Goal: Transaction & Acquisition: Purchase product/service

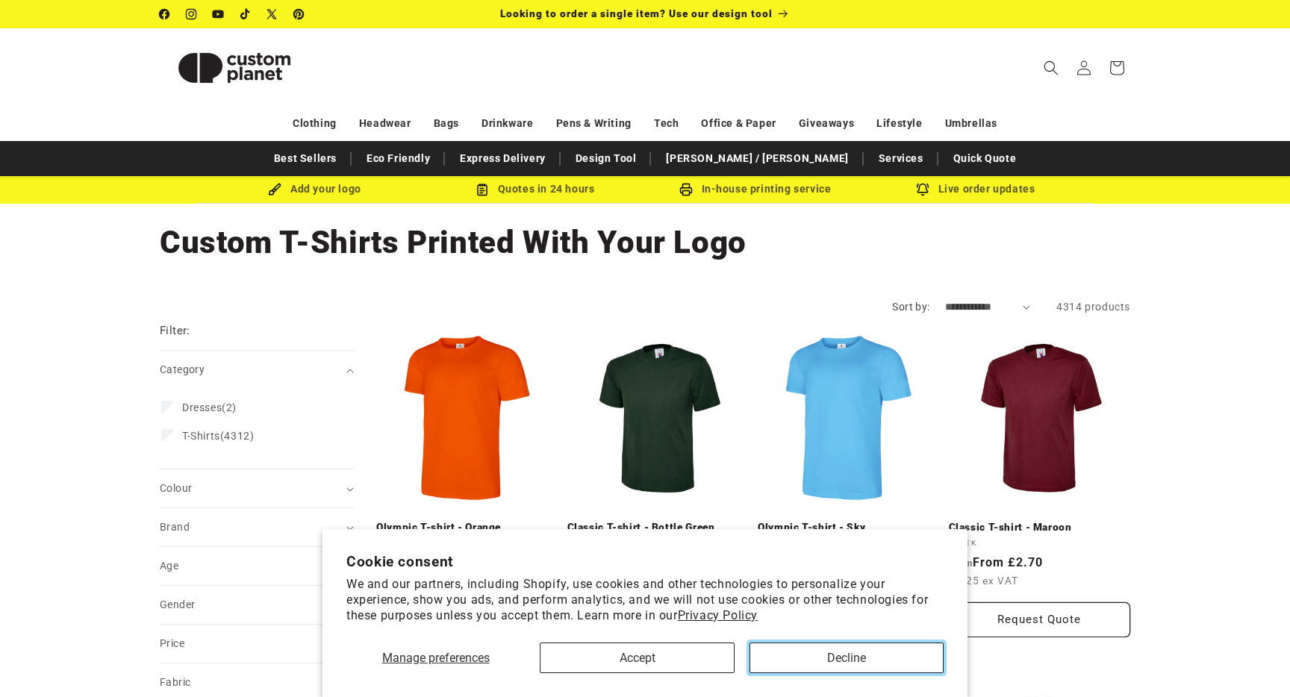
click at [834, 658] on button "Decline" at bounding box center [846, 658] width 194 height 31
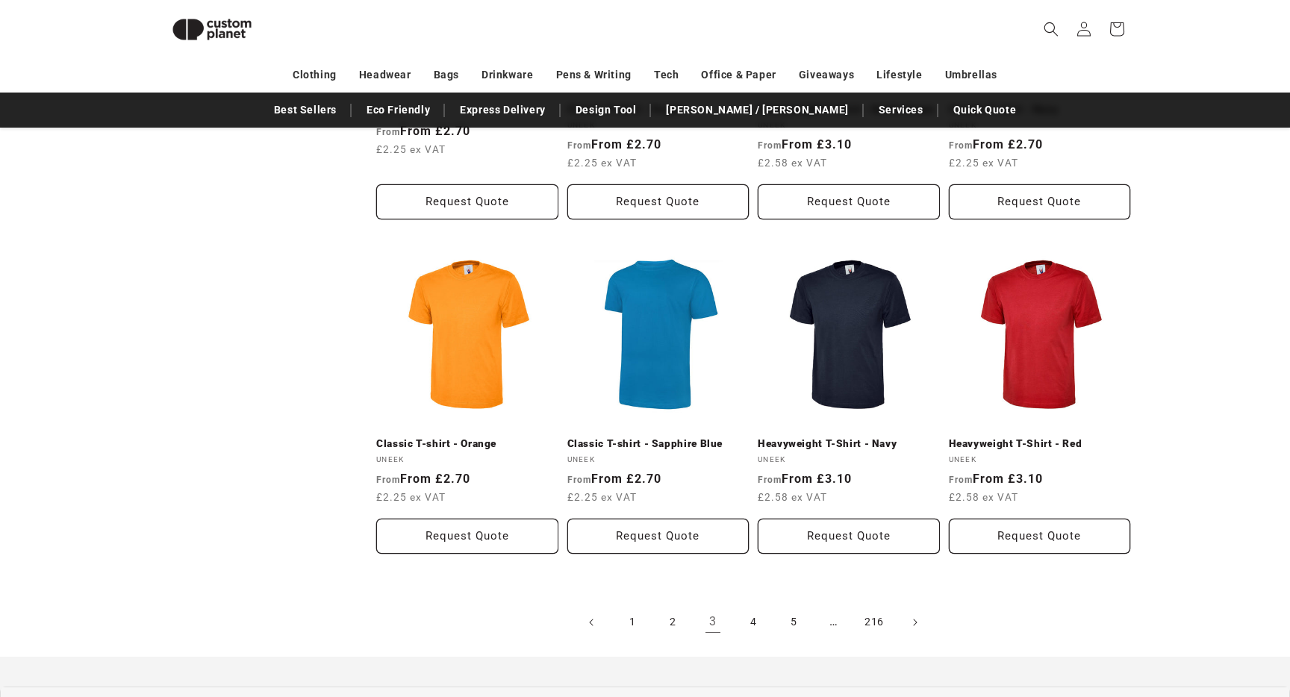
scroll to position [1402, 0]
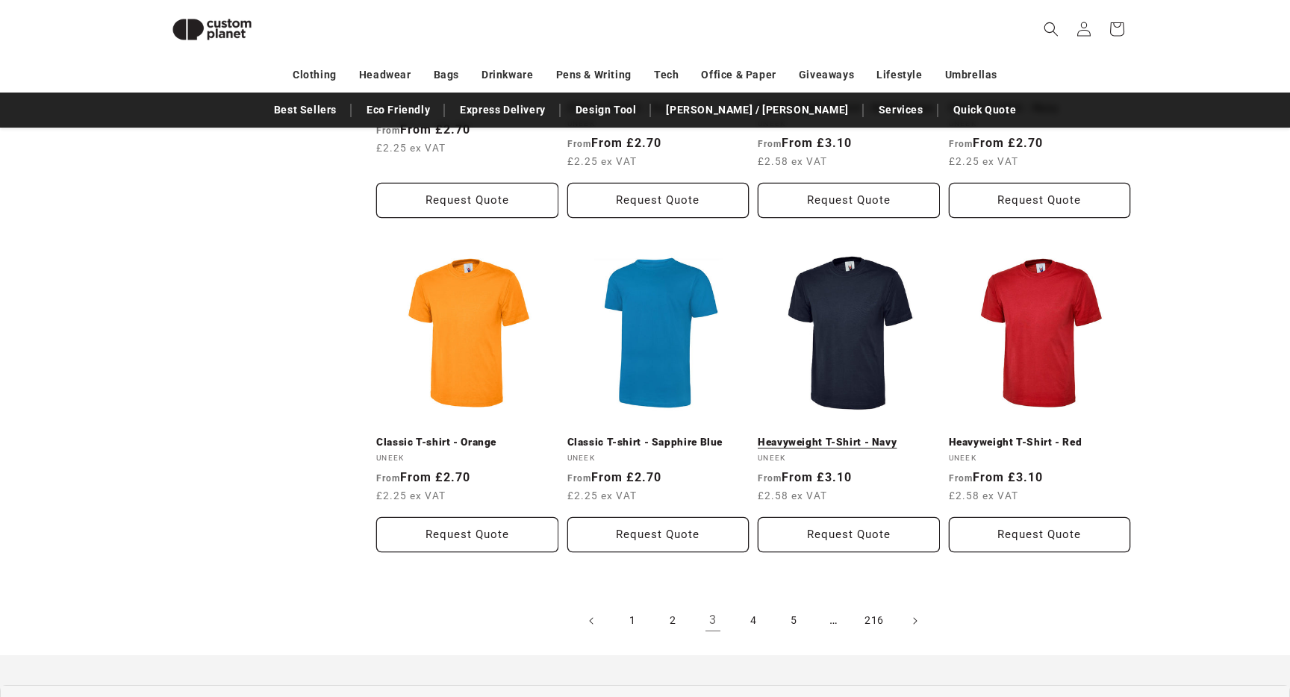
click at [793, 443] on link "Heavyweight T-Shirt - Navy" at bounding box center [849, 442] width 182 height 13
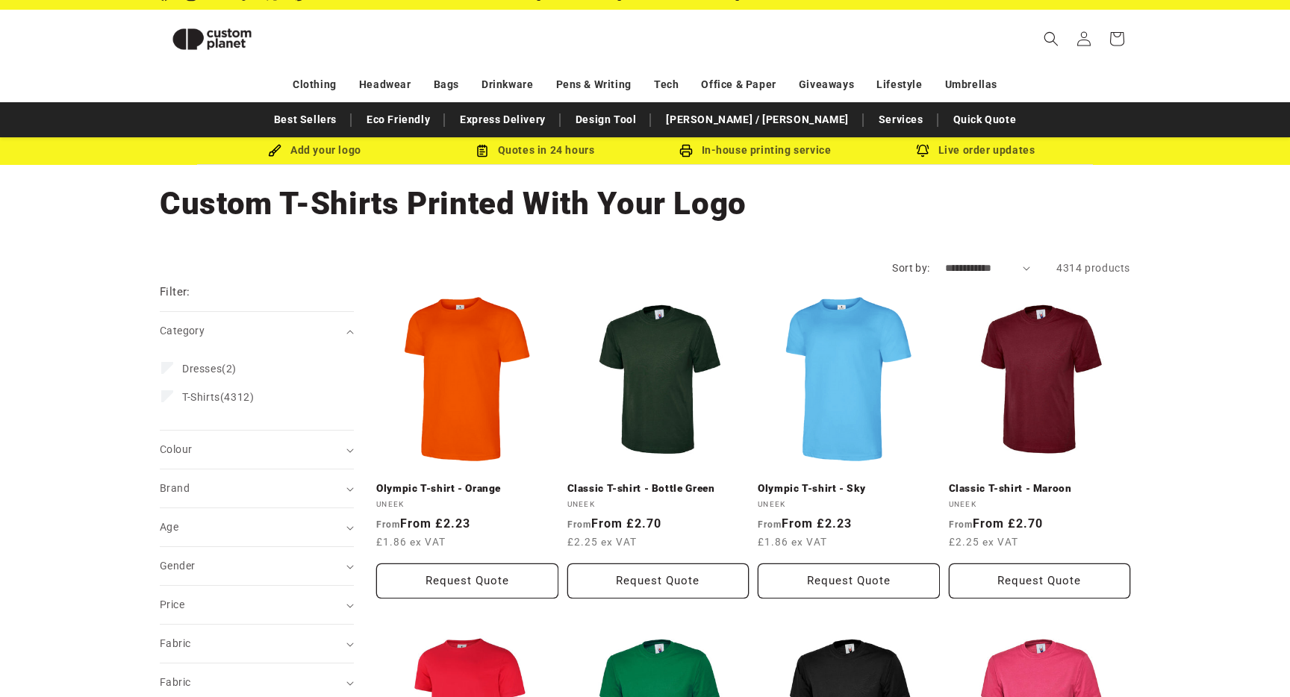
scroll to position [0, 0]
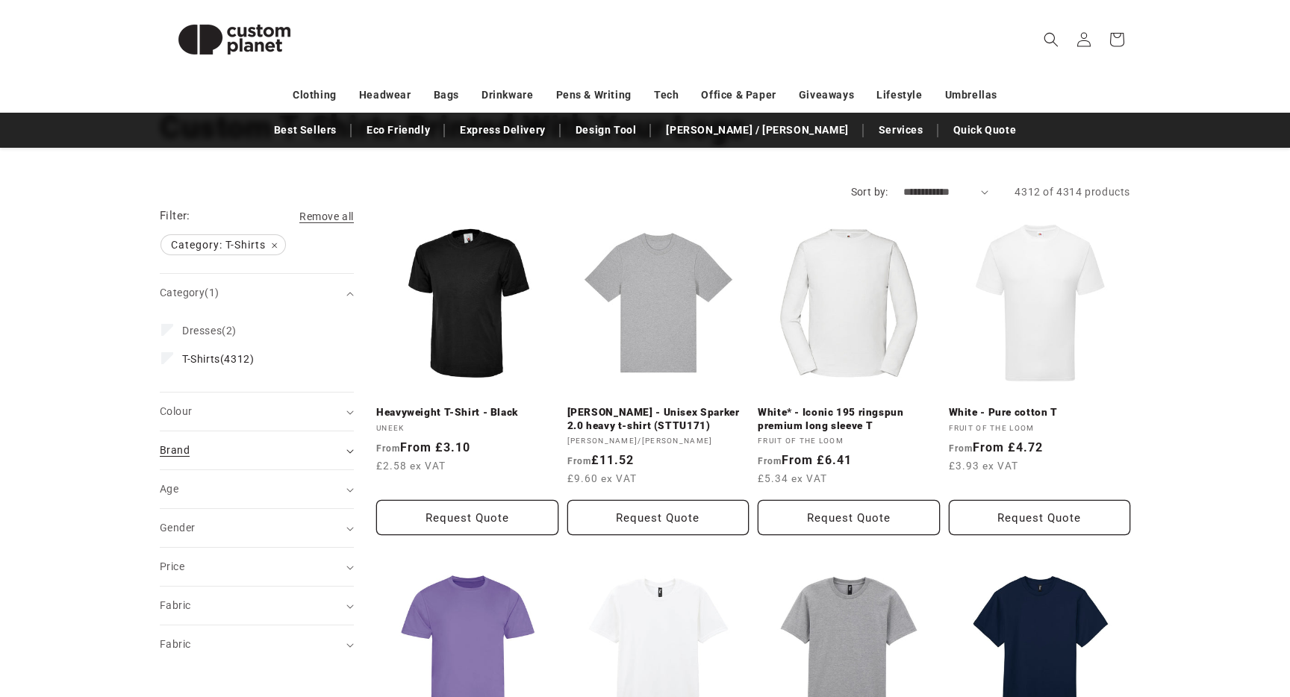
scroll to position [116, 0]
click at [347, 607] on icon "Fabric (0 selected)" at bounding box center [349, 605] width 7 height 4
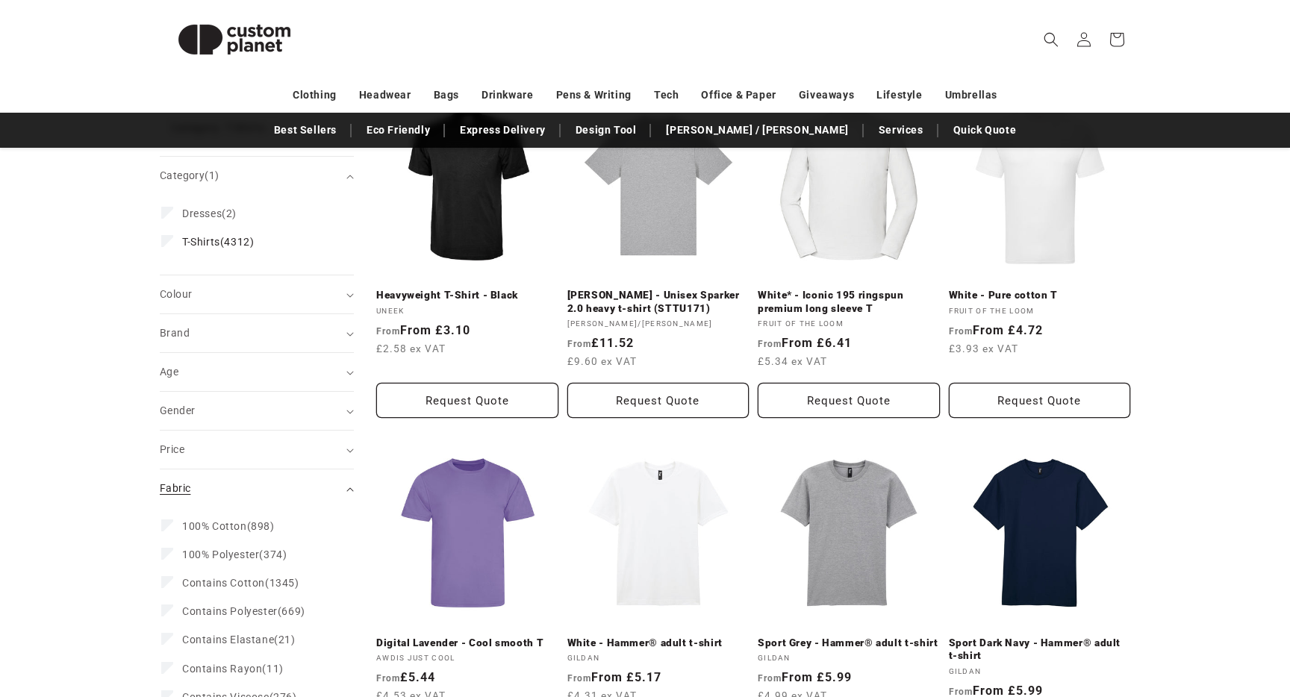
scroll to position [237, 0]
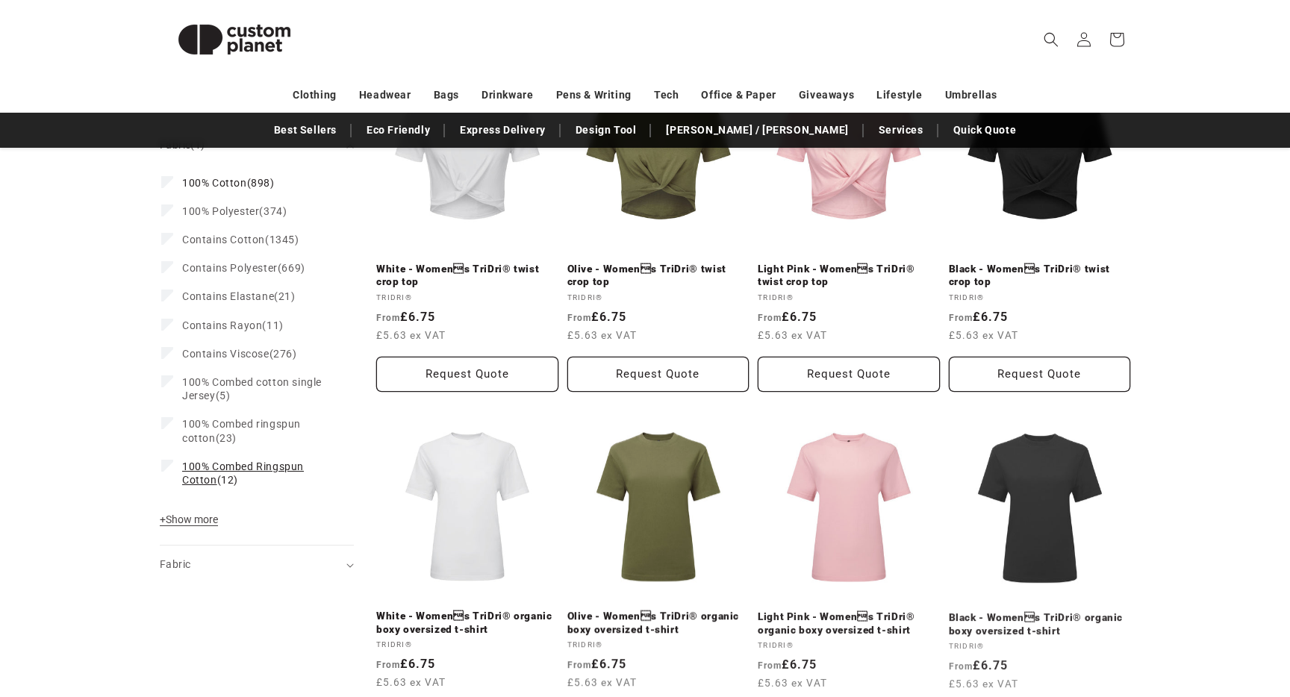
scroll to position [608, 0]
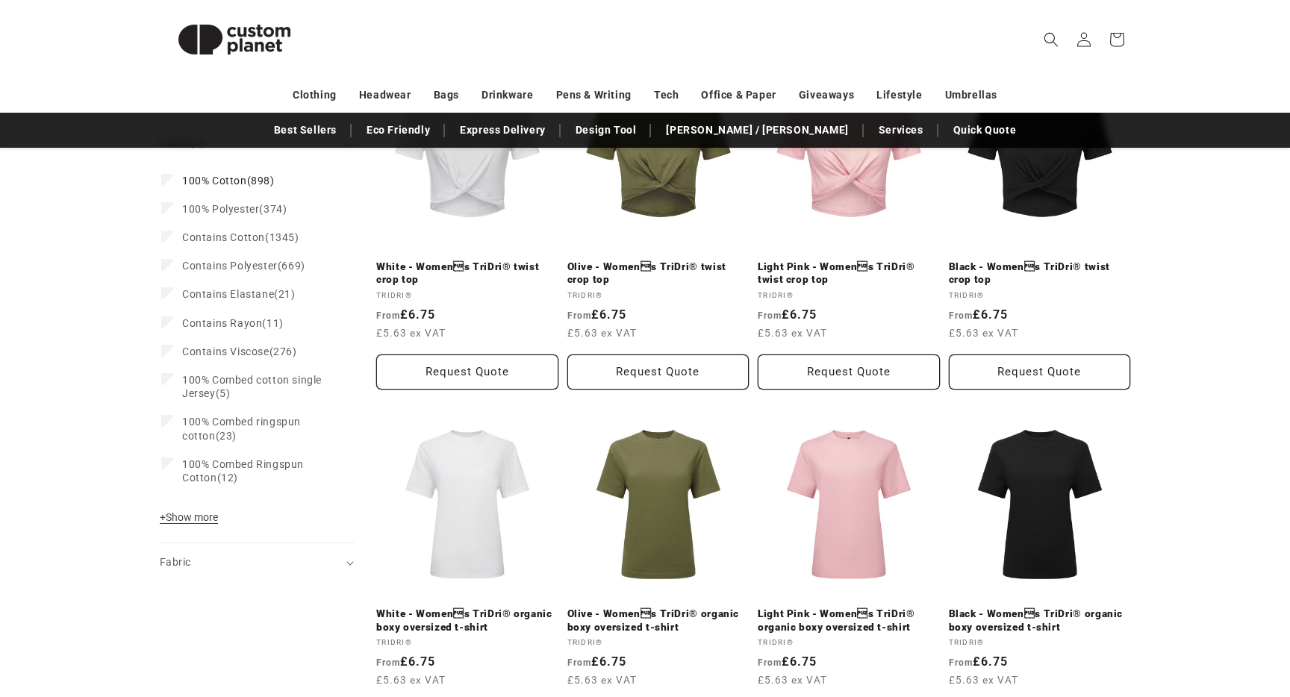
click at [355, 563] on aside "Filter: Remove all Category: T-Shirts Remove filter Fabric: 100% Cotton Remove …" at bounding box center [268, 612] width 216 height 1811
click at [349, 563] on icon "Fabric (0 selected)" at bounding box center [349, 563] width 7 height 4
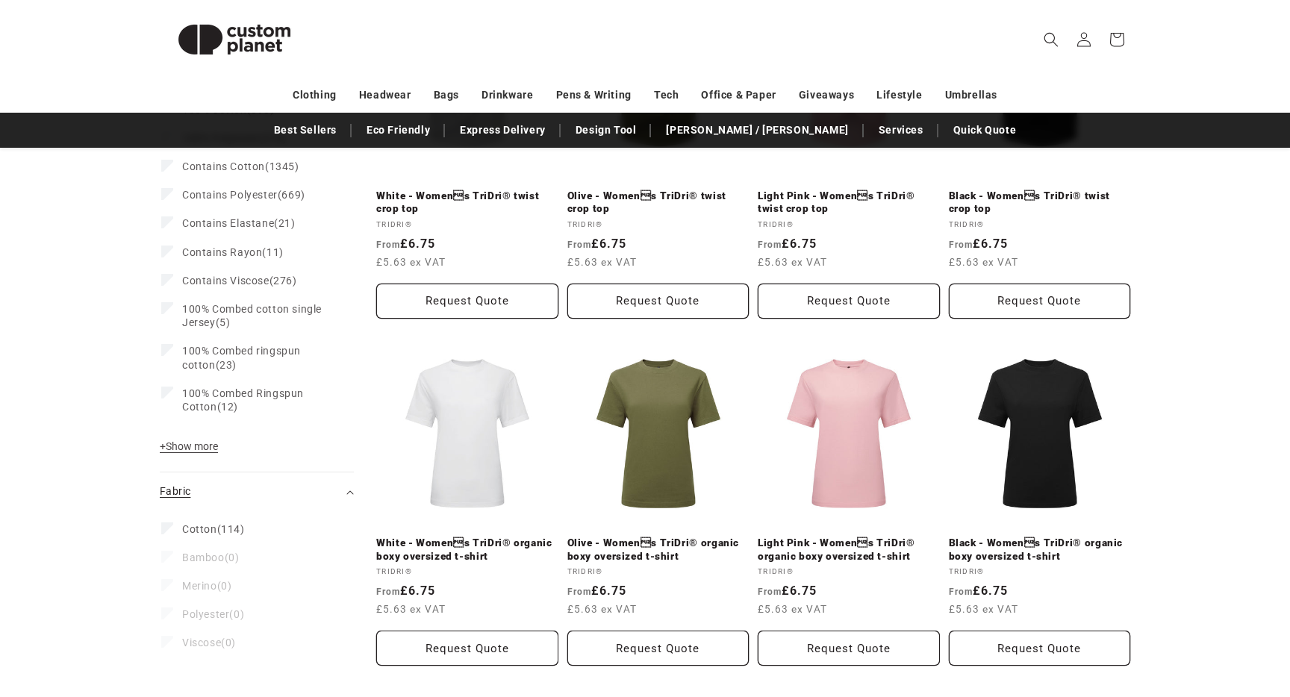
scroll to position [693, 0]
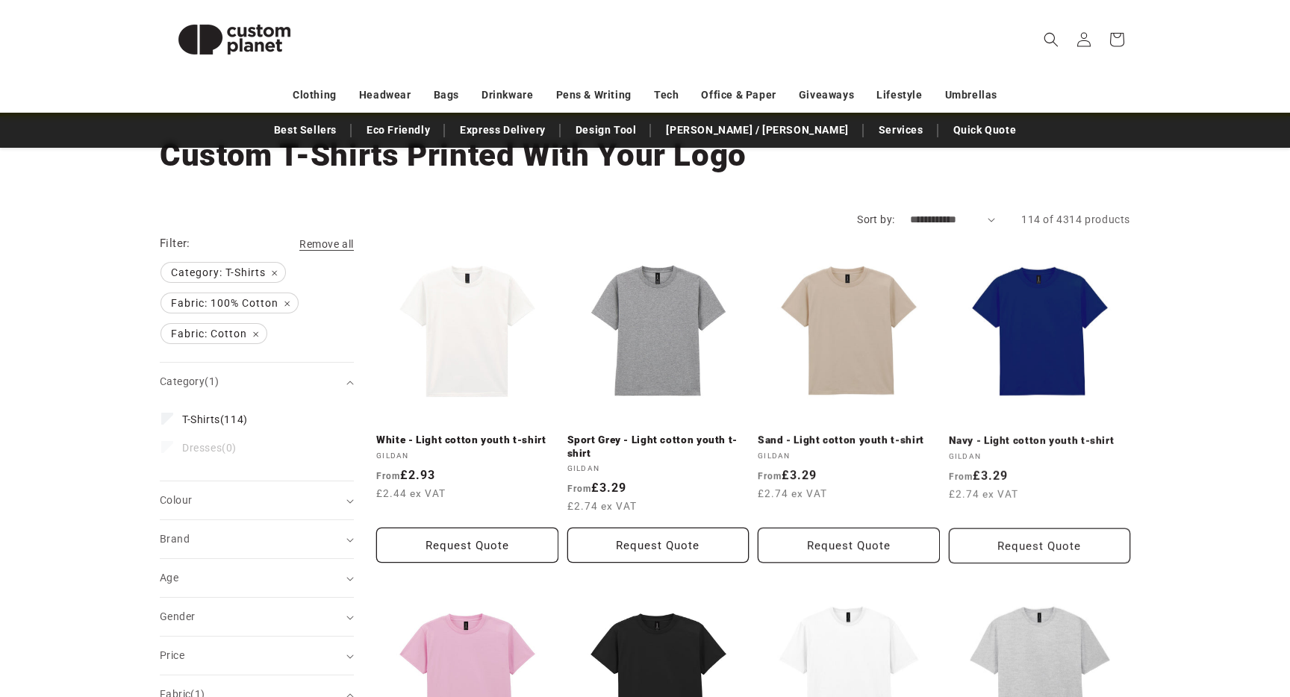
scroll to position [85, 0]
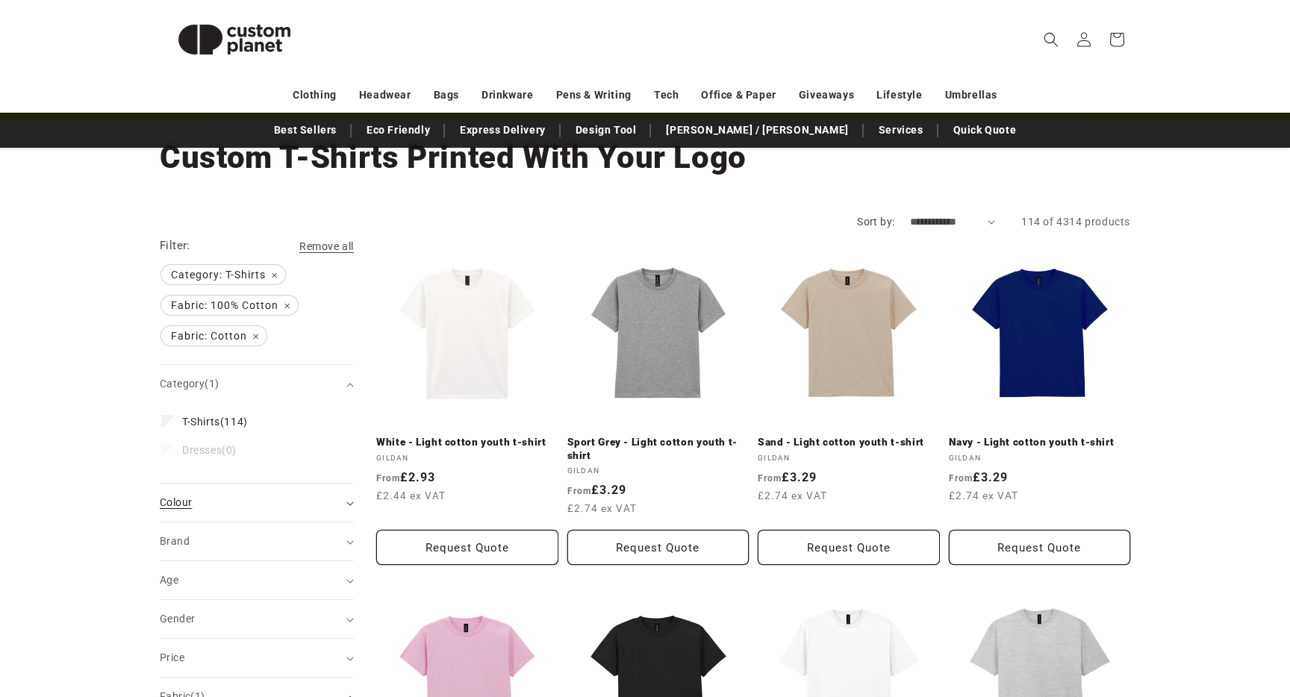
click at [347, 503] on icon "Colour (0 selected)" at bounding box center [349, 504] width 7 height 4
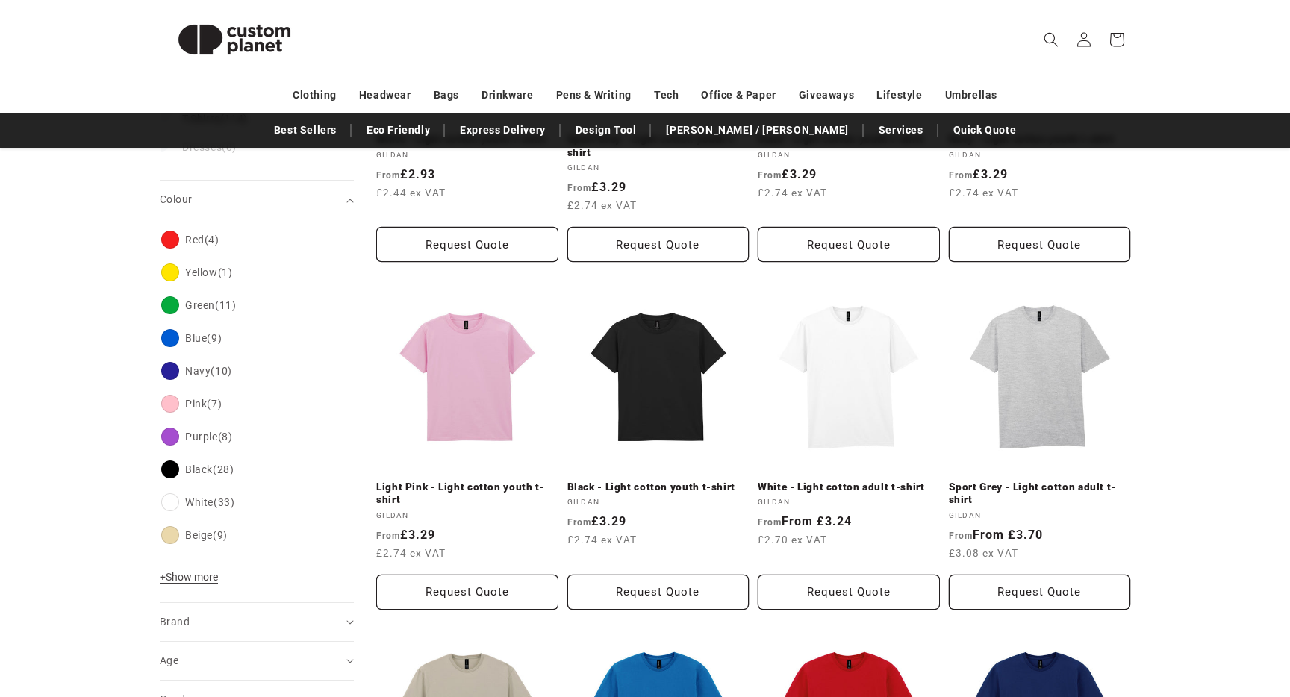
scroll to position [390, 0]
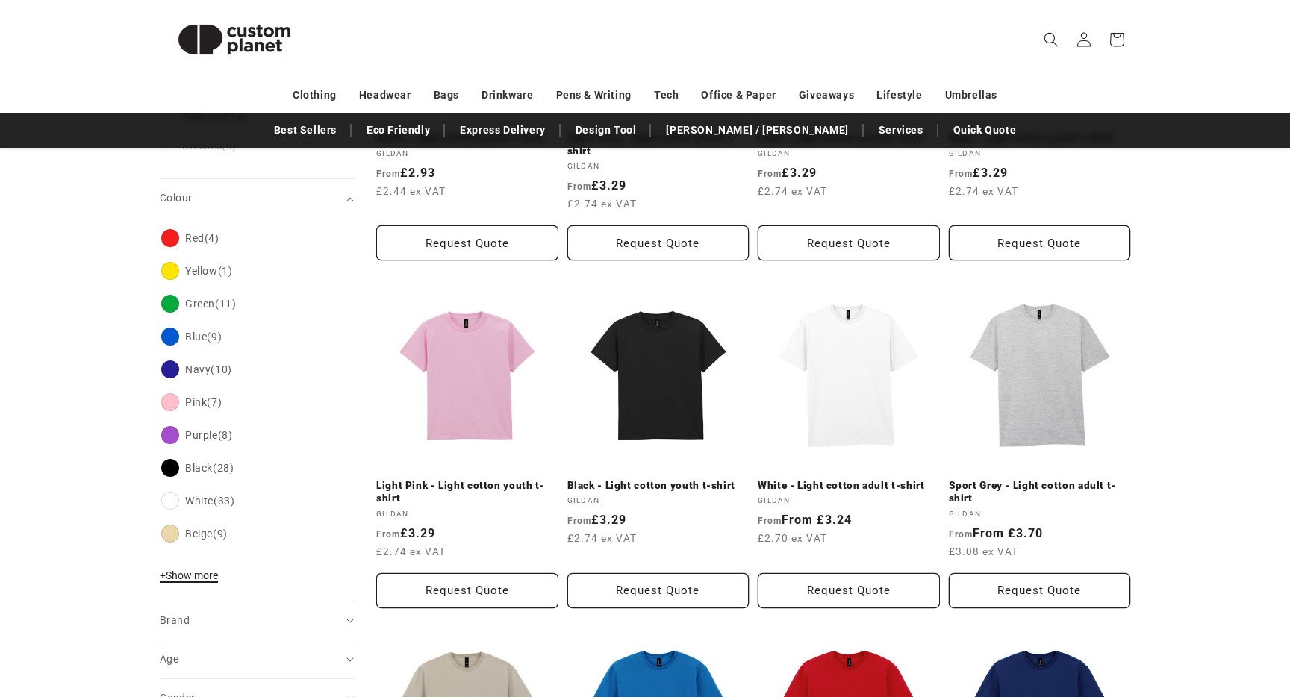
click at [215, 577] on span "+ Show more" at bounding box center [189, 575] width 58 height 12
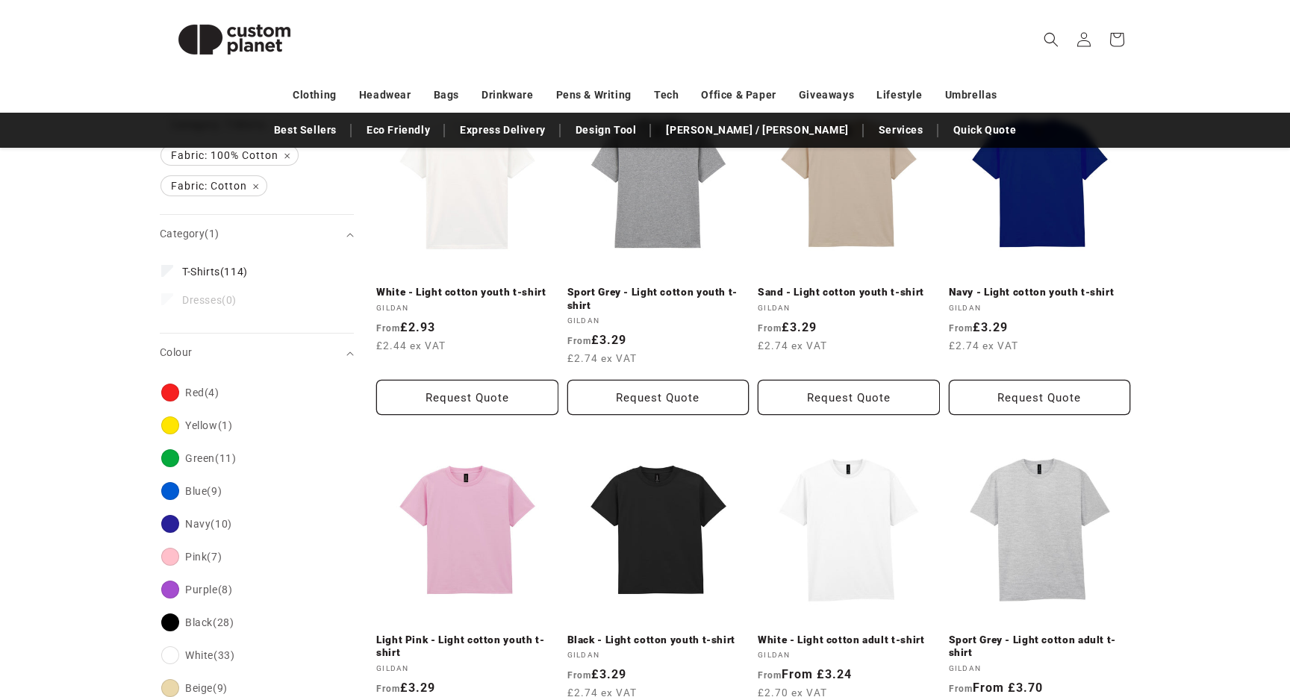
scroll to position [221, 0]
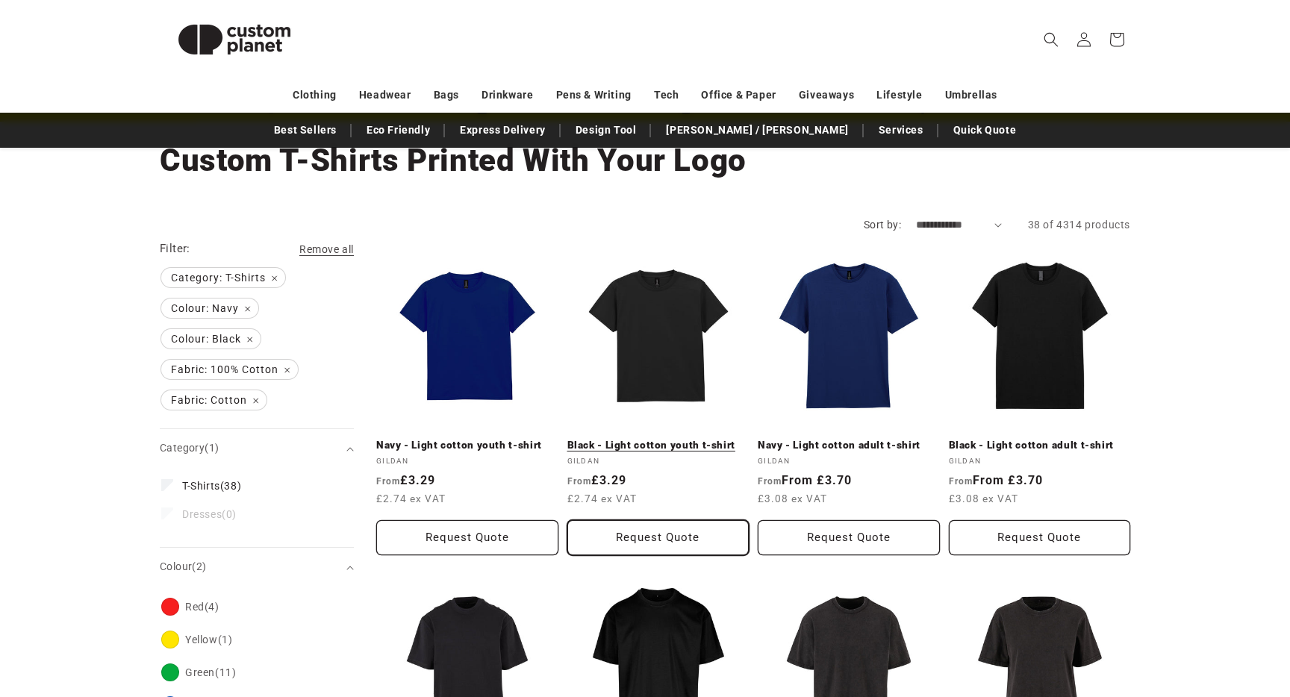
scroll to position [84, 0]
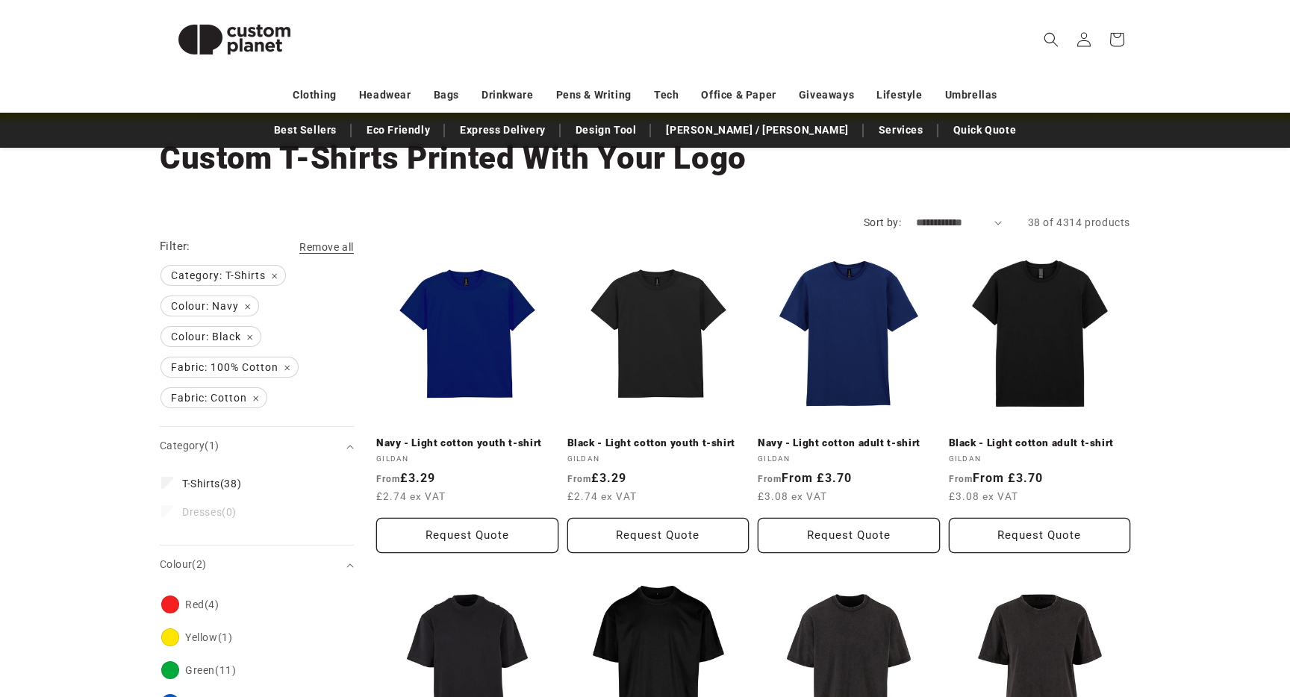
click at [995, 223] on select "**********" at bounding box center [959, 223] width 86 height 16
select select "**********"
click at [916, 215] on select "**********" at bounding box center [959, 223] width 86 height 16
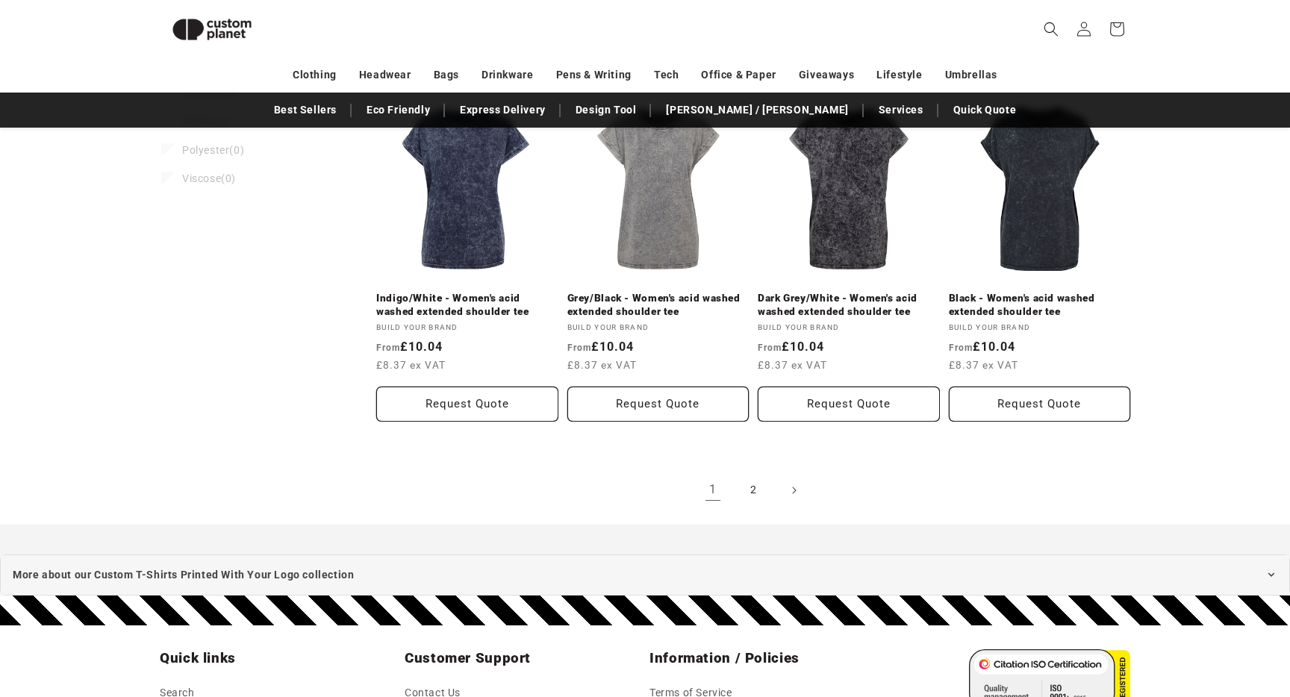
scroll to position [1599, 0]
click at [758, 478] on link "2" at bounding box center [753, 489] width 33 height 33
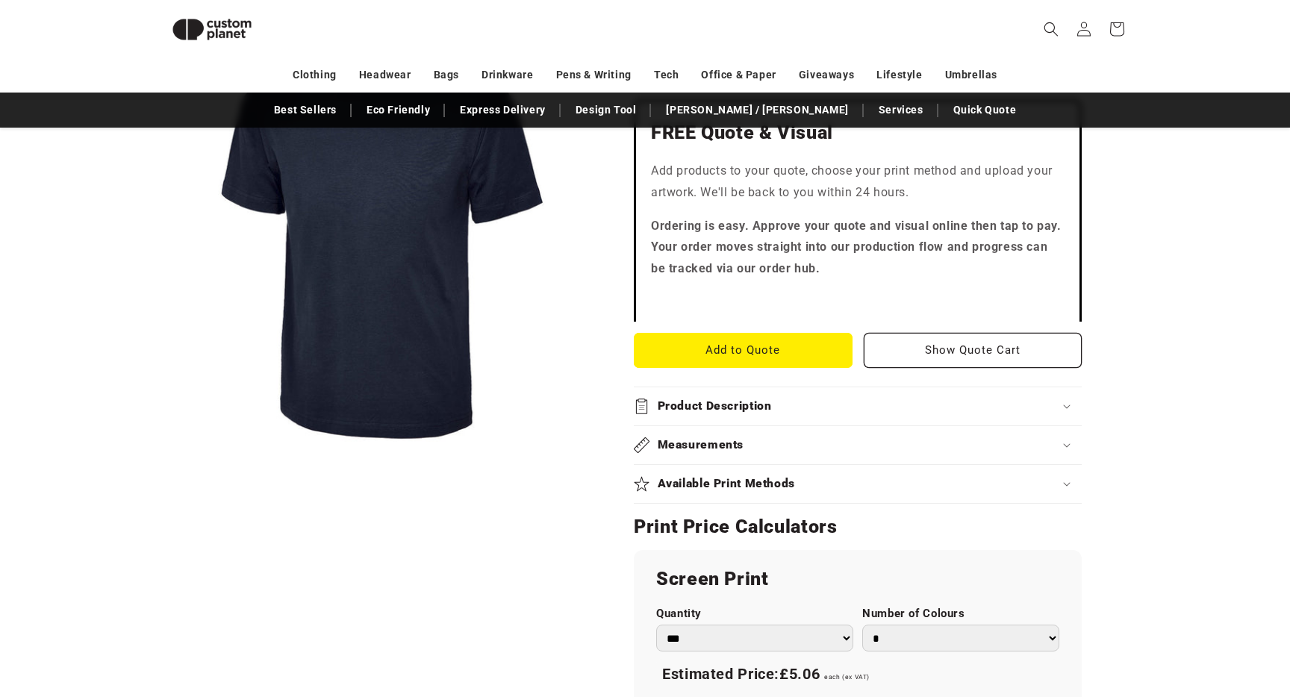
scroll to position [401, 0]
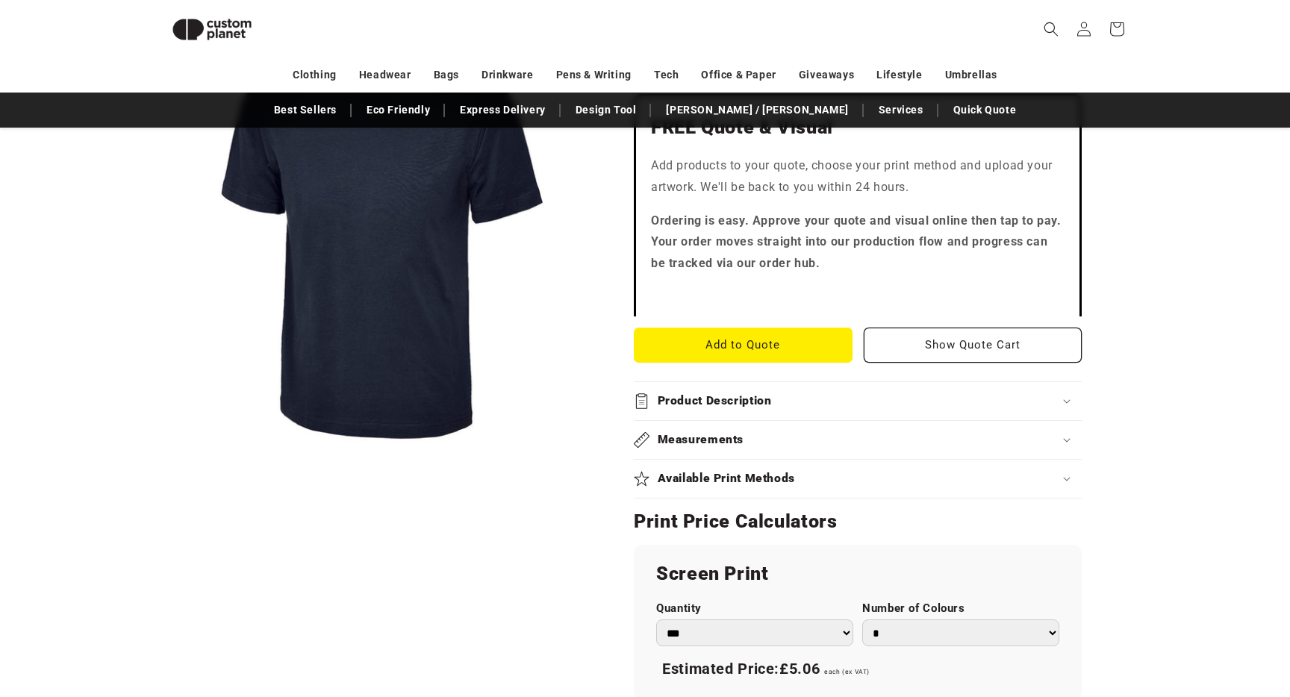
click at [731, 403] on h2 "Product Description" at bounding box center [715, 401] width 114 height 16
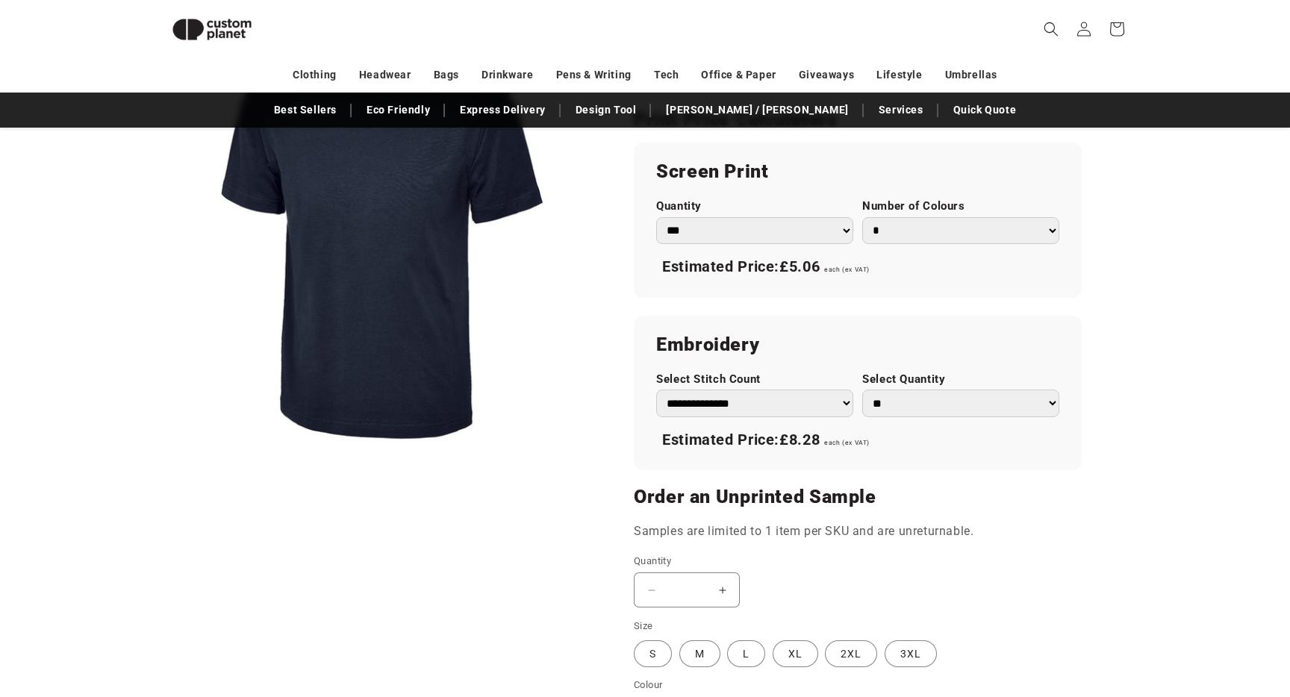
scroll to position [944, 0]
click at [1054, 228] on select "* * * * * * *" at bounding box center [960, 230] width 197 height 28
click at [1051, 399] on select "** ** *** *** *** **** **** ****" at bounding box center [960, 403] width 197 height 28
select select "**"
click at [862, 389] on select "** ** *** *** *** **** **** ****" at bounding box center [960, 403] width 197 height 28
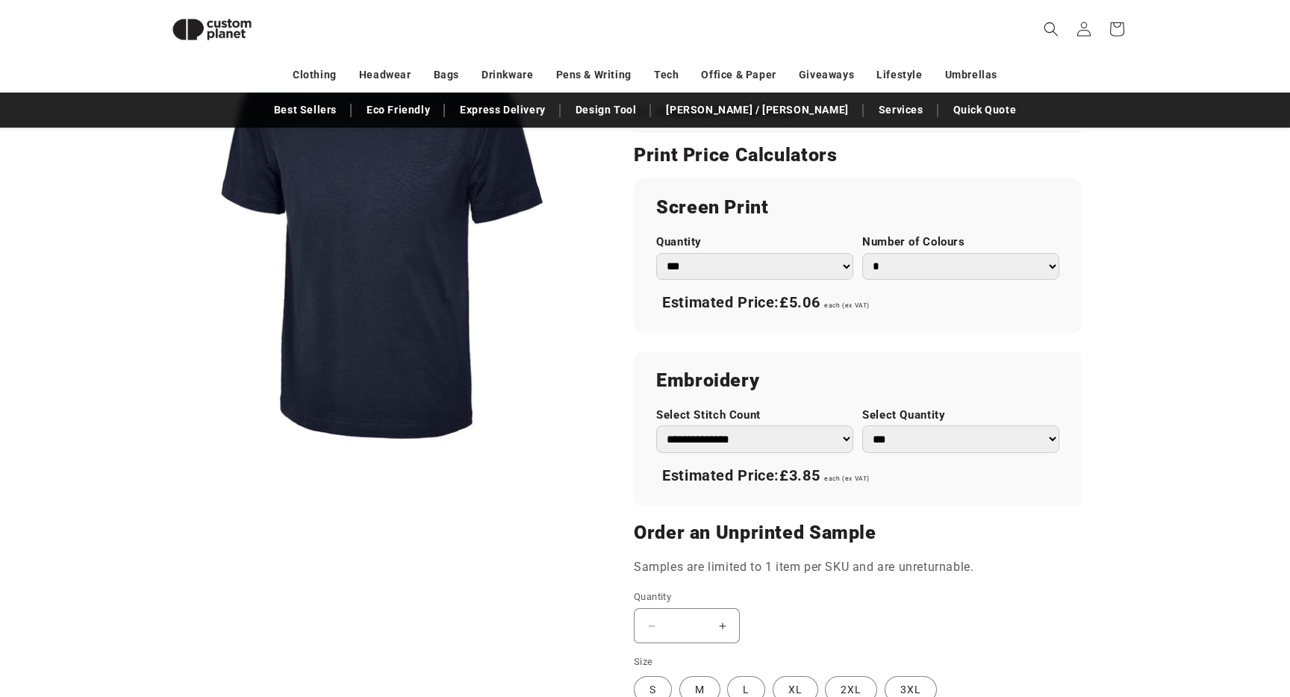
scroll to position [887, 0]
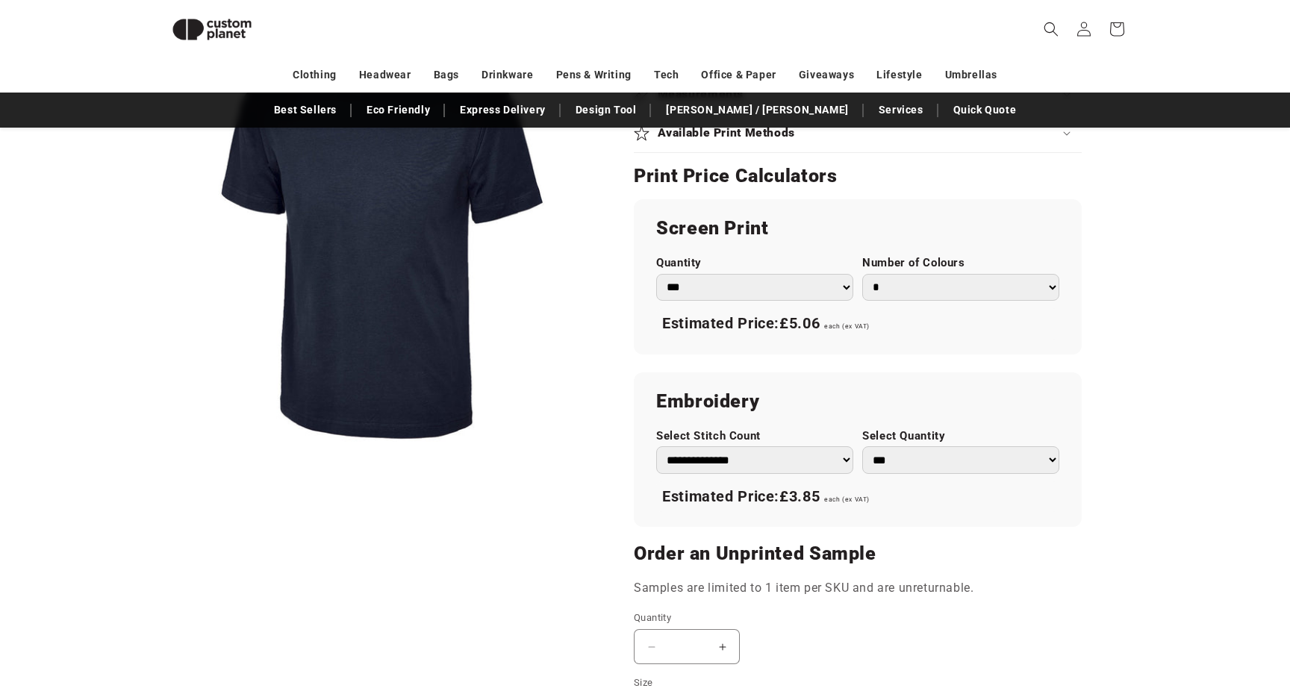
click at [1052, 287] on select "* * * * * * *" at bounding box center [960, 288] width 197 height 28
click at [862, 274] on select "* * * * * * *" at bounding box center [960, 288] width 197 height 28
click at [1052, 283] on select "* * * * * * *" at bounding box center [960, 288] width 197 height 28
select select "*"
click at [862, 274] on select "* * * * * * *" at bounding box center [960, 288] width 197 height 28
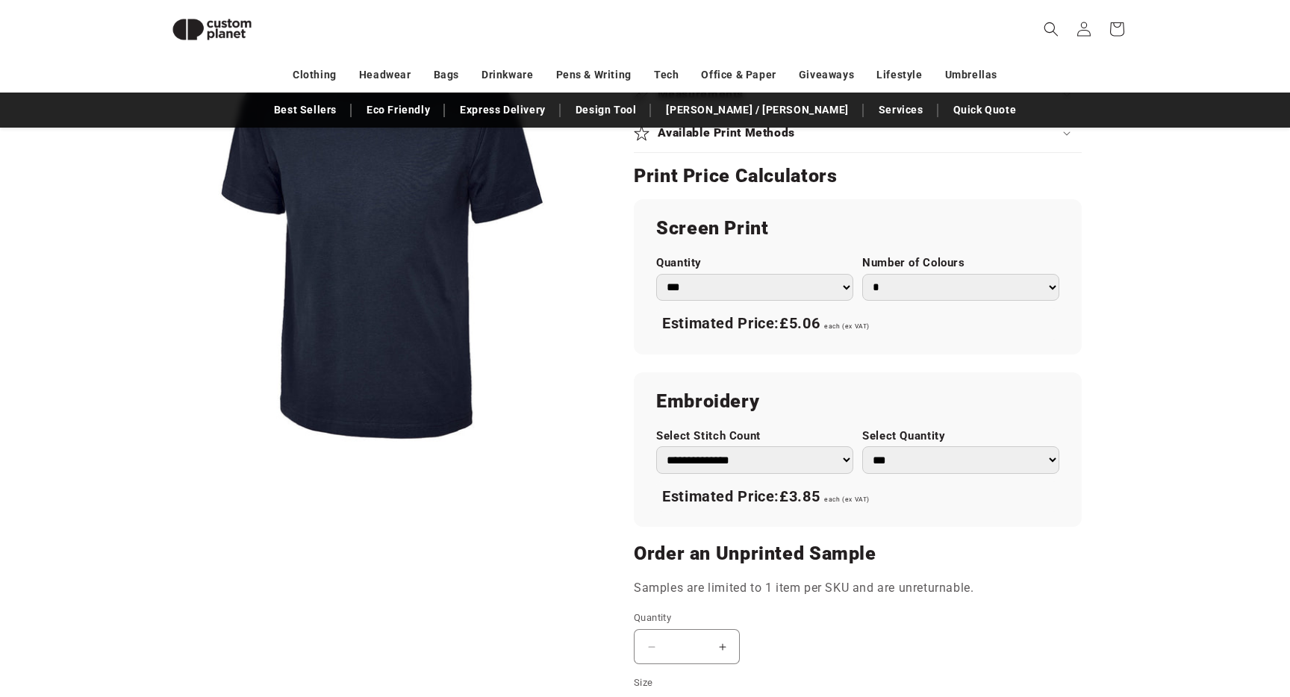
click at [840, 457] on select "**********" at bounding box center [754, 460] width 197 height 28
click at [656, 446] on select "**********" at bounding box center [754, 460] width 197 height 28
click at [846, 458] on select "**********" at bounding box center [754, 460] width 197 height 28
click at [656, 446] on select "**********" at bounding box center [754, 460] width 197 height 28
click at [842, 460] on select "**********" at bounding box center [754, 460] width 197 height 28
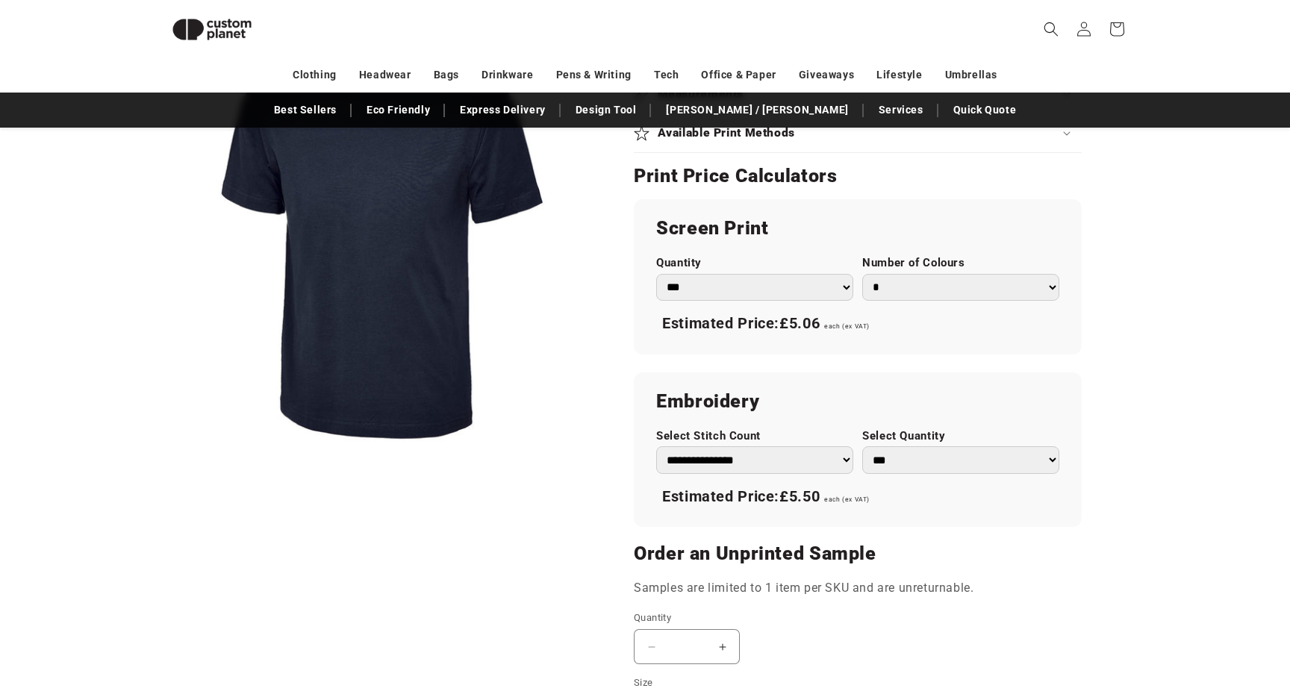
select select "**"
click at [656, 446] on select "**********" at bounding box center [754, 460] width 197 height 28
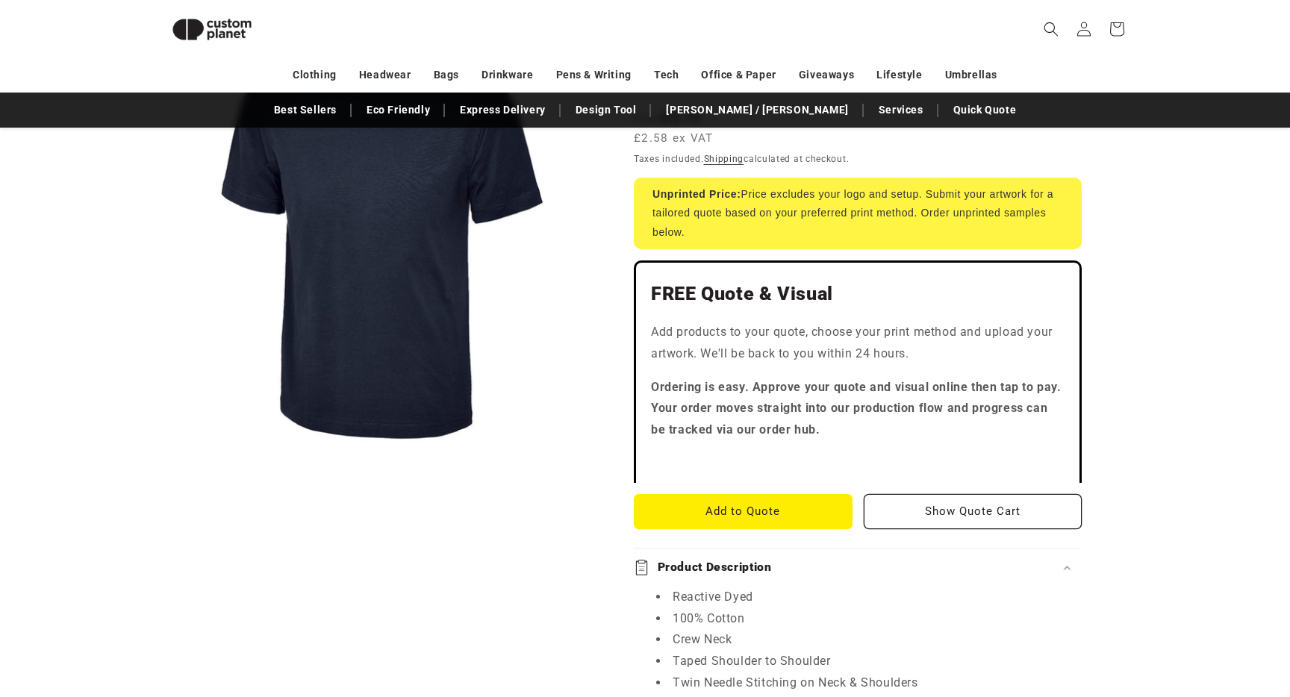
scroll to position [0, 0]
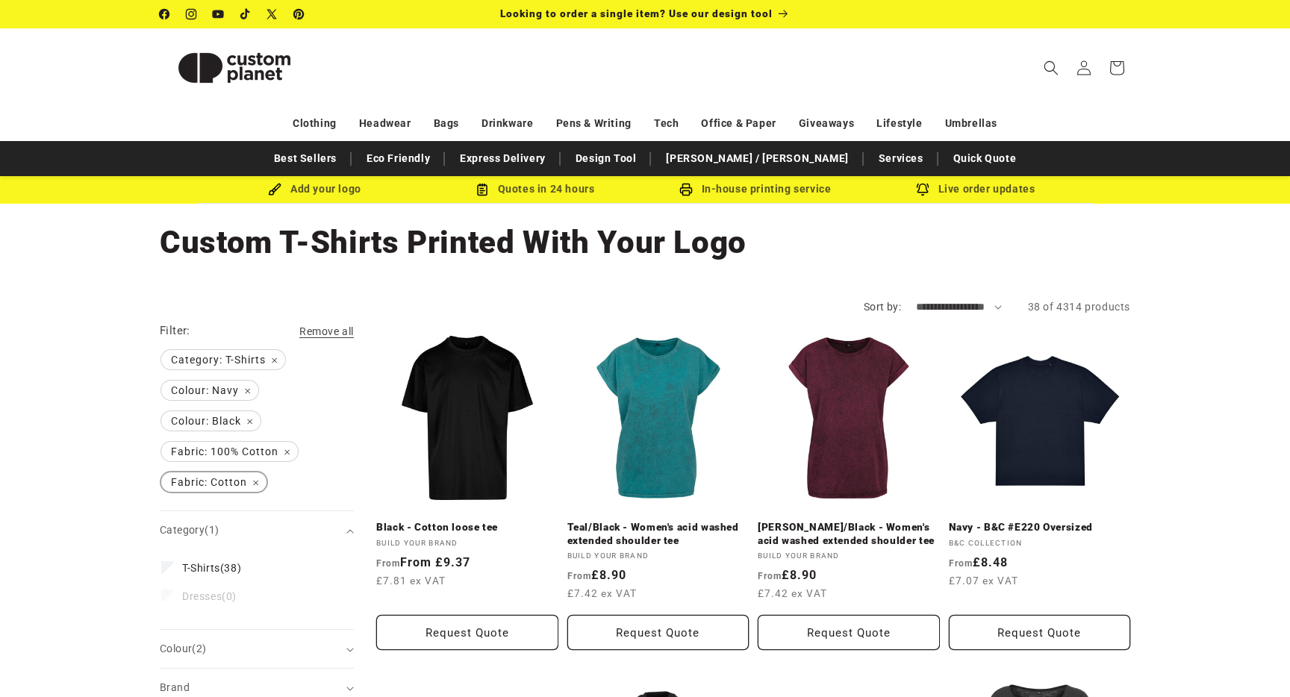
click at [253, 483] on span "Fabric: Cotton Remove filter" at bounding box center [213, 481] width 105 height 19
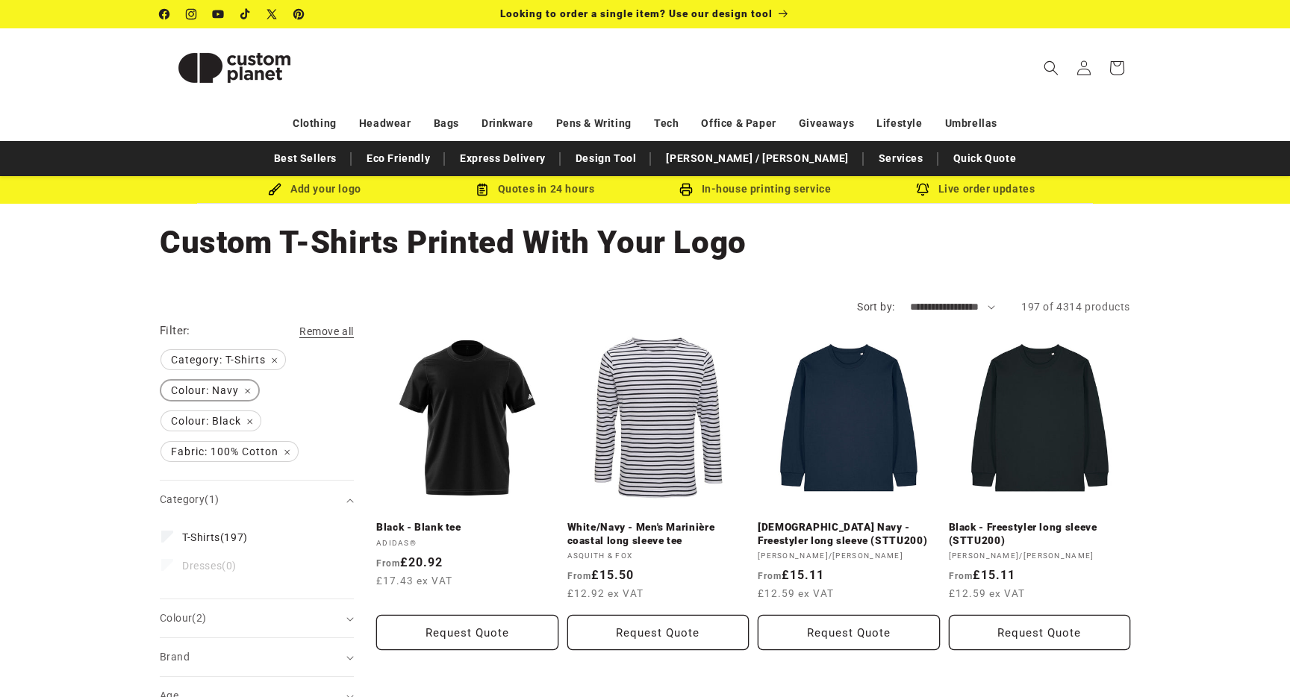
click at [246, 391] on span "Colour: Navy Remove filter" at bounding box center [209, 390] width 97 height 19
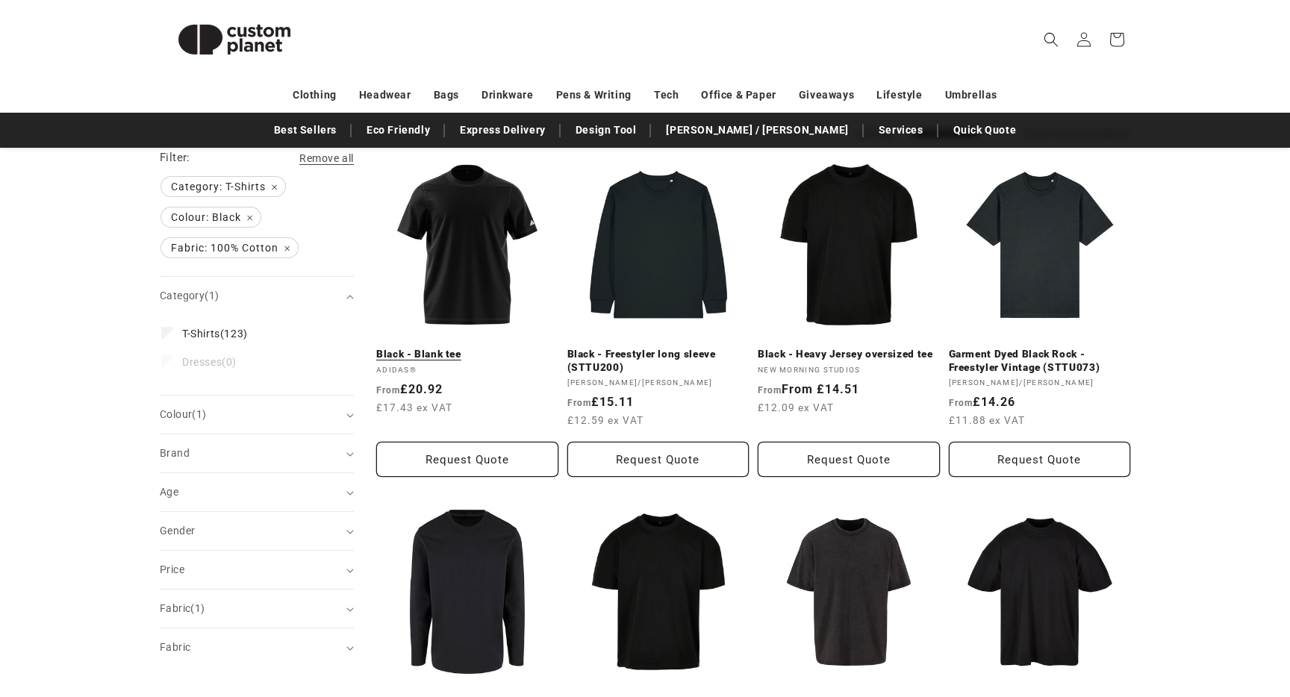
scroll to position [174, 0]
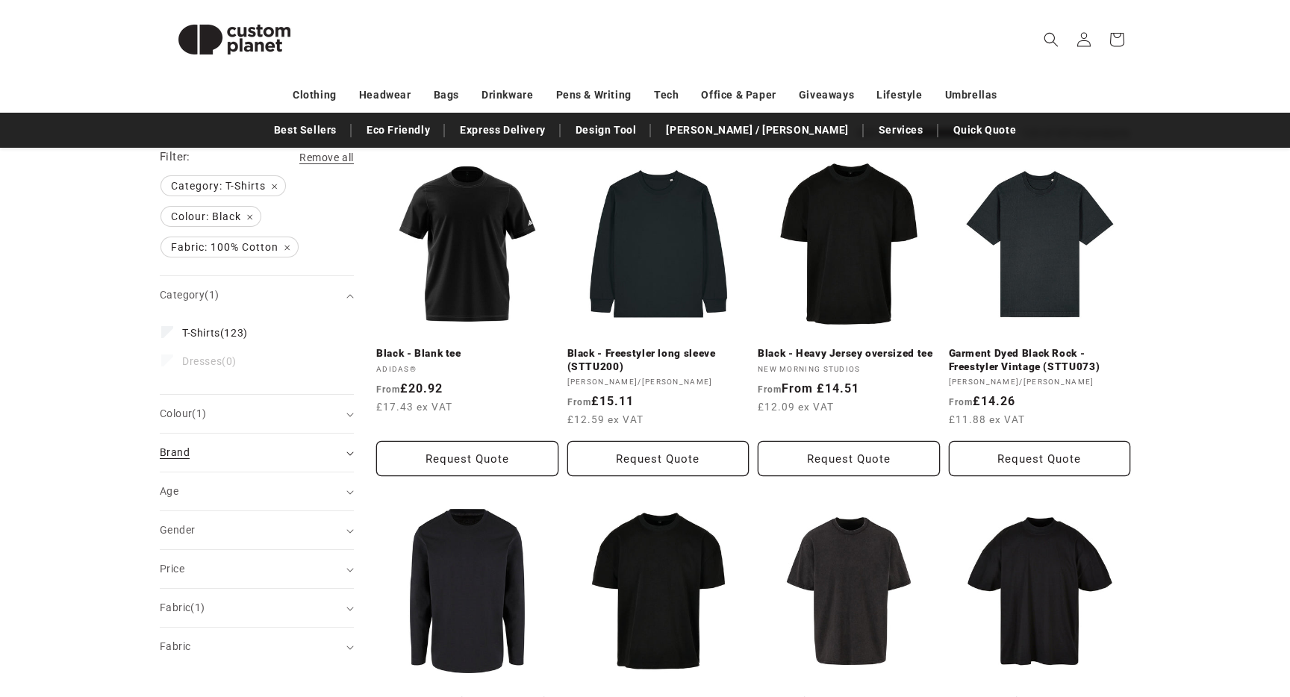
click at [350, 452] on icon "Brand (0 selected)" at bounding box center [349, 454] width 7 height 4
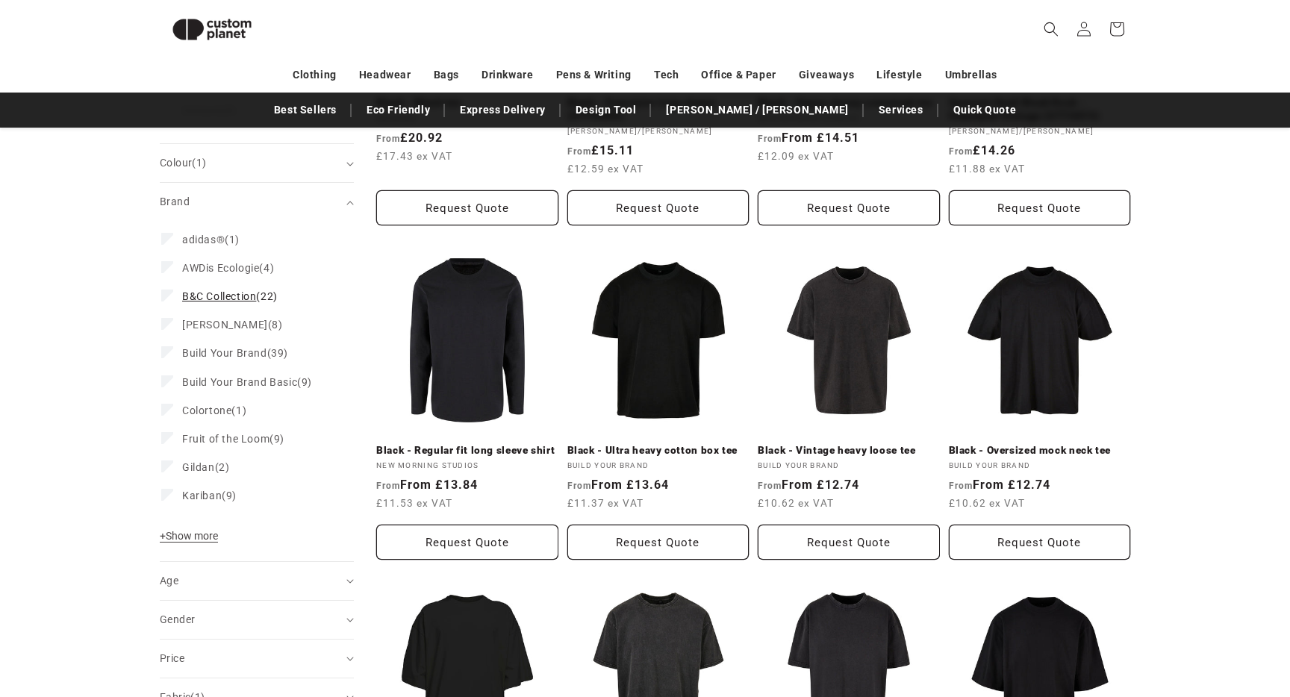
scroll to position [408, 0]
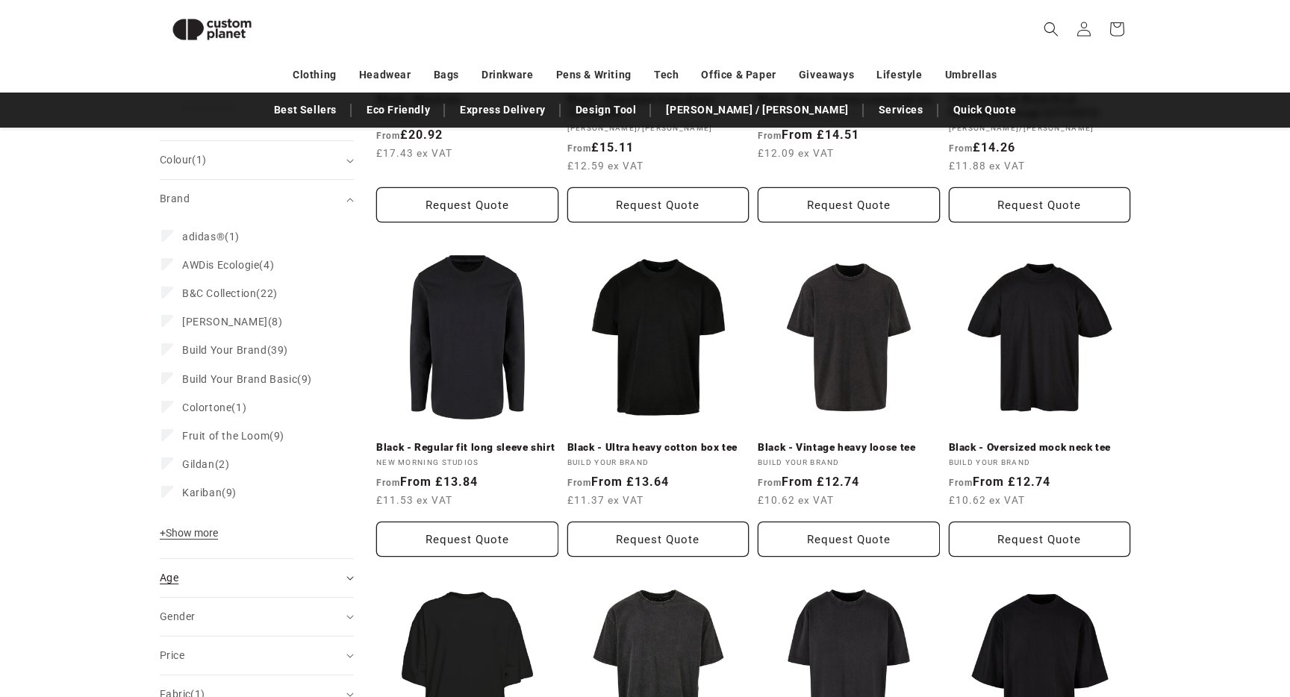
click at [343, 580] on summary "Age (0)" at bounding box center [257, 578] width 194 height 38
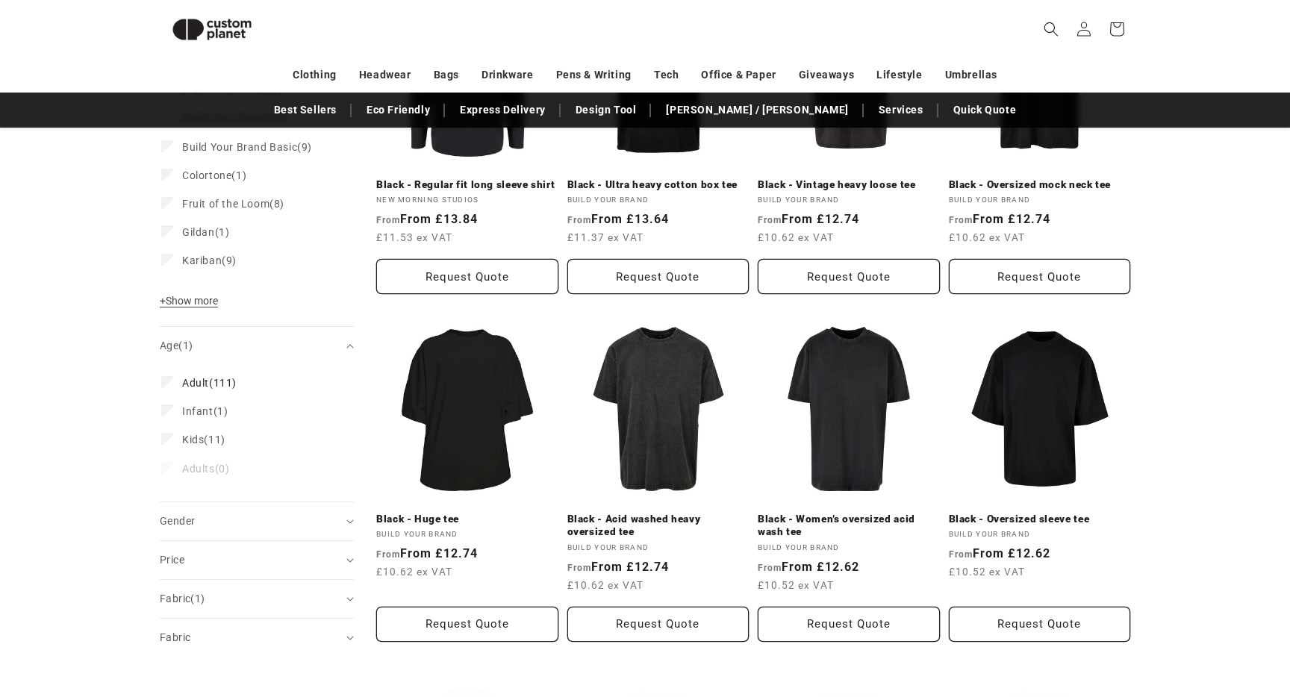
scroll to position [674, 0]
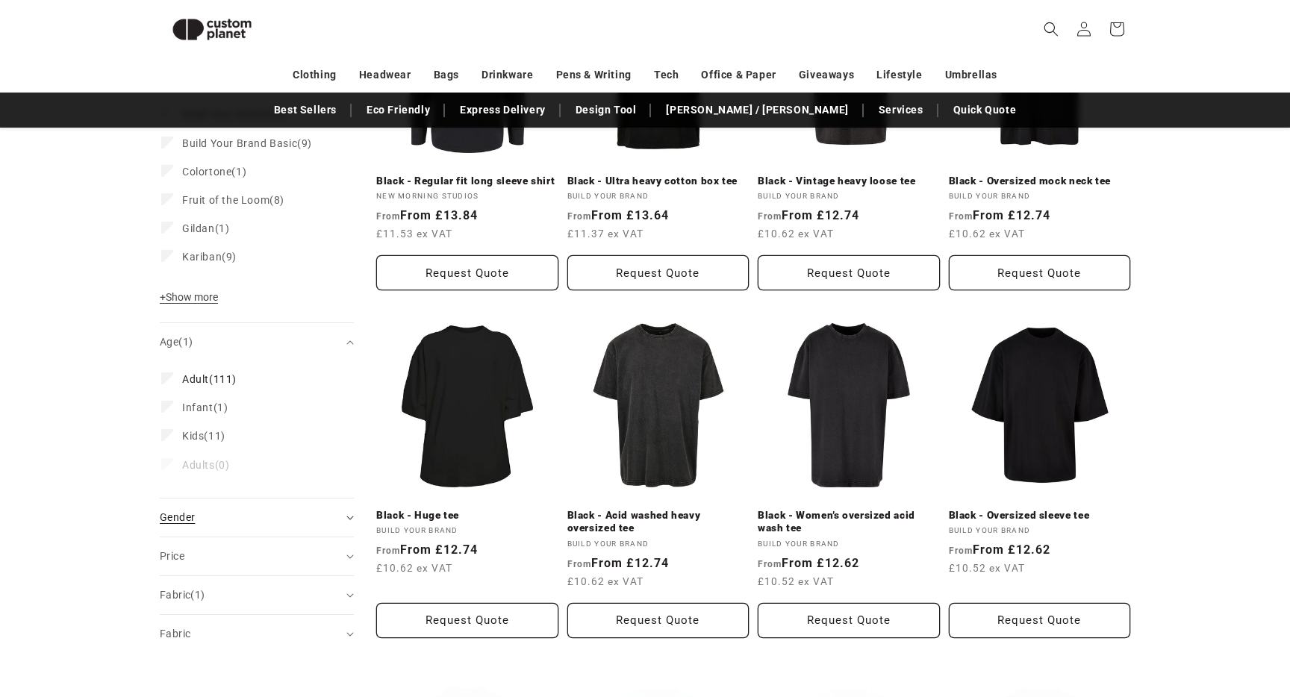
click at [347, 521] on summary "Gender (0)" at bounding box center [257, 518] width 194 height 38
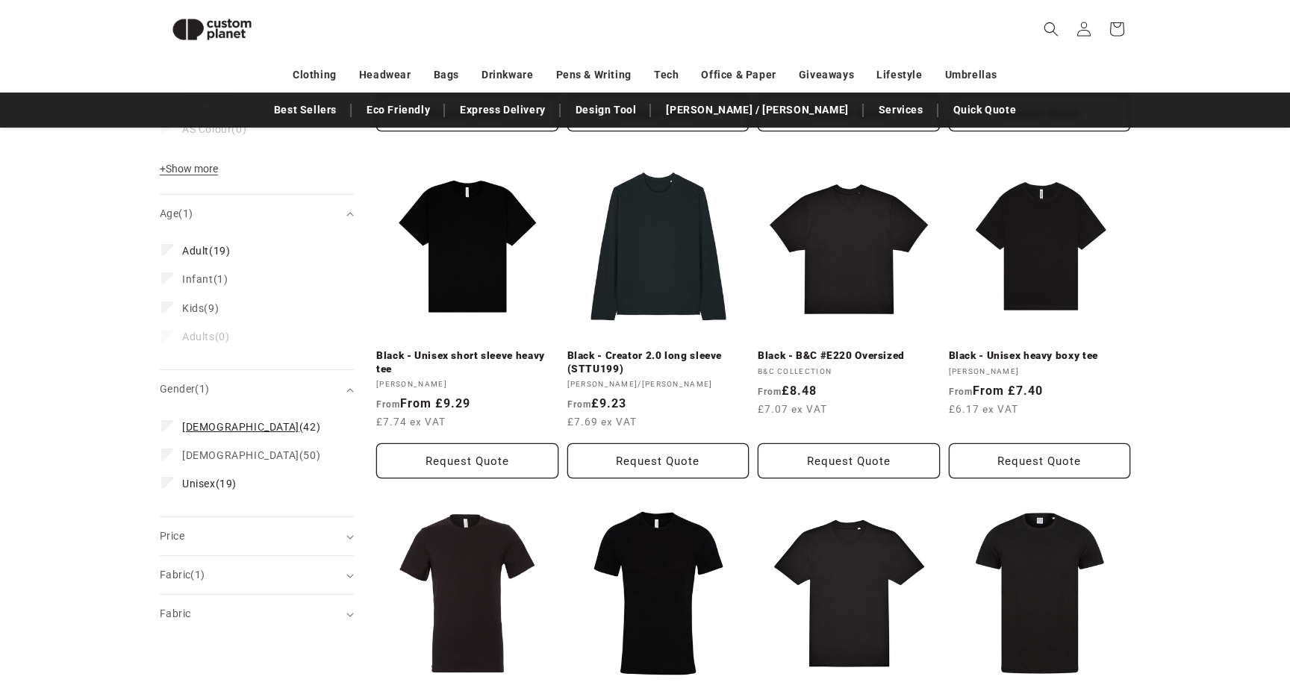
scroll to position [855, 0]
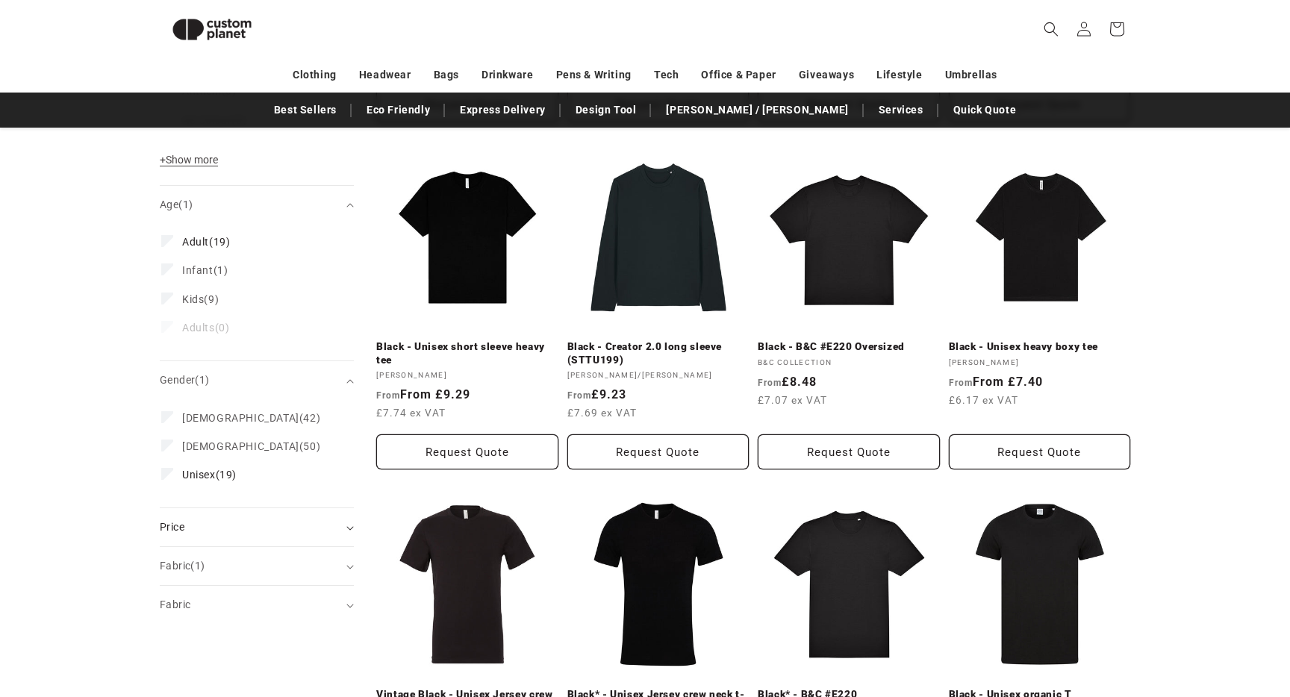
click at [346, 512] on summary "Price" at bounding box center [257, 527] width 194 height 38
click at [302, 592] on input "To" at bounding box center [307, 609] width 84 height 34
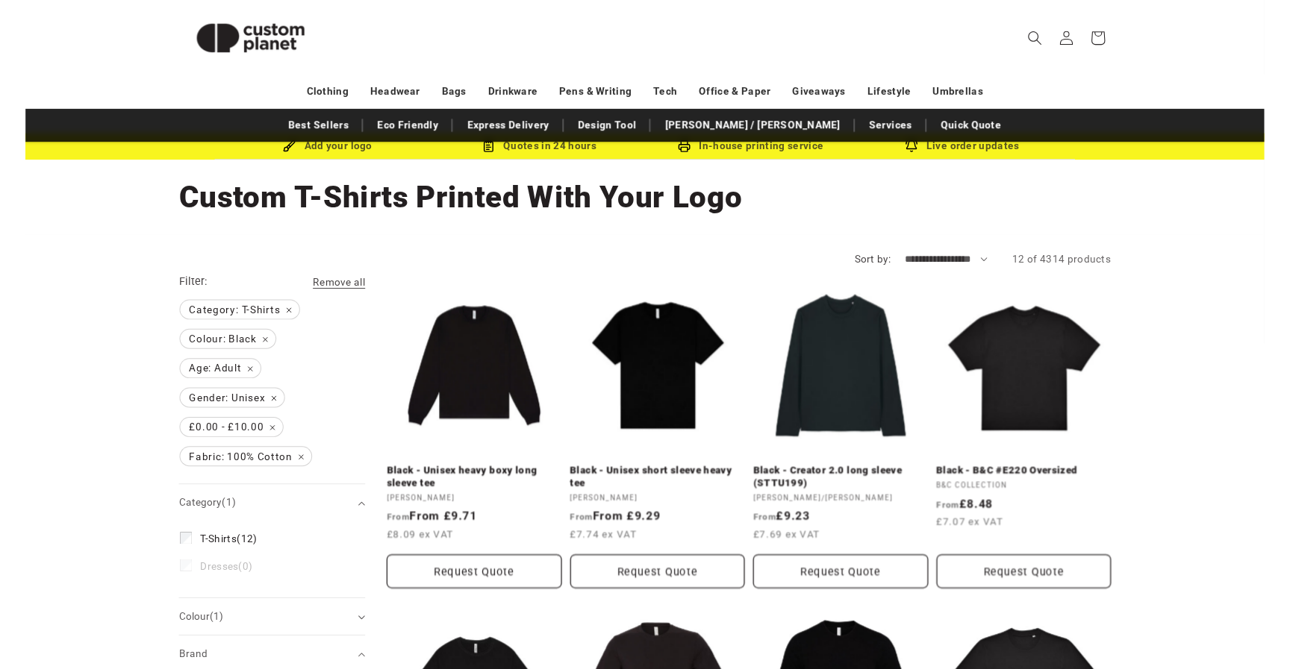
scroll to position [40, 0]
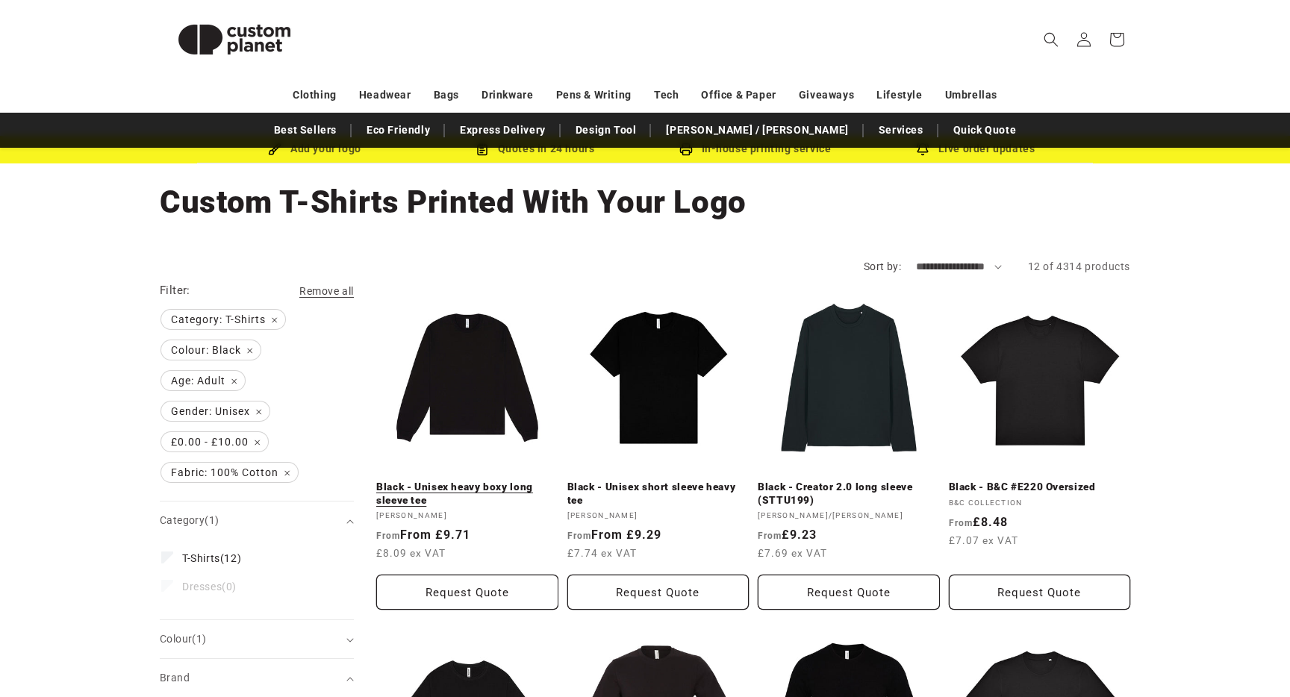
type input "**"
click at [437, 489] on link "Black - Unisex heavy boxy long sleeve tee" at bounding box center [467, 494] width 182 height 26
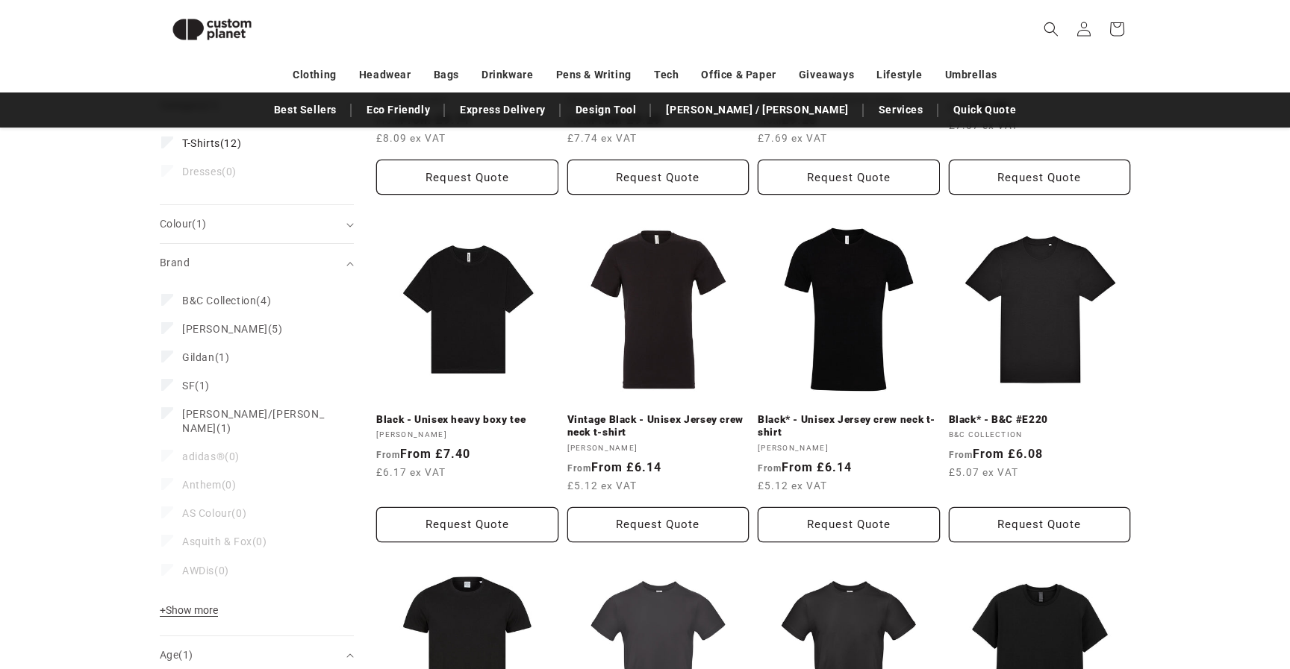
scroll to position [336, 0]
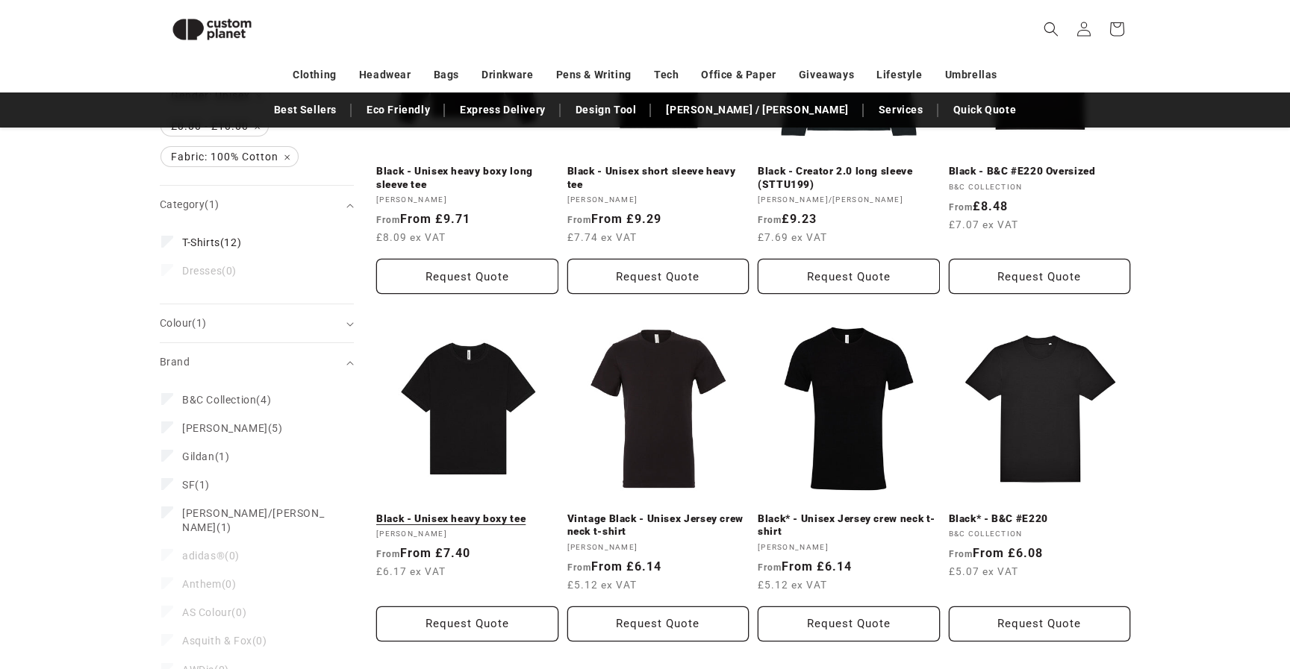
click at [463, 513] on link "Black - Unisex heavy boxy tee" at bounding box center [467, 519] width 182 height 13
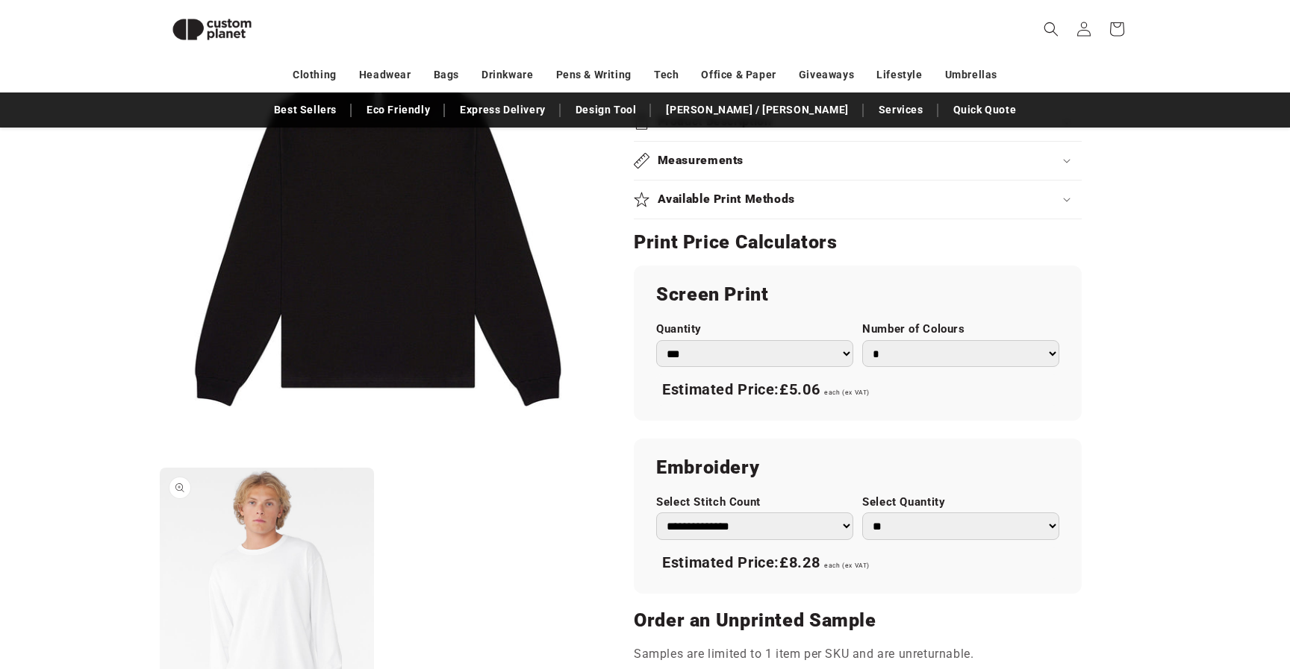
scroll to position [721, 0]
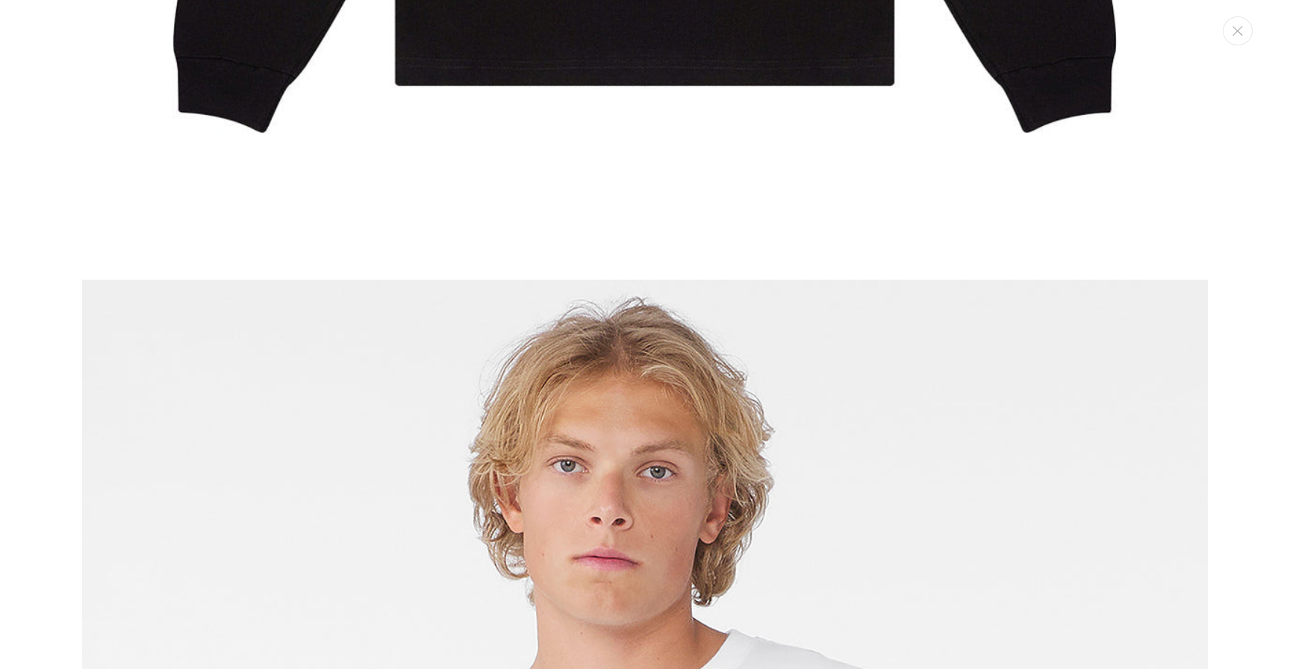
scroll to position [870, 0]
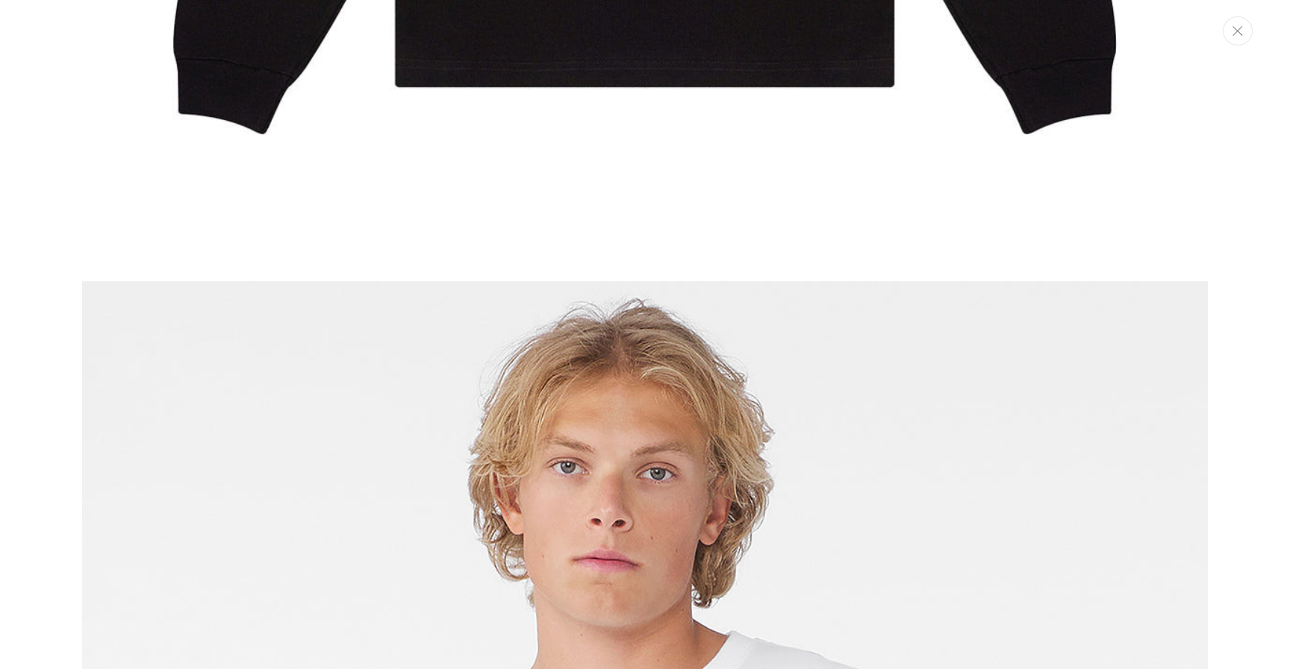
click at [1238, 35] on icon "Close" at bounding box center [1237, 31] width 10 height 10
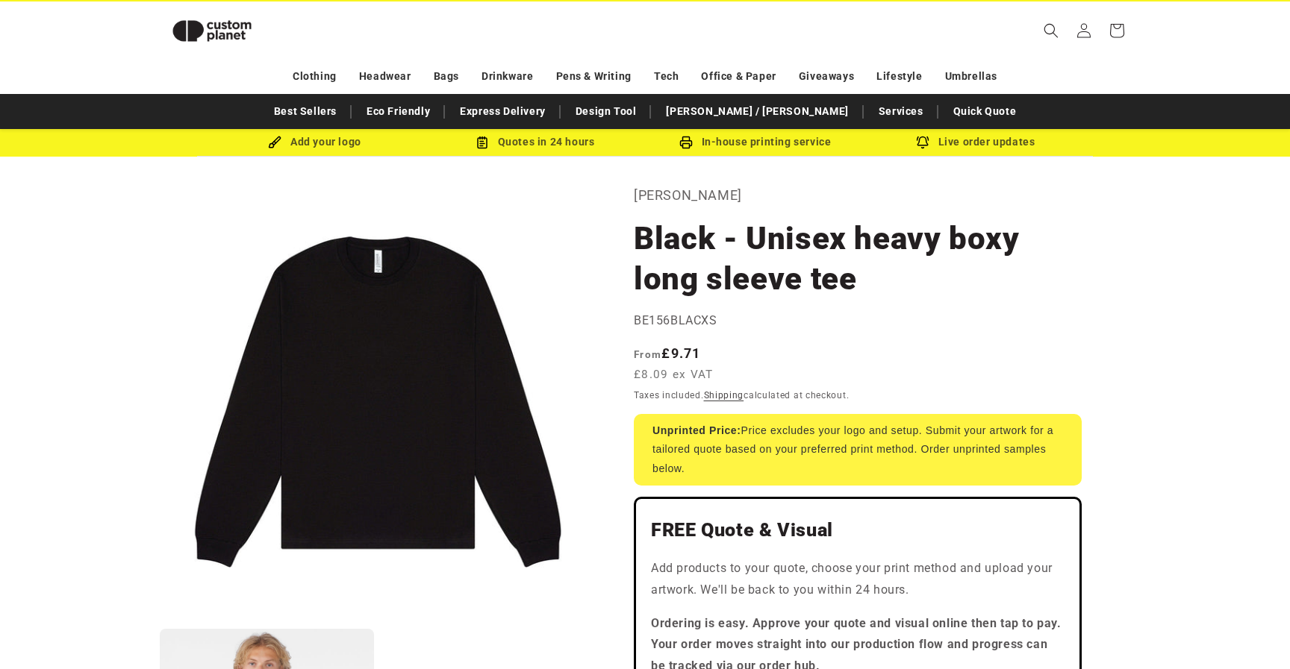
scroll to position [24, 0]
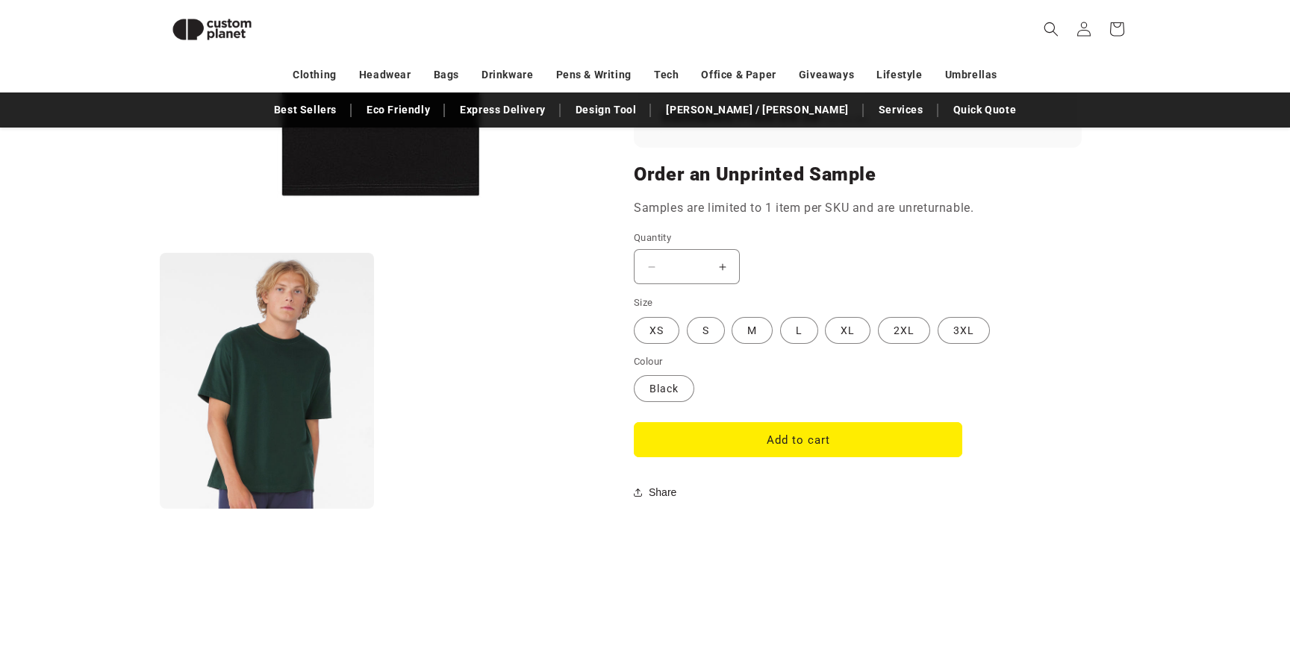
scroll to position [1128, 0]
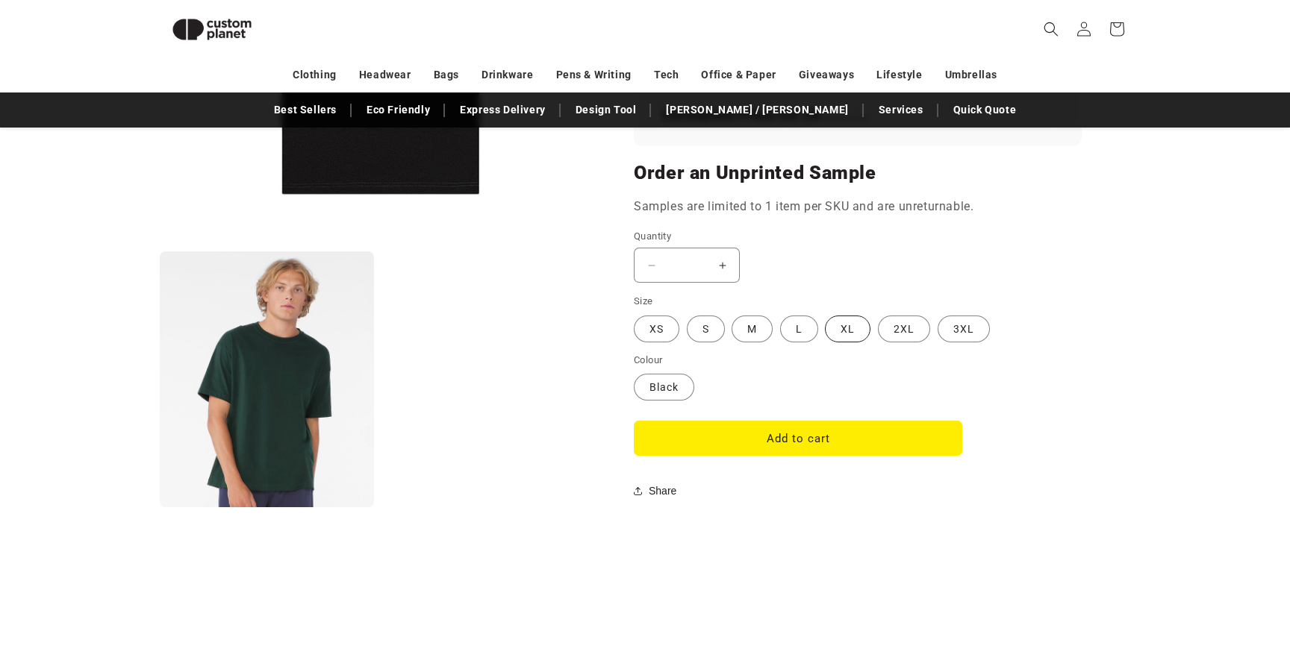
click at [843, 328] on label "XL Variant sold out or unavailable" at bounding box center [848, 329] width 46 height 27
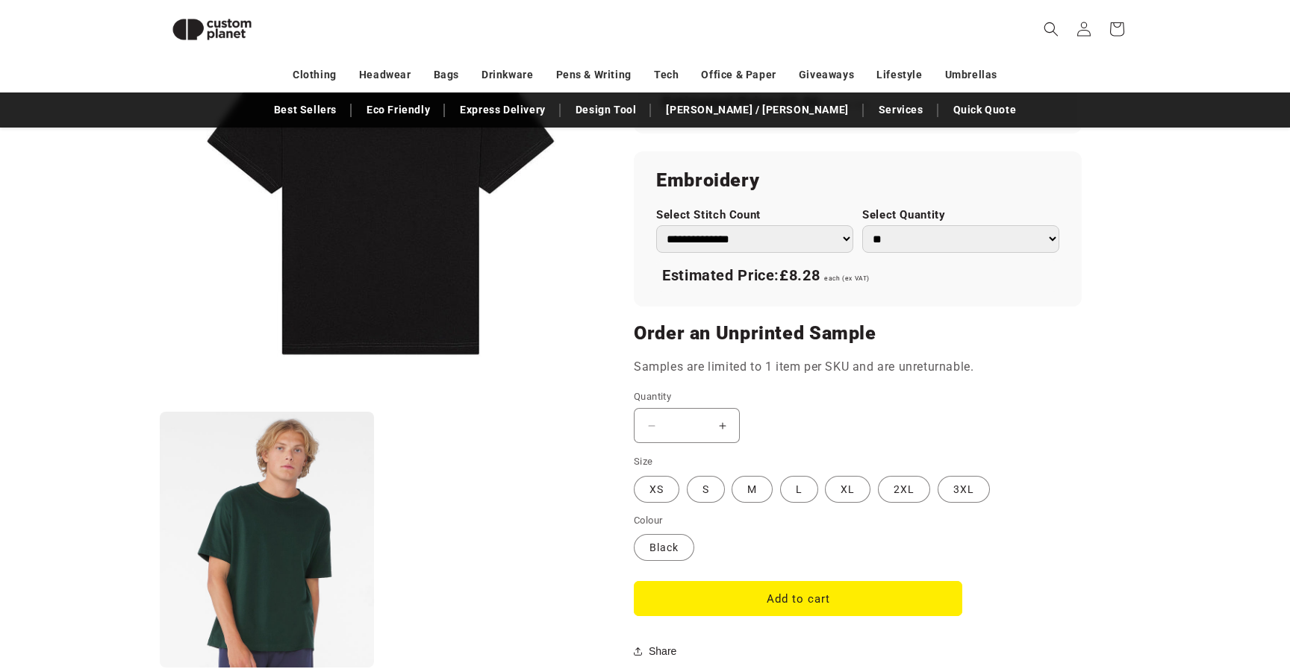
scroll to position [987, 0]
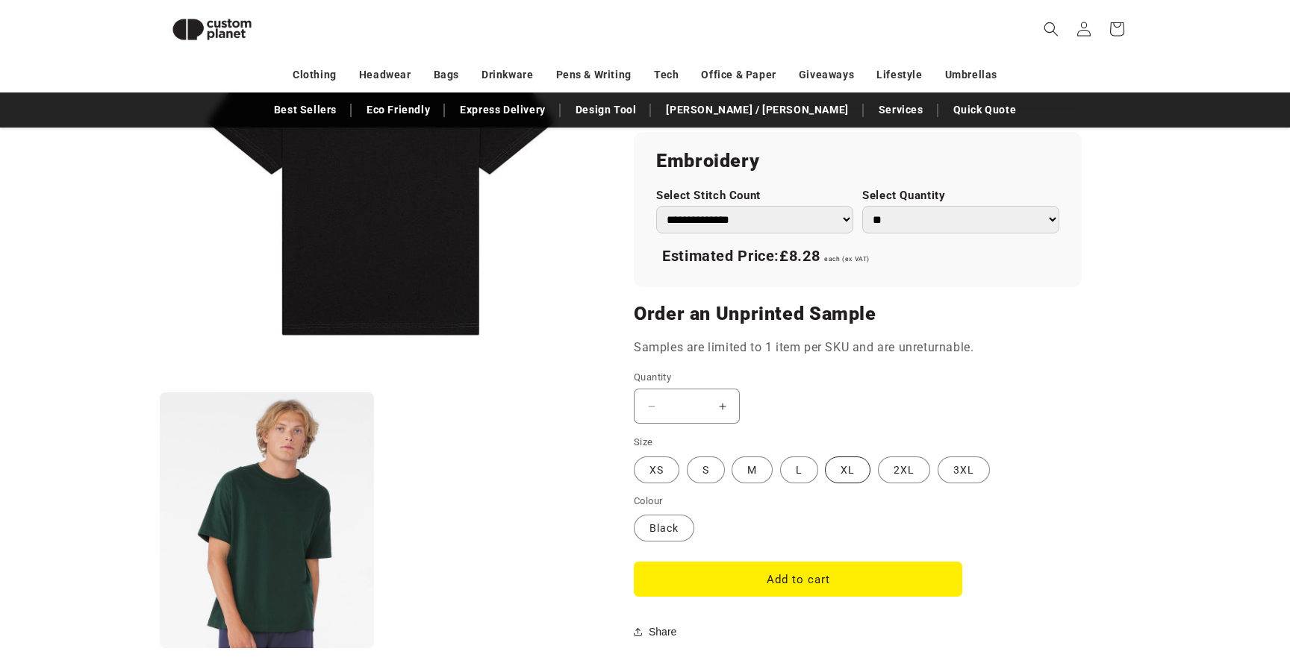
click at [846, 467] on label "XL Variant sold out or unavailable" at bounding box center [848, 470] width 46 height 27
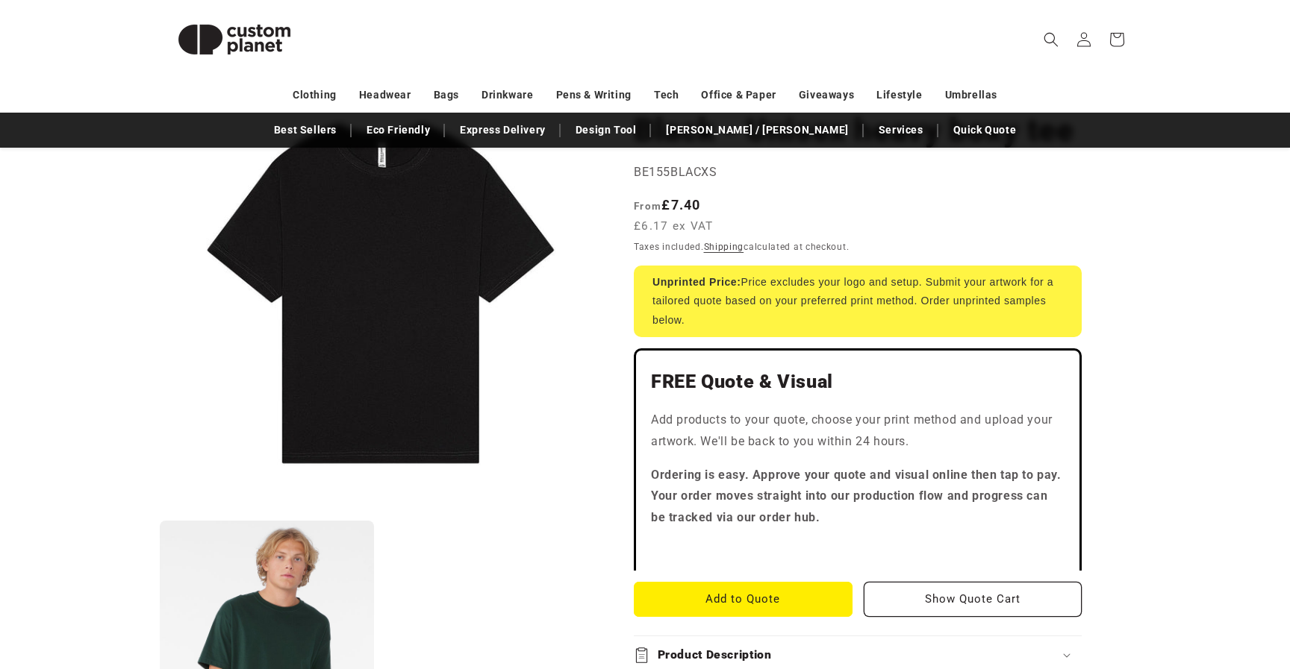
scroll to position [0, 0]
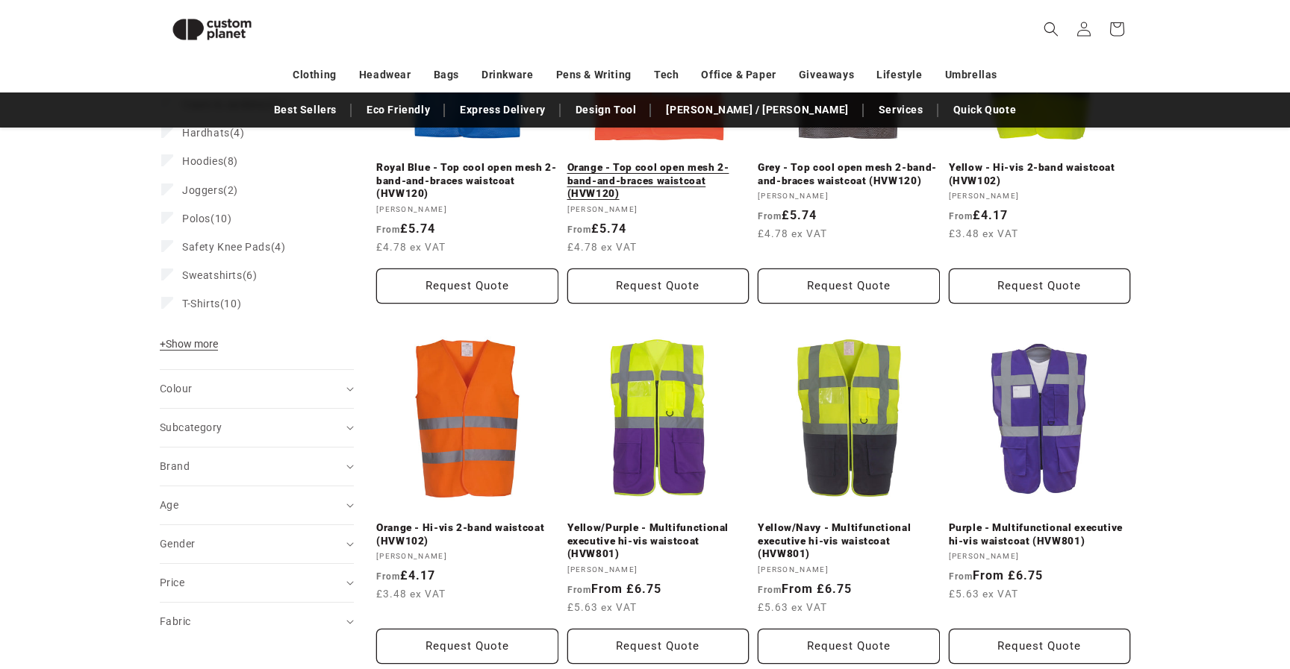
scroll to position [399, 0]
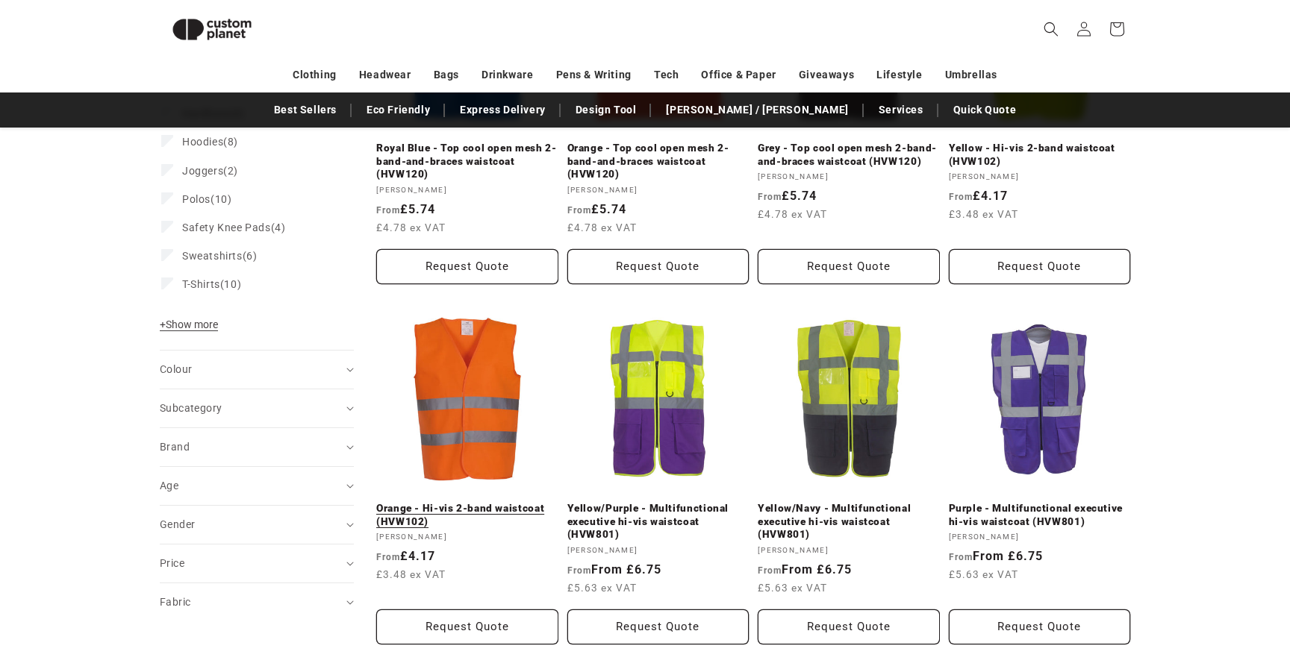
click at [486, 502] on link "Orange - Hi-vis 2-band waistcoat (HVW102)" at bounding box center [467, 515] width 182 height 26
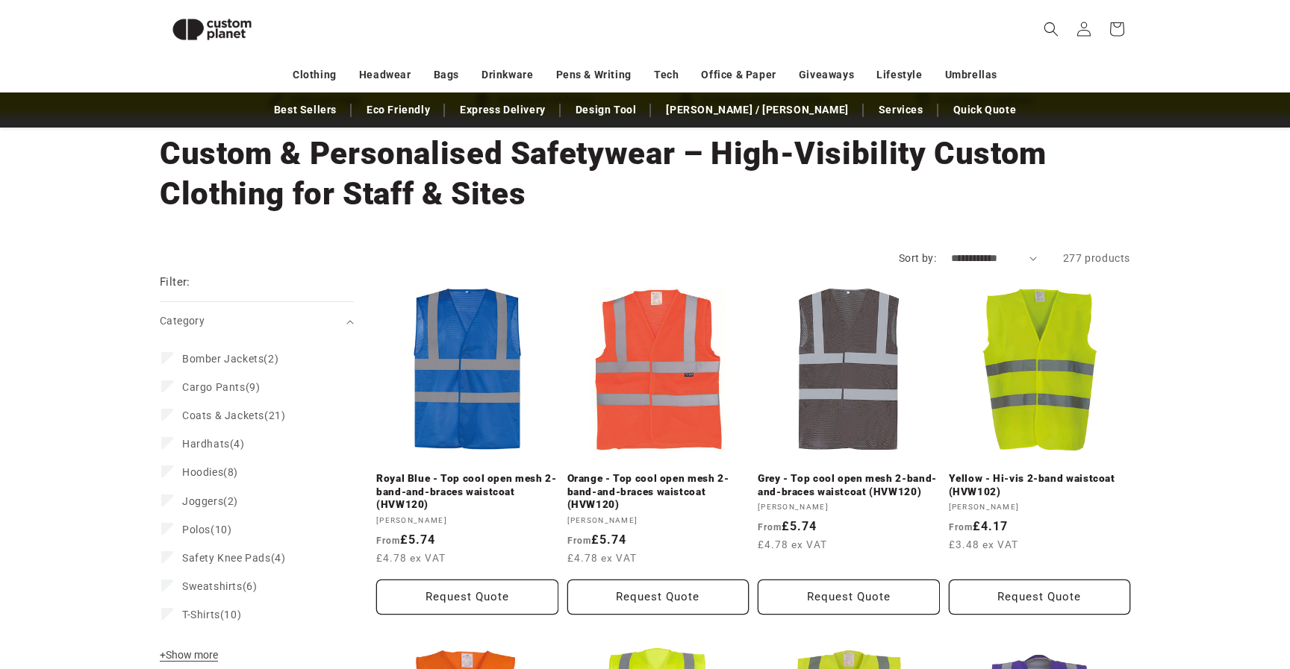
scroll to position [41, 0]
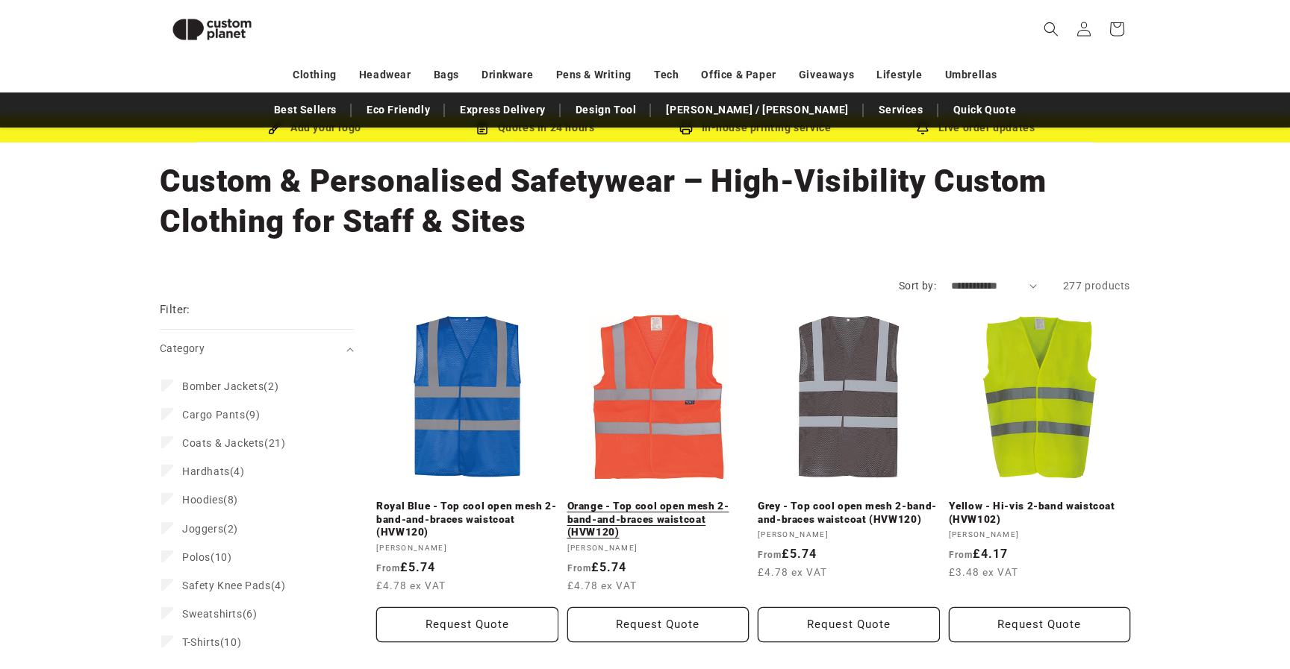
click at [658, 500] on link "Orange - Top cool open mesh 2-band-and-braces waistcoat (HVW120)" at bounding box center [658, 520] width 182 height 40
click at [661, 500] on link "Orange - Top cool open mesh 2-band-and-braces waistcoat (HVW120)" at bounding box center [658, 520] width 182 height 40
click at [651, 500] on link "Orange - Top cool open mesh 2-band-and-braces waistcoat (HVW120)" at bounding box center [658, 520] width 182 height 40
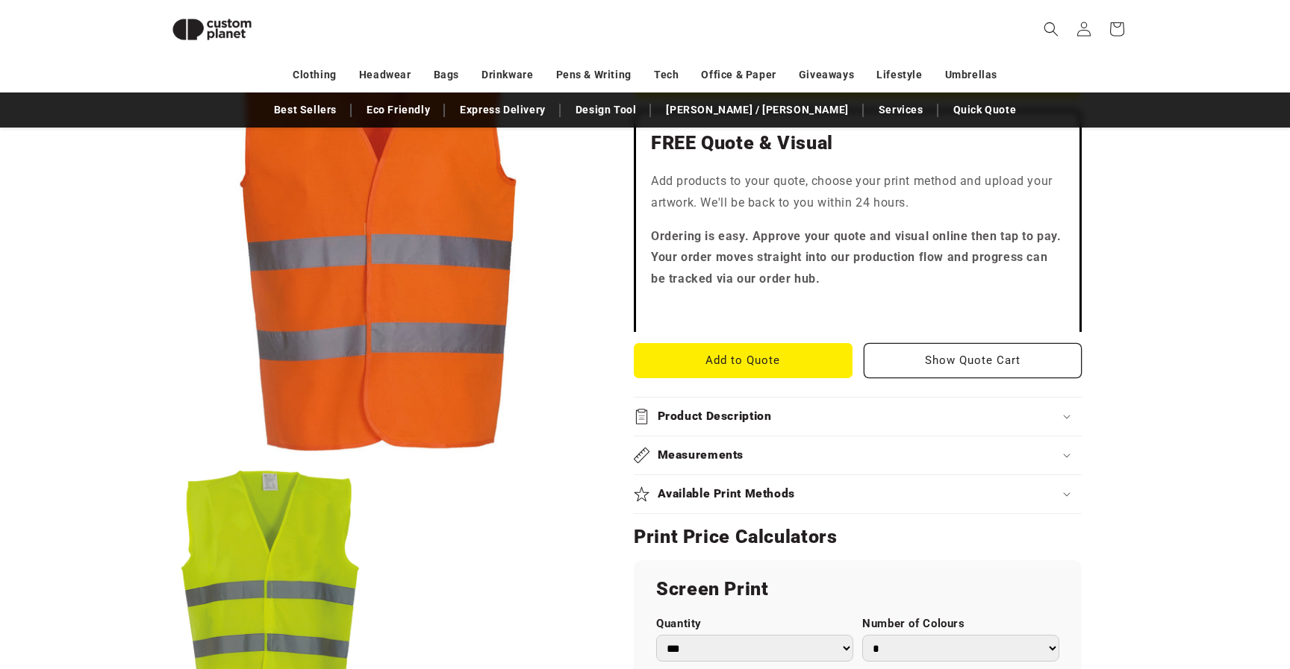
scroll to position [424, 0]
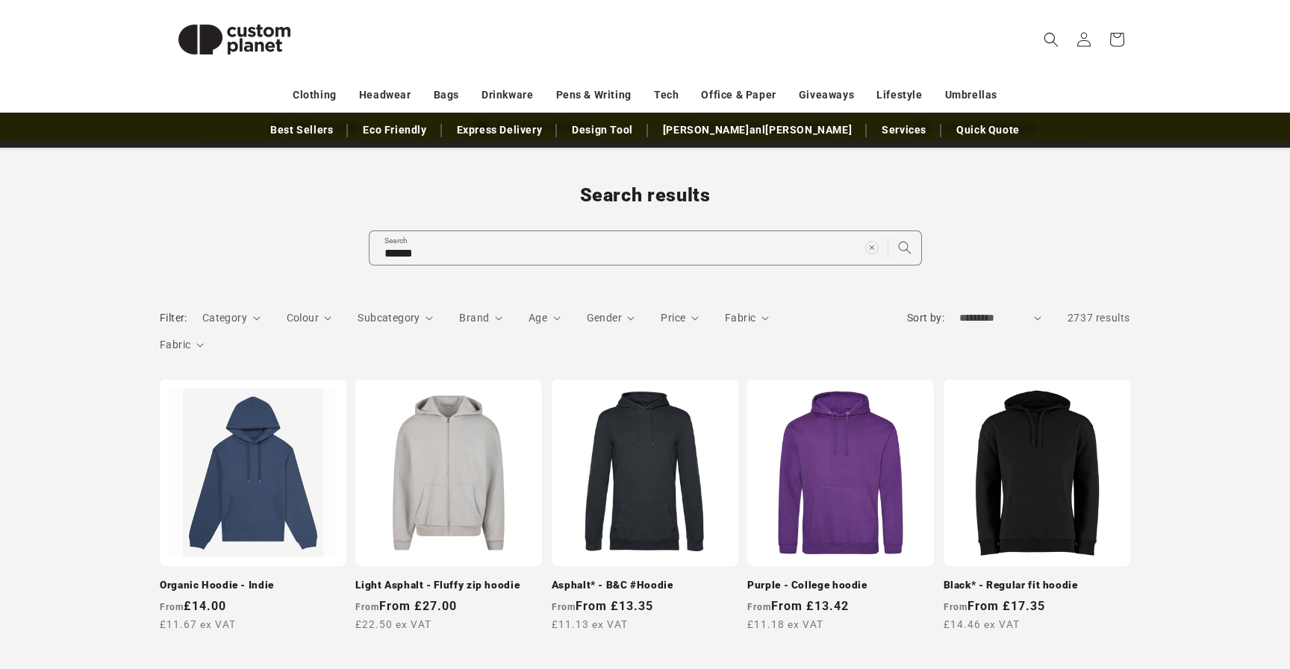
scroll to position [72, 0]
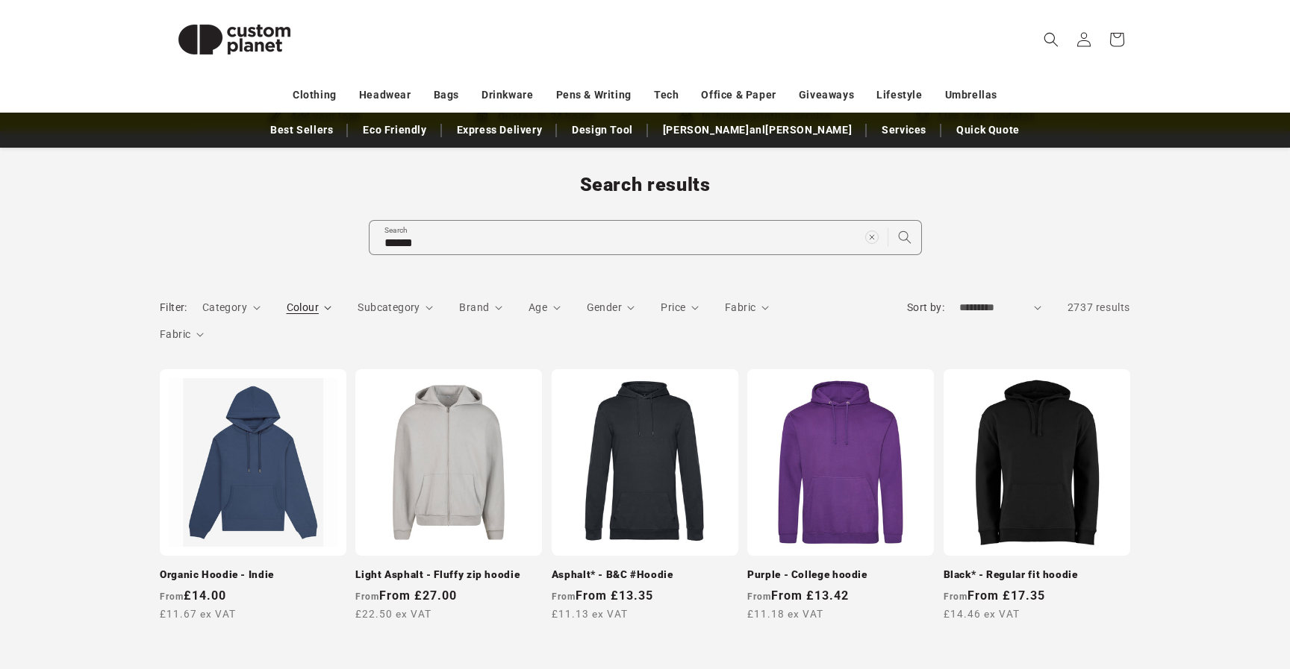
click at [326, 306] on icon "Colour (0 selected)" at bounding box center [327, 308] width 7 height 4
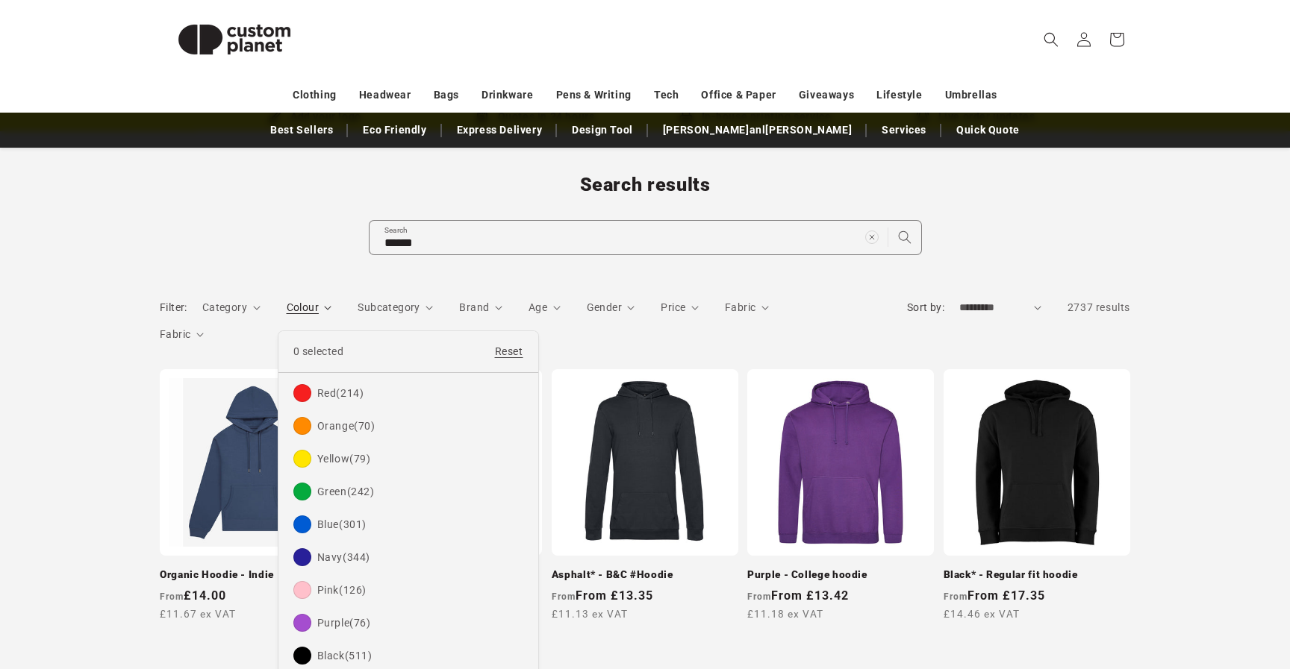
click at [287, 300] on summary "Colour" at bounding box center [310, 308] width 46 height 16
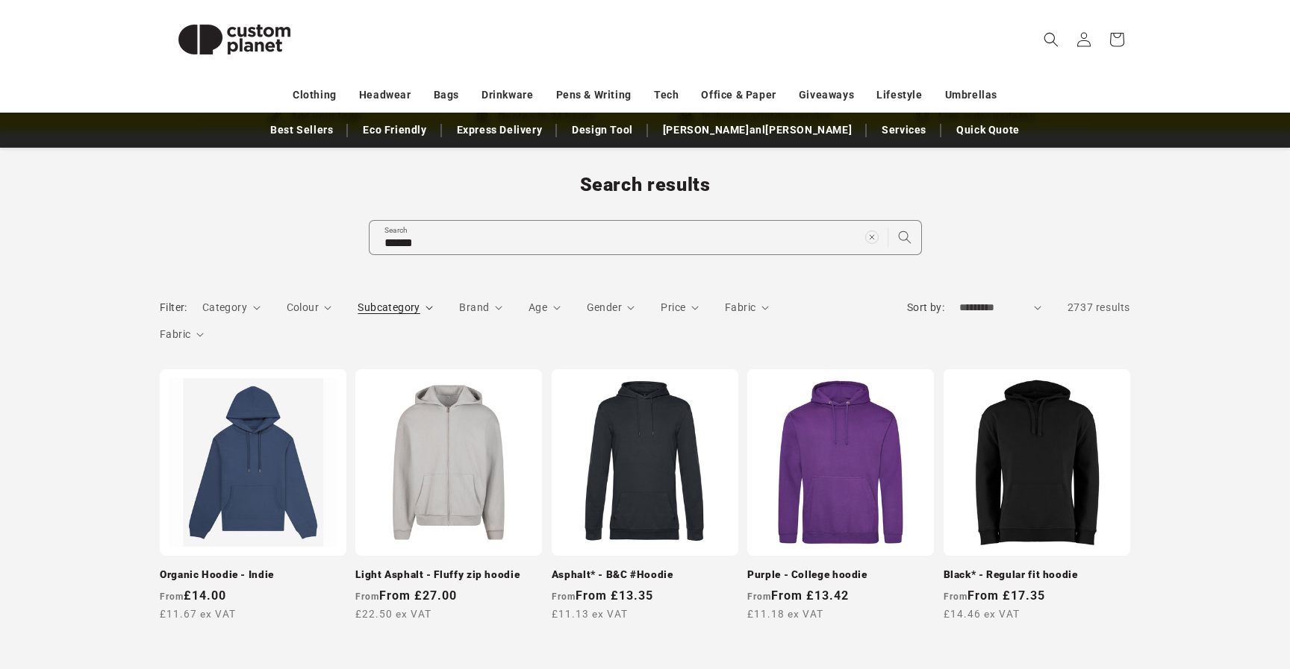
click at [428, 306] on icon "Subcategory (0 selected)" at bounding box center [428, 308] width 7 height 4
click at [358, 300] on summary "Subcategory" at bounding box center [395, 308] width 75 height 16
click at [550, 305] on summary "Age" at bounding box center [544, 308] width 32 height 16
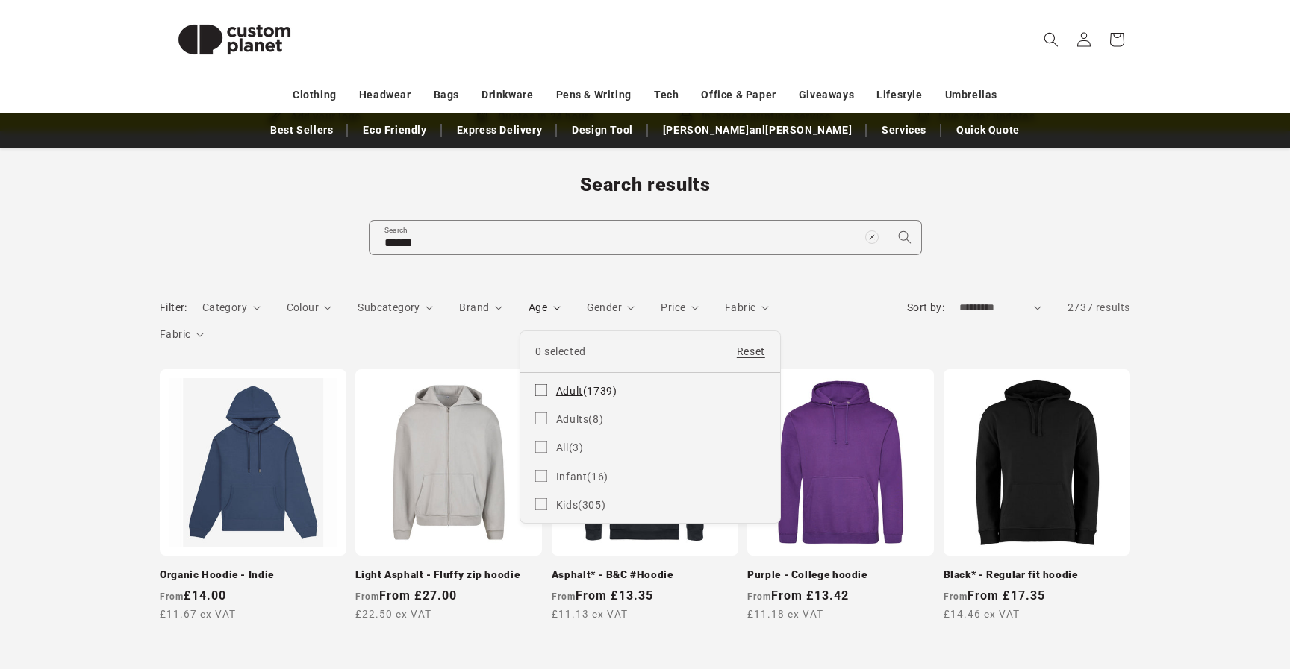
click at [542, 389] on icon at bounding box center [541, 390] width 12 height 12
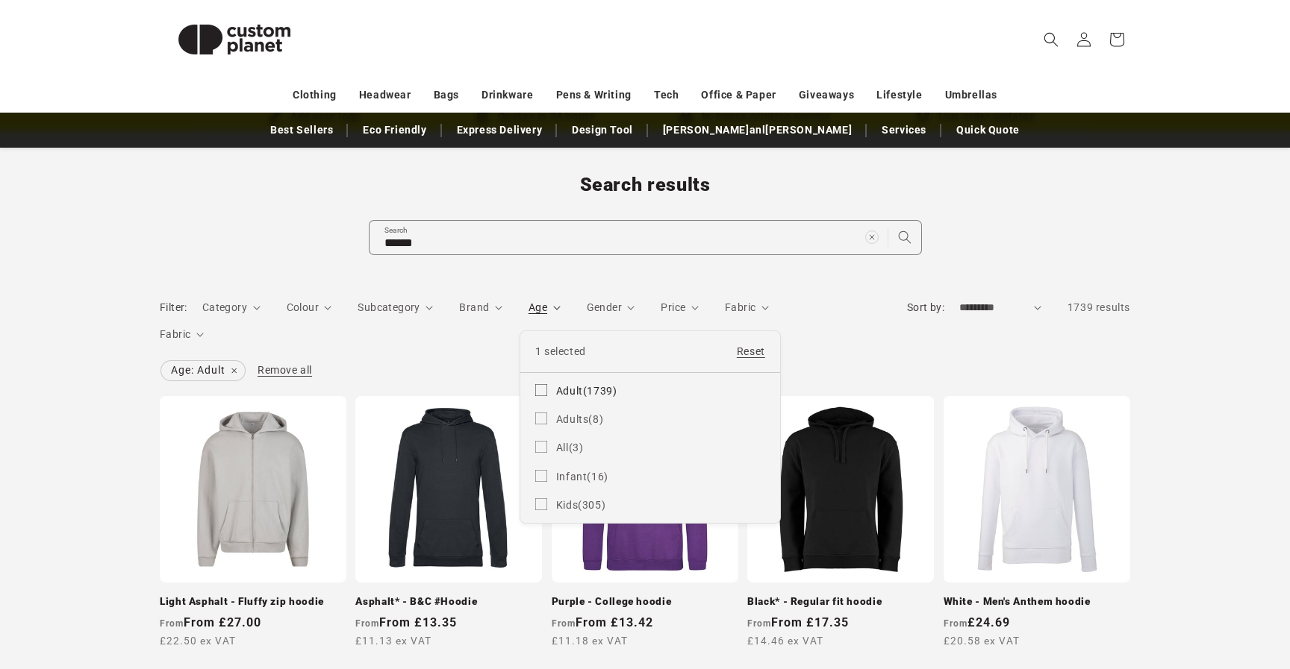
click at [561, 303] on summary "Age" at bounding box center [544, 308] width 32 height 16
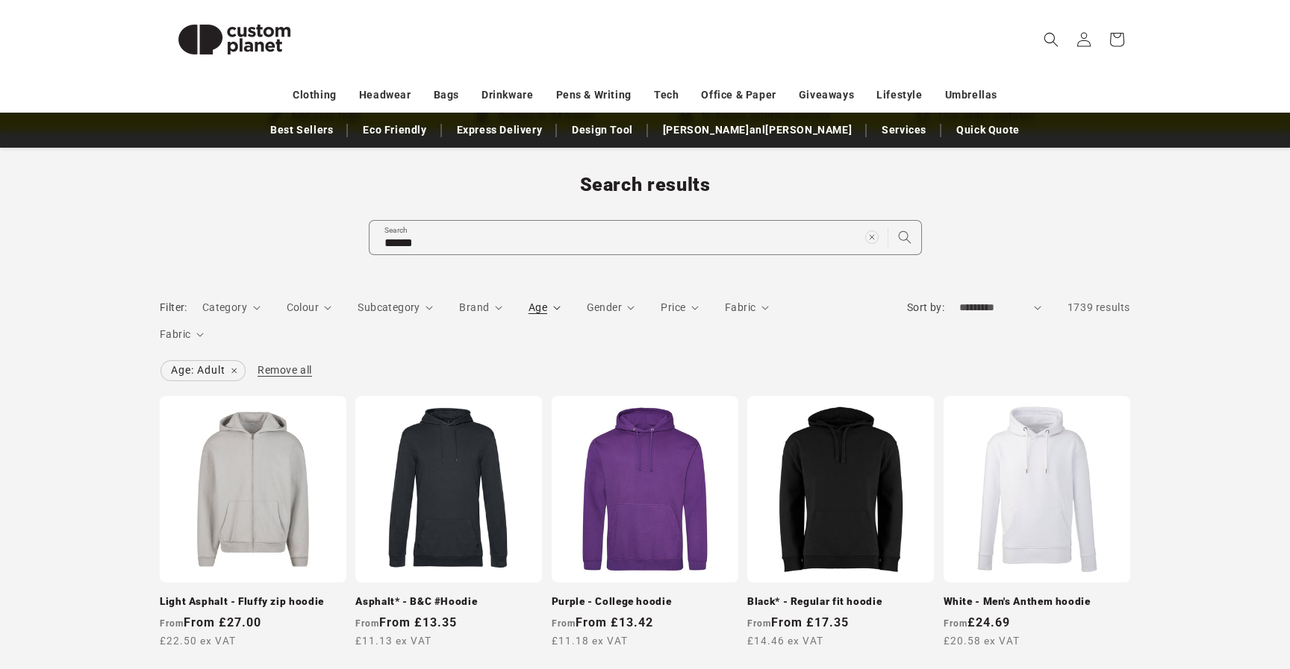
click at [628, 303] on summary "Gender" at bounding box center [611, 308] width 49 height 16
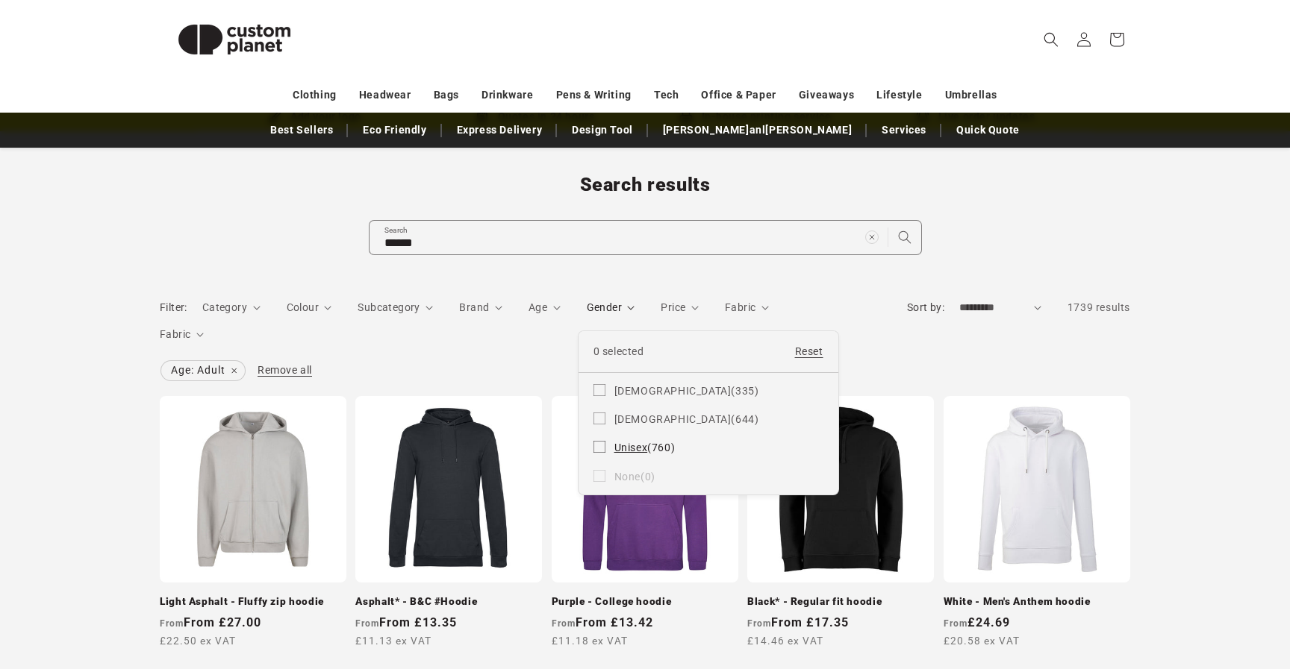
click at [626, 444] on span "Unisex" at bounding box center [631, 448] width 34 height 12
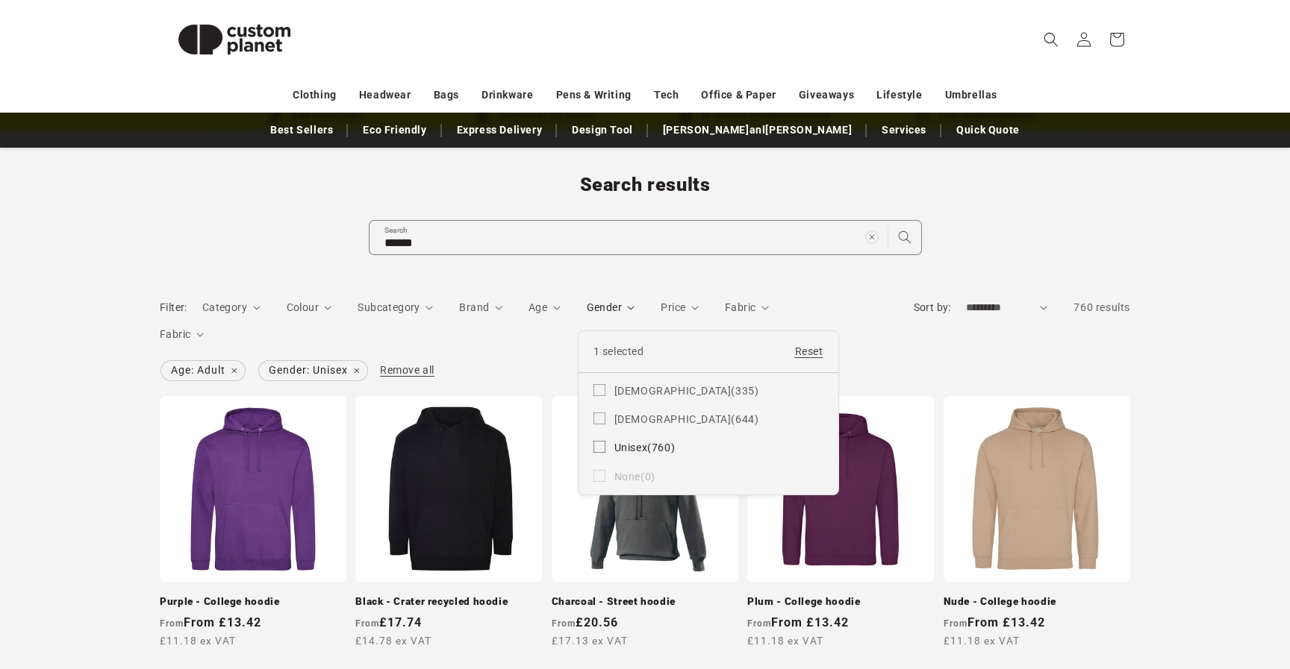
click at [635, 305] on summary "Gender" at bounding box center [611, 308] width 49 height 16
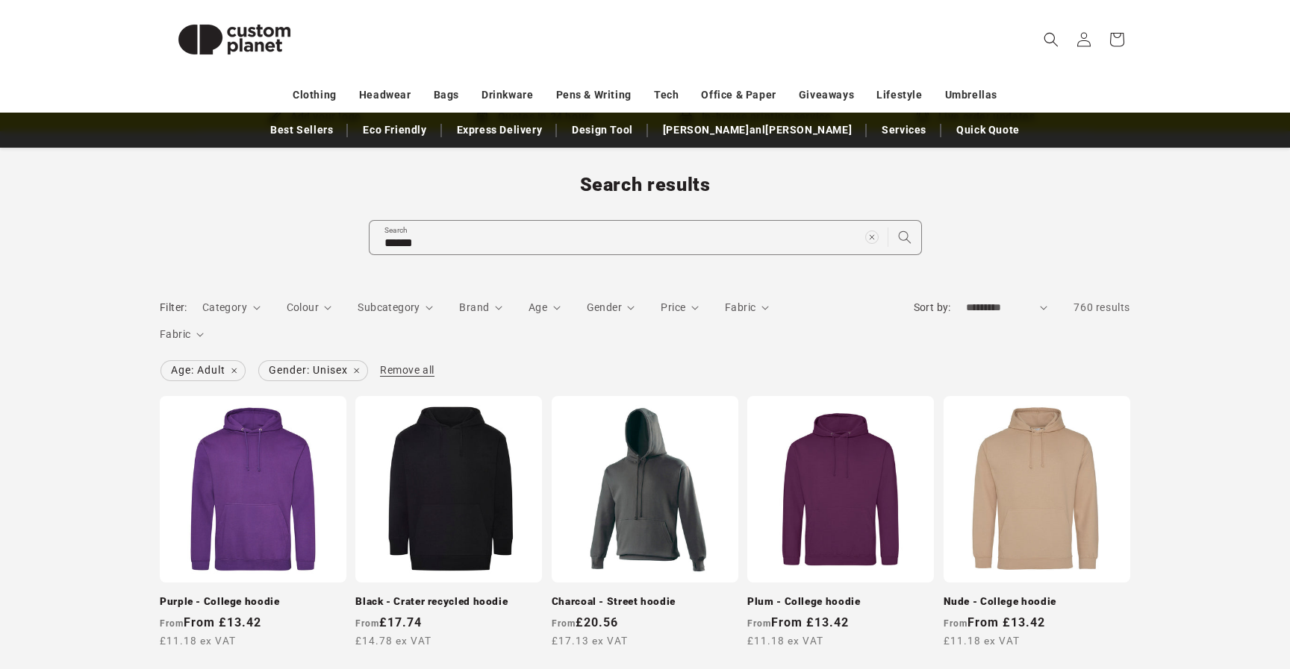
click at [695, 306] on icon at bounding box center [694, 308] width 7 height 4
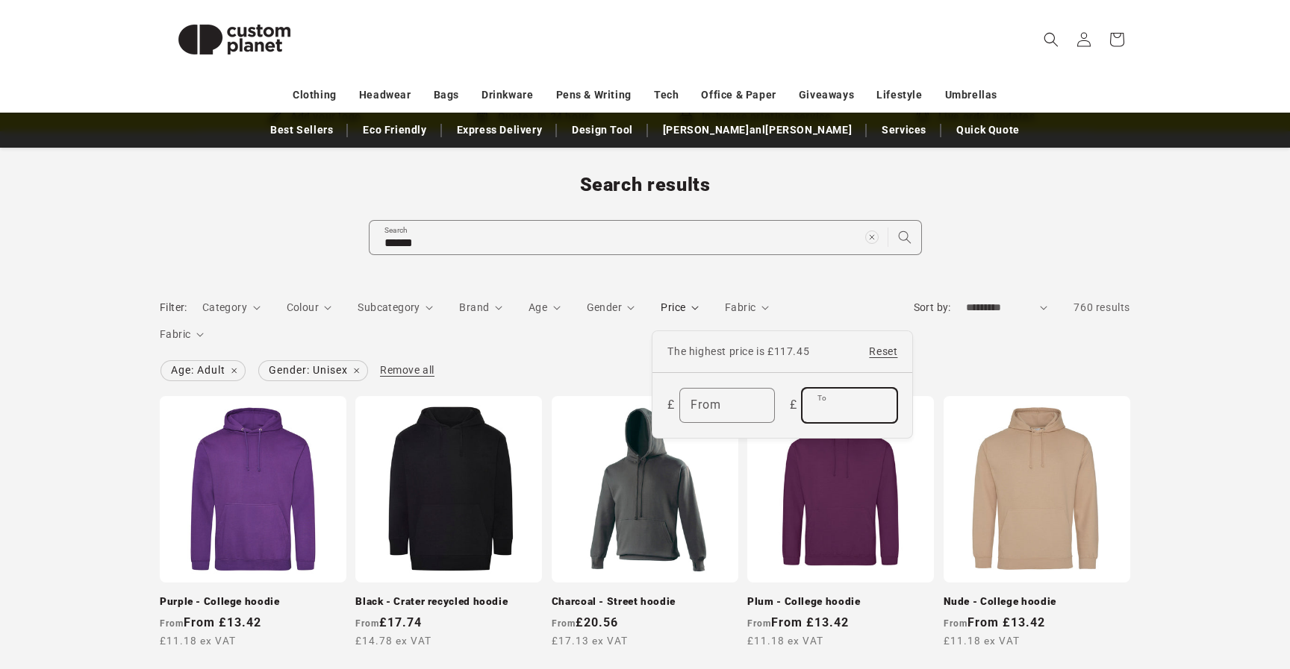
click at [862, 406] on input "To" at bounding box center [849, 406] width 94 height 34
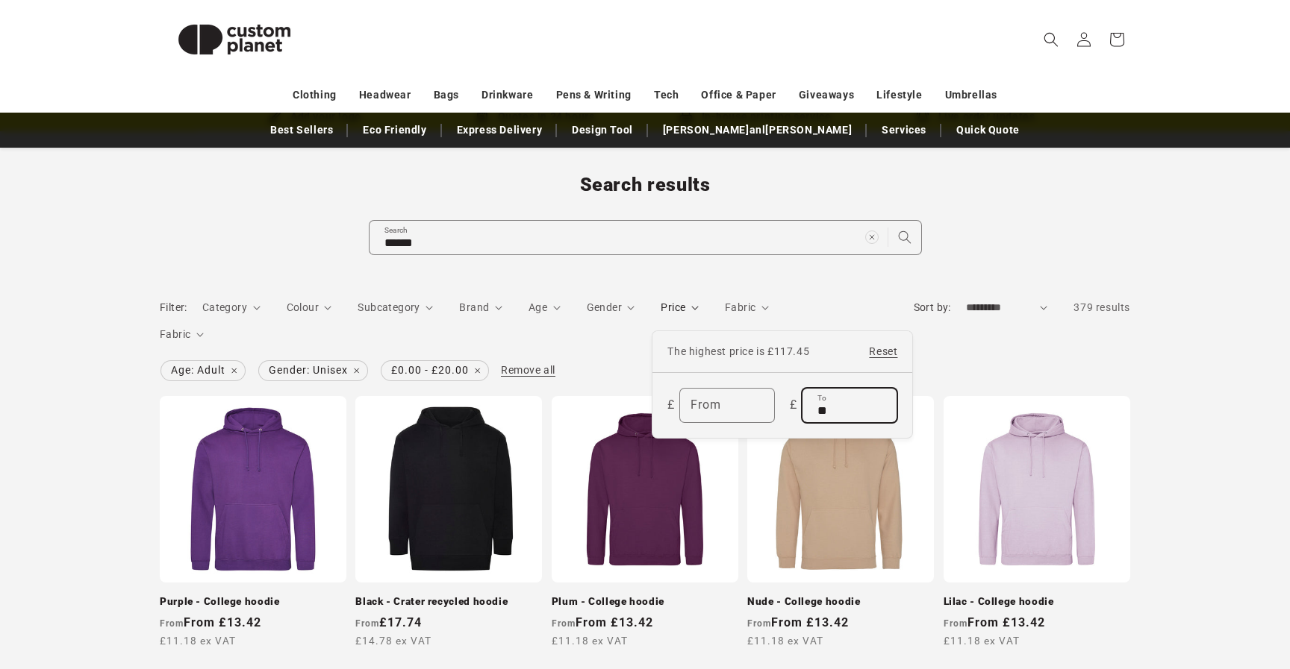
type input "**"
click at [699, 305] on summary "Price" at bounding box center [680, 308] width 38 height 16
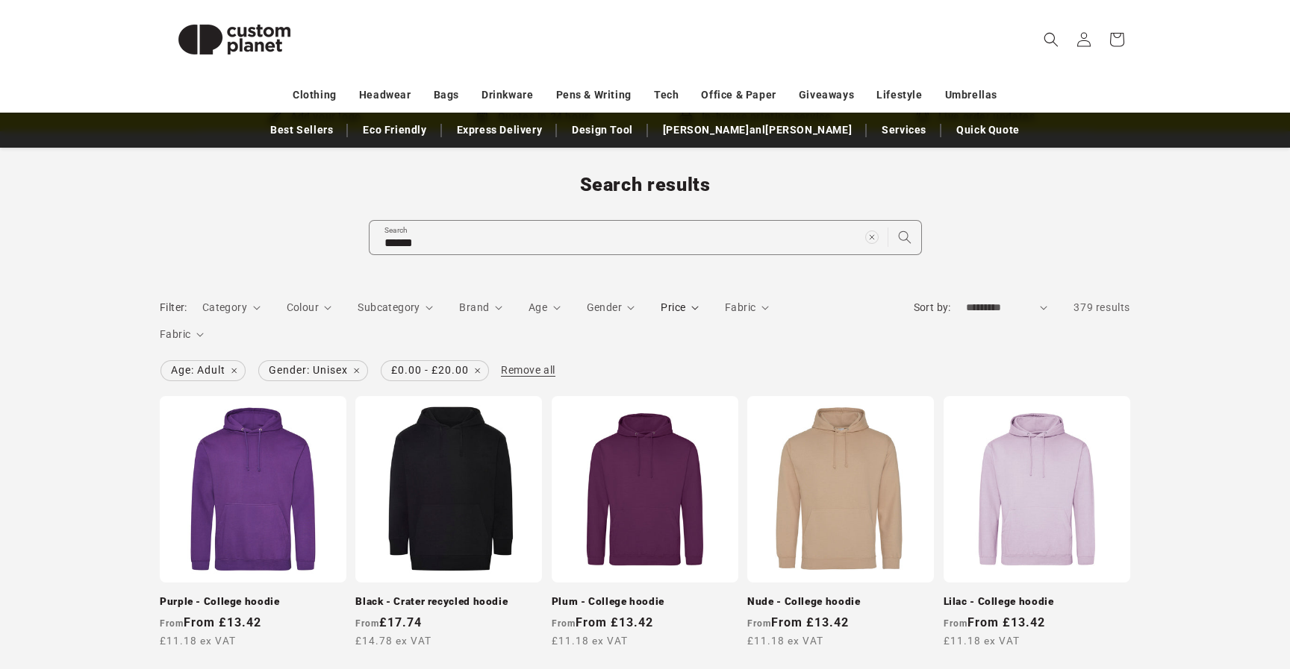
click at [761, 306] on icon "Fabric (0 selected)" at bounding box center [764, 308] width 7 height 4
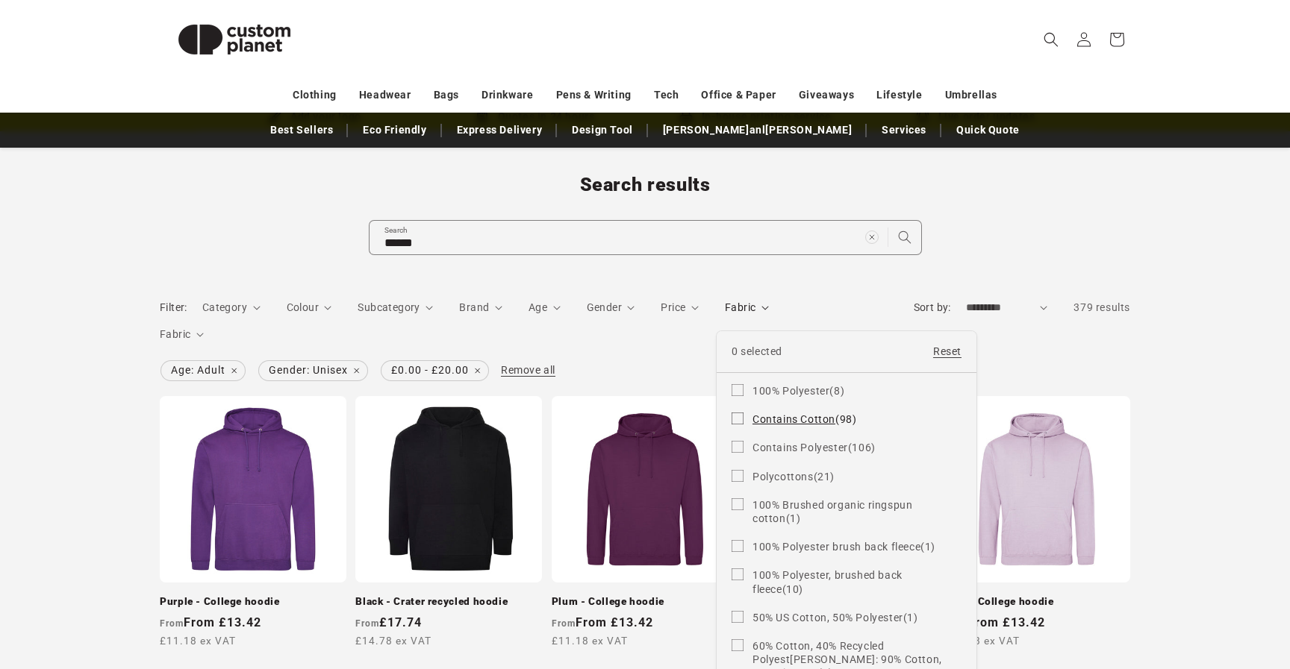
click at [735, 415] on icon at bounding box center [737, 419] width 12 height 12
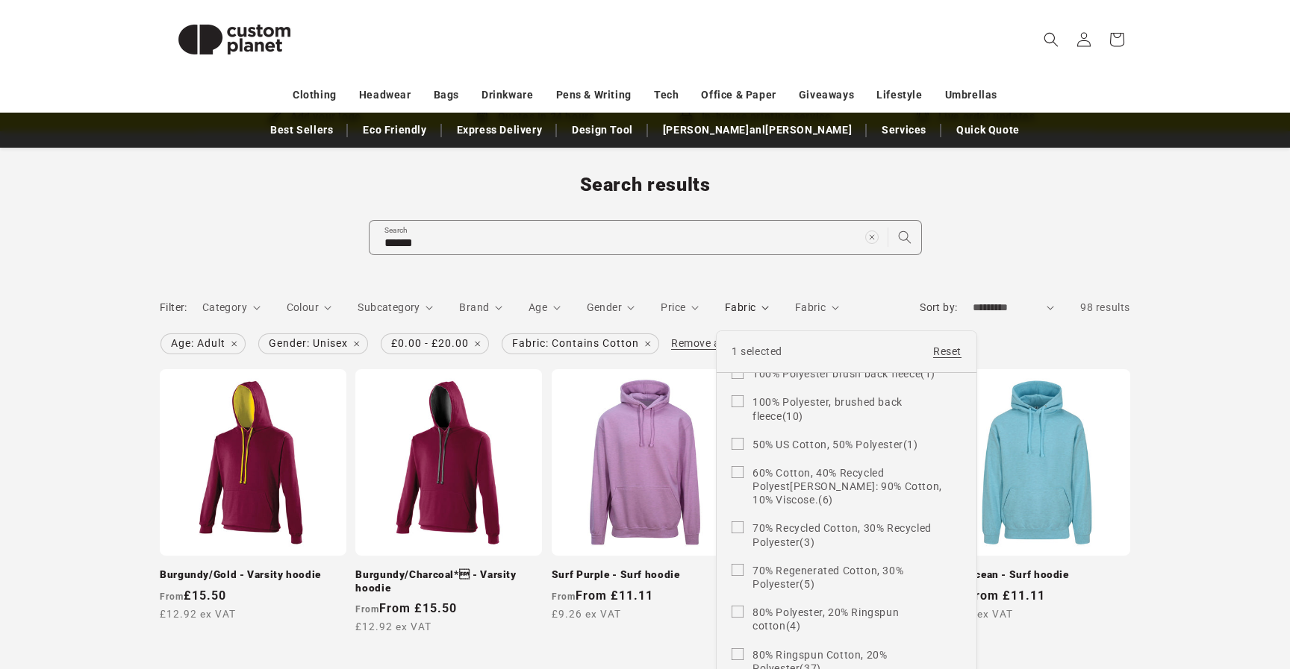
scroll to position [177, 0]
click at [769, 300] on summary "Fabric" at bounding box center [747, 308] width 44 height 16
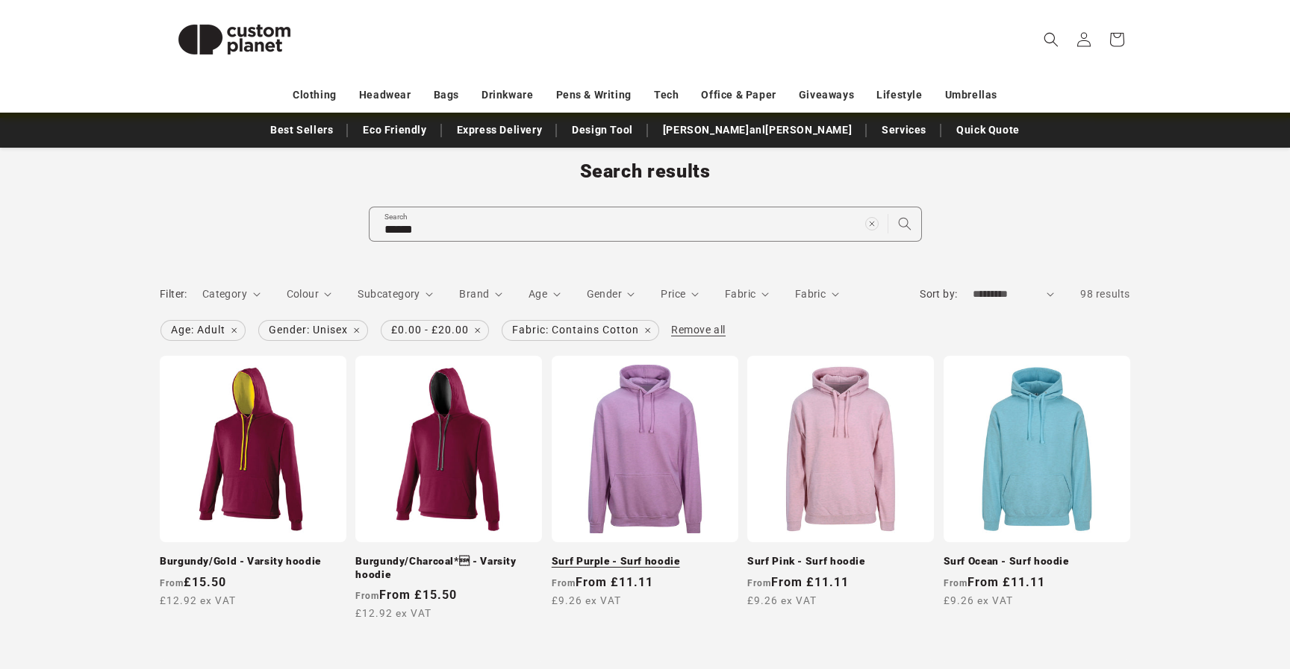
scroll to position [89, 0]
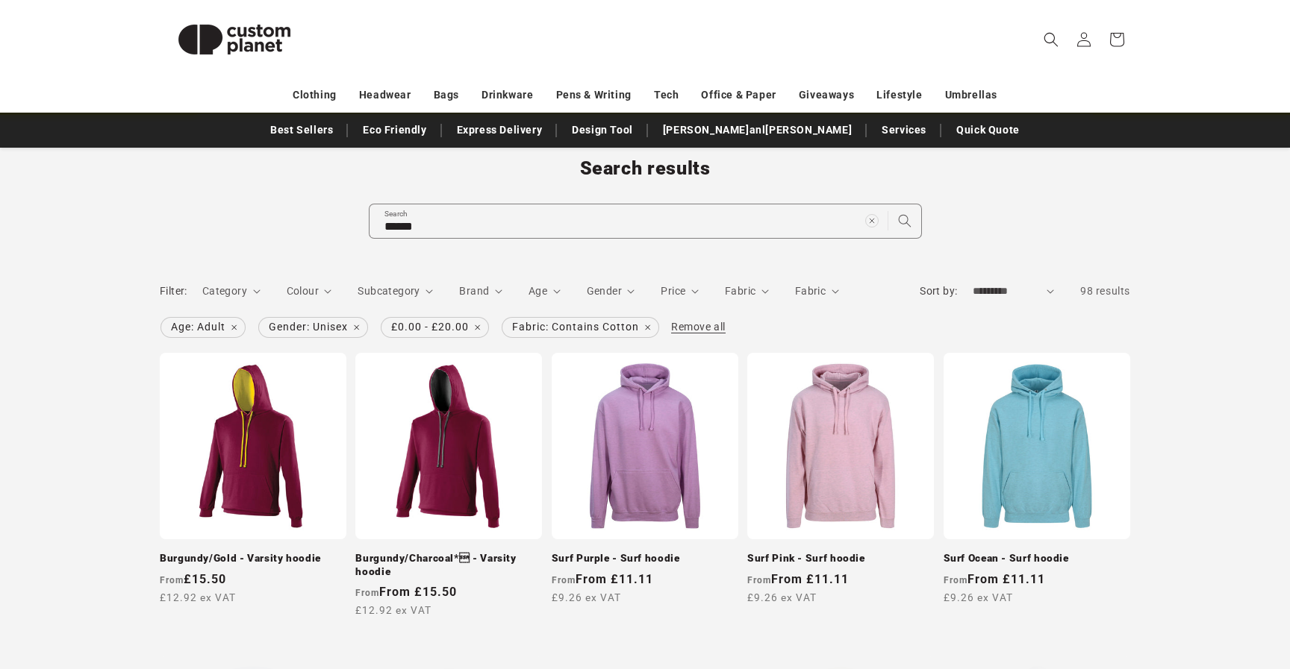
click at [1049, 290] on select "**********" at bounding box center [1013, 292] width 82 height 16
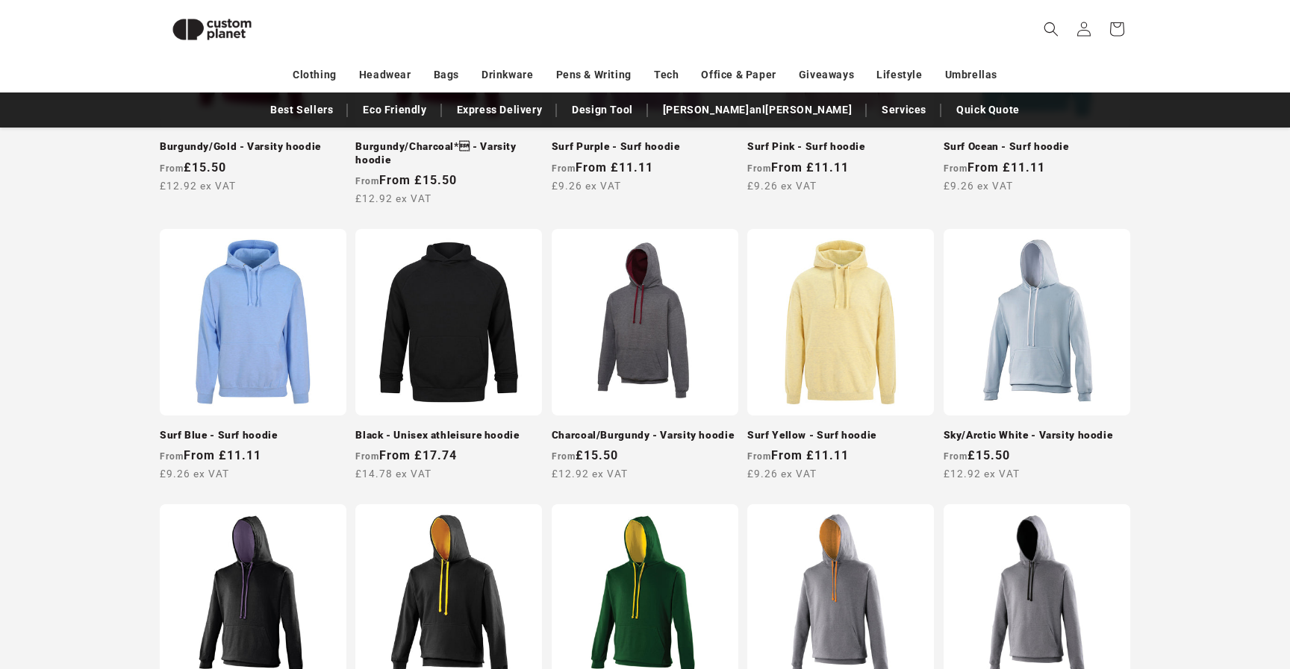
scroll to position [0, 0]
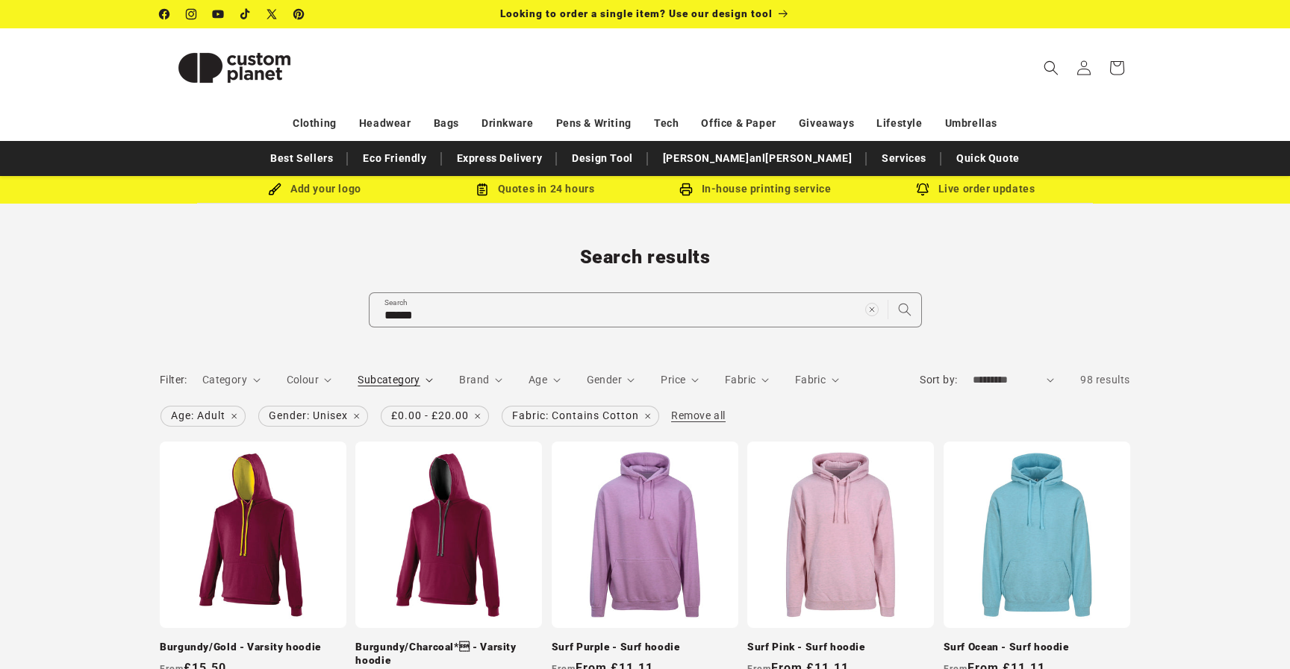
click at [424, 376] on summary "Subcategory" at bounding box center [395, 380] width 75 height 16
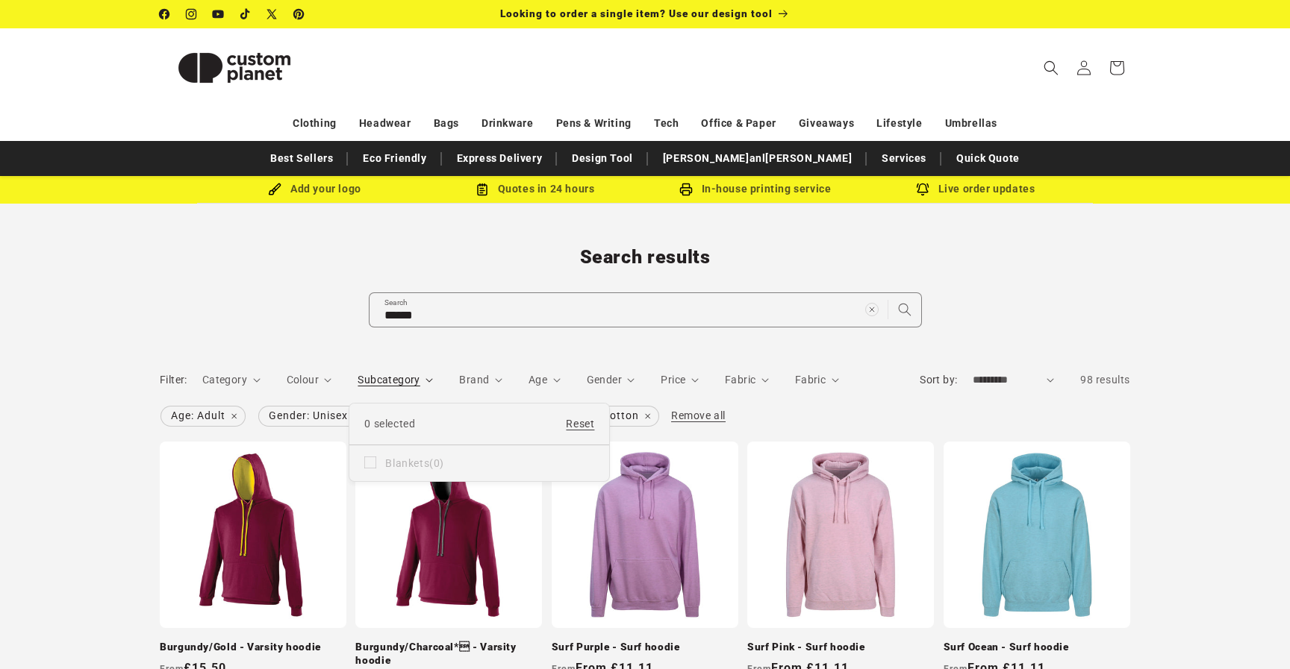
click at [422, 376] on summary "Subcategory" at bounding box center [395, 380] width 75 height 16
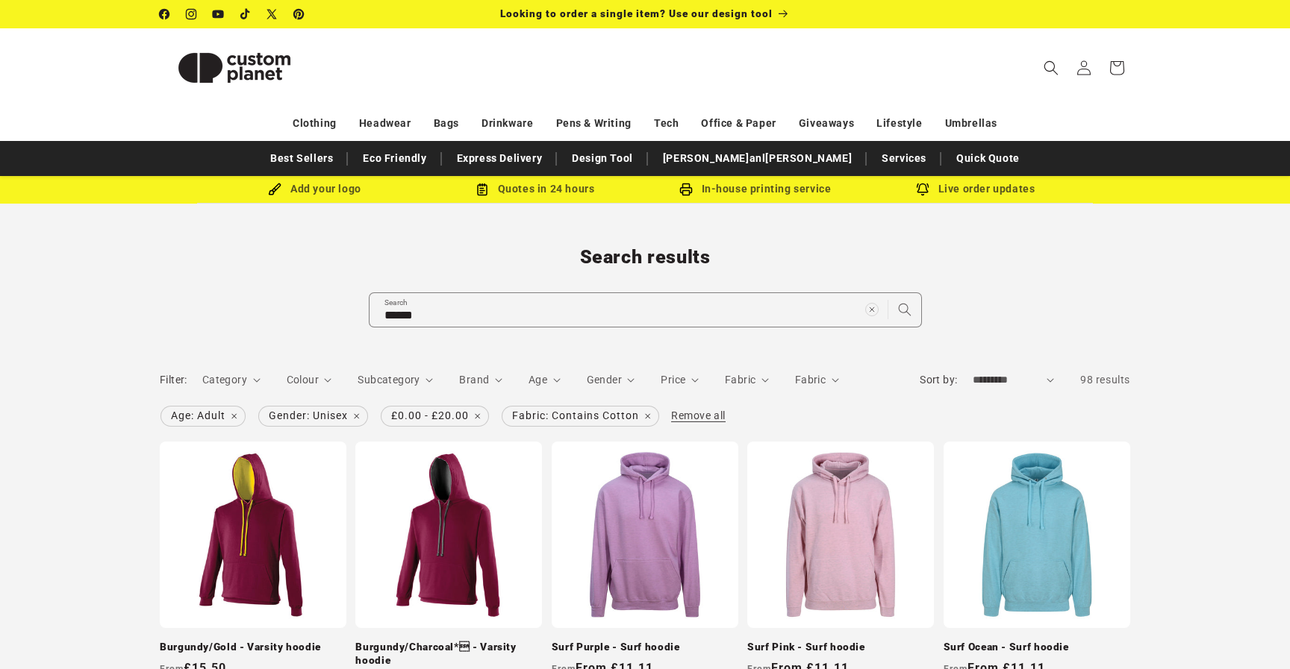
click at [1046, 376] on select "**********" at bounding box center [1013, 380] width 82 height 16
select select "**********"
click at [972, 372] on select "**********" at bounding box center [1013, 380] width 82 height 16
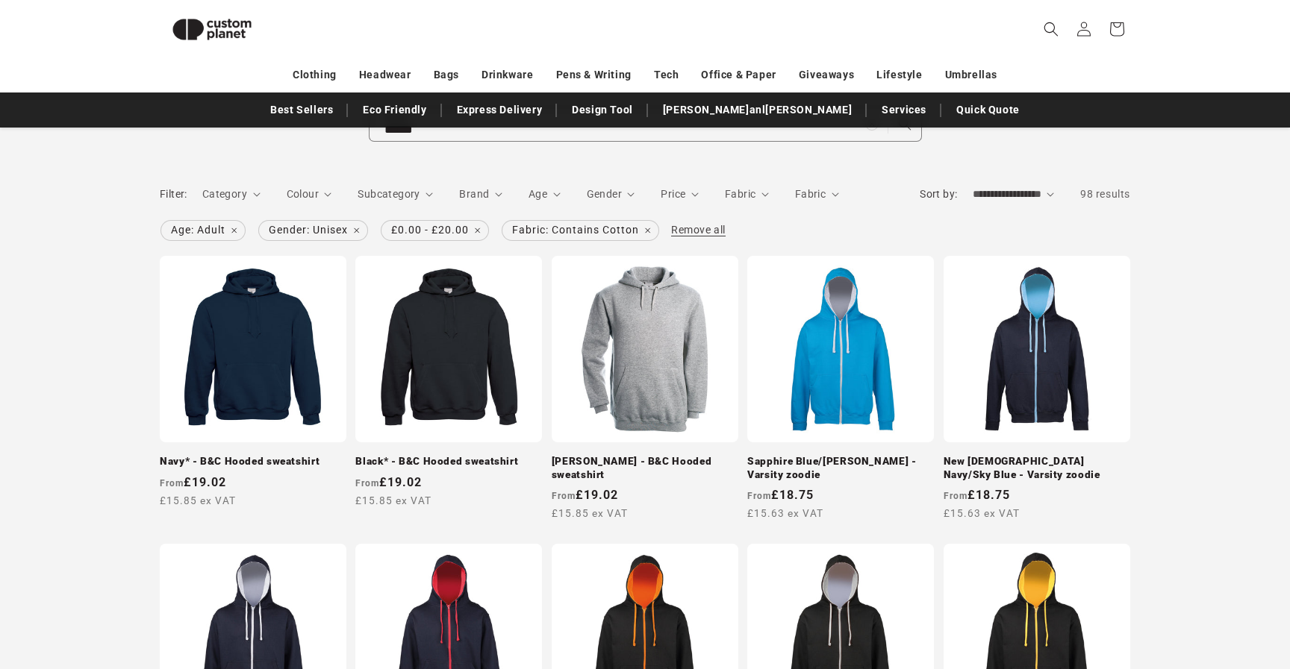
scroll to position [160, 0]
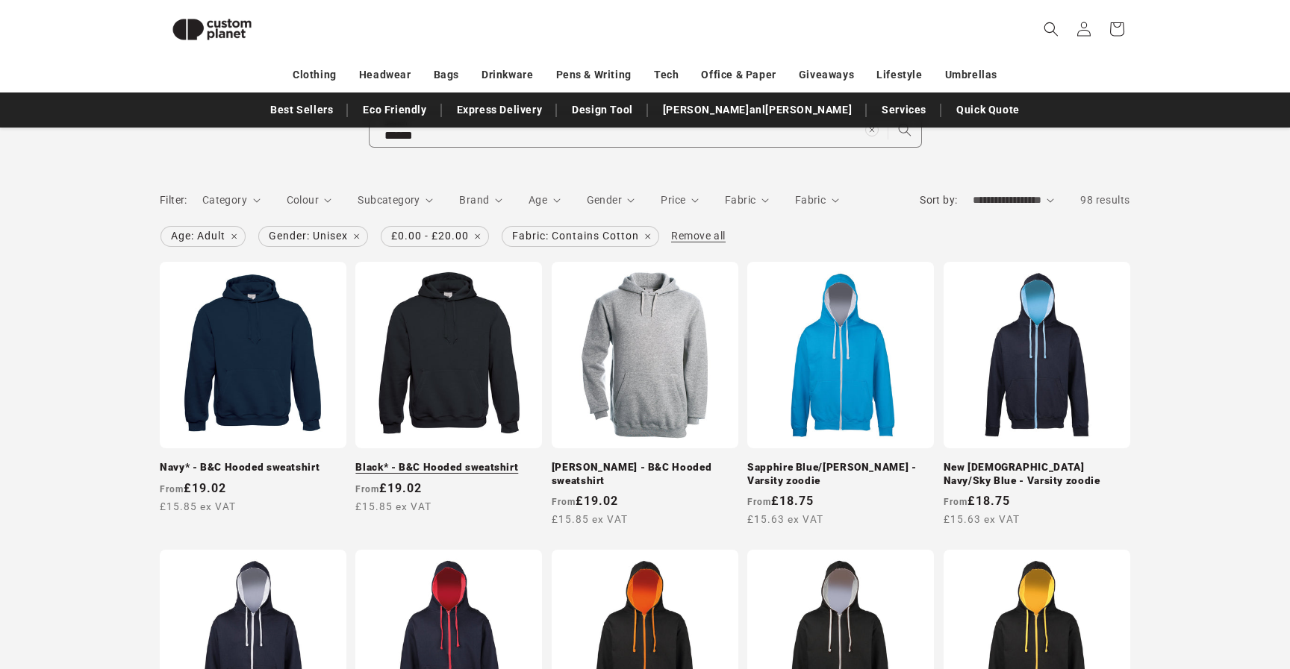
click at [455, 475] on link "Black* - B&C Hooded sweatshirt" at bounding box center [448, 467] width 187 height 13
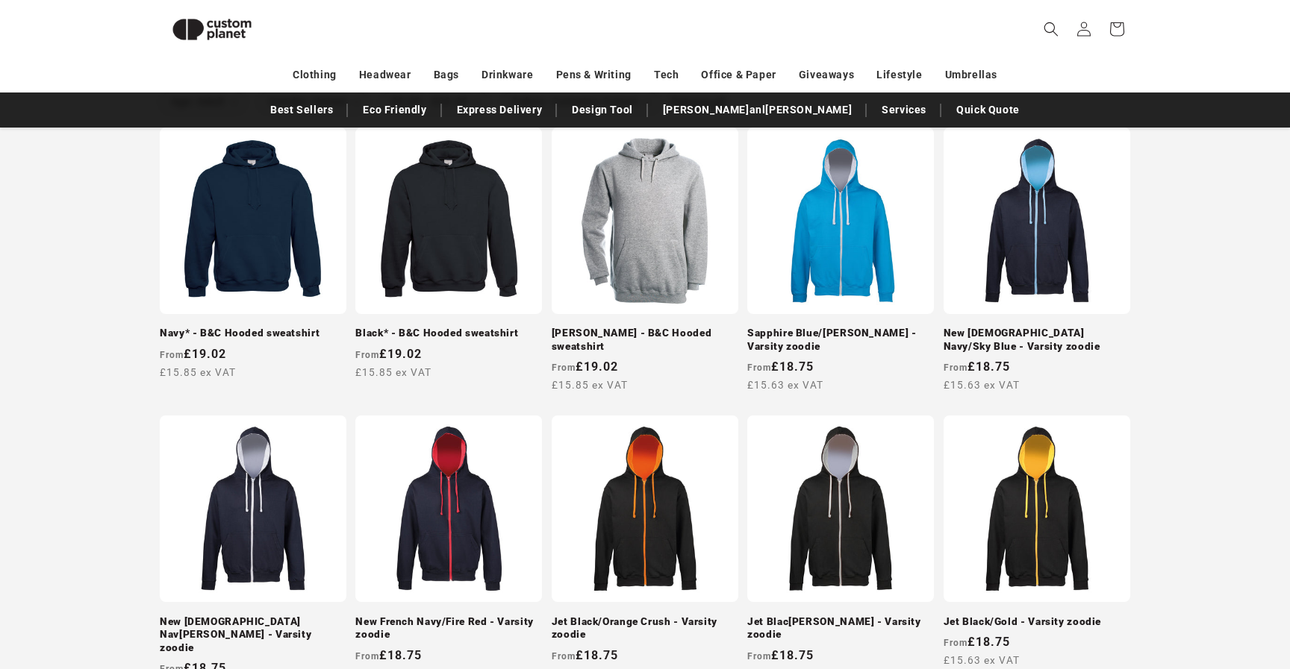
scroll to position [153, 0]
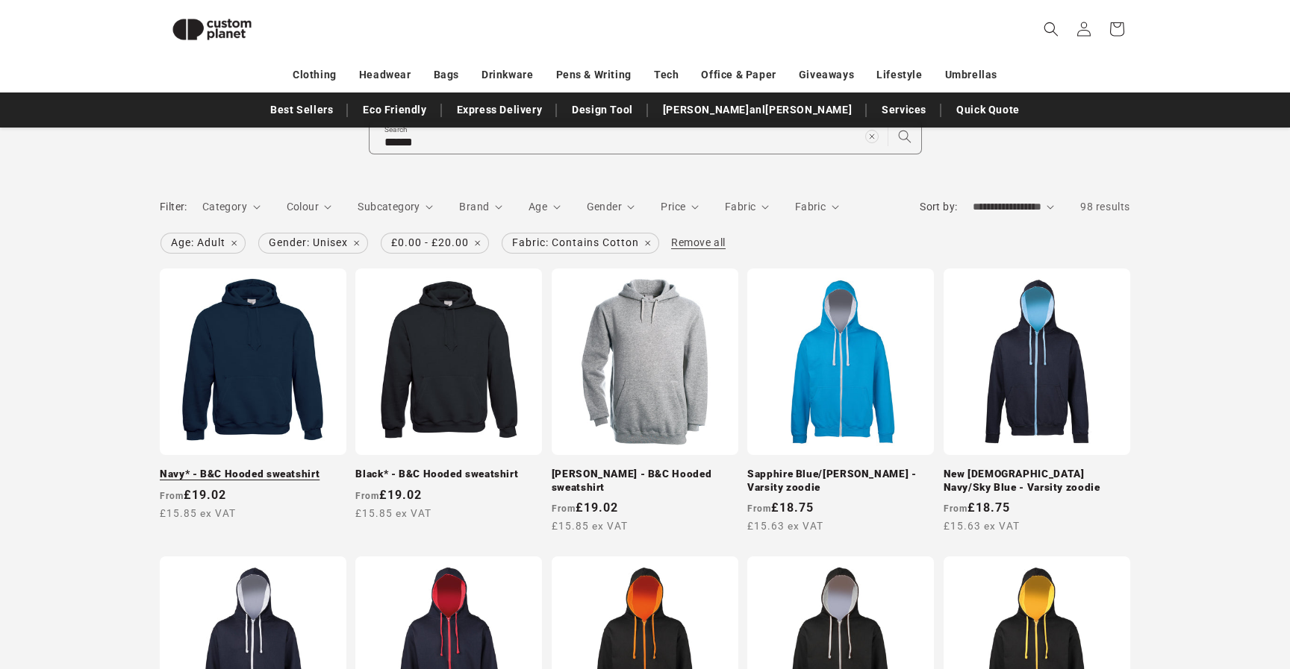
click at [263, 468] on link "Navy* - B&C Hooded sweatshirt" at bounding box center [253, 474] width 187 height 13
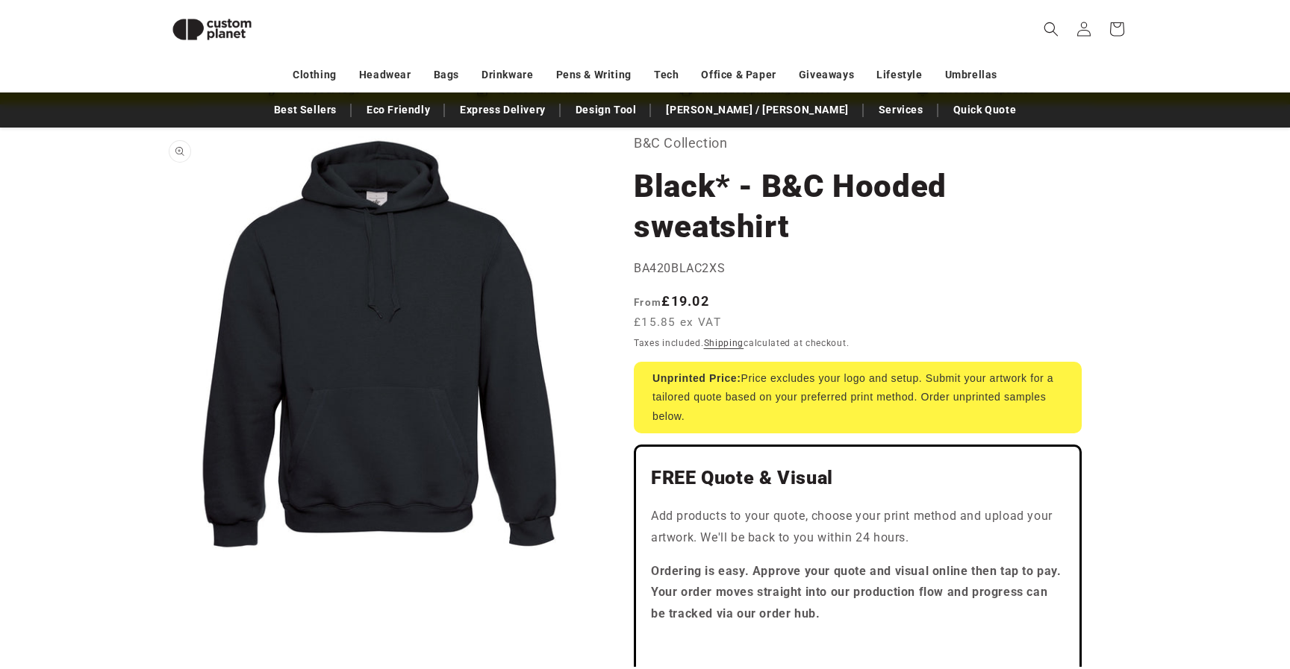
scroll to position [61, 0]
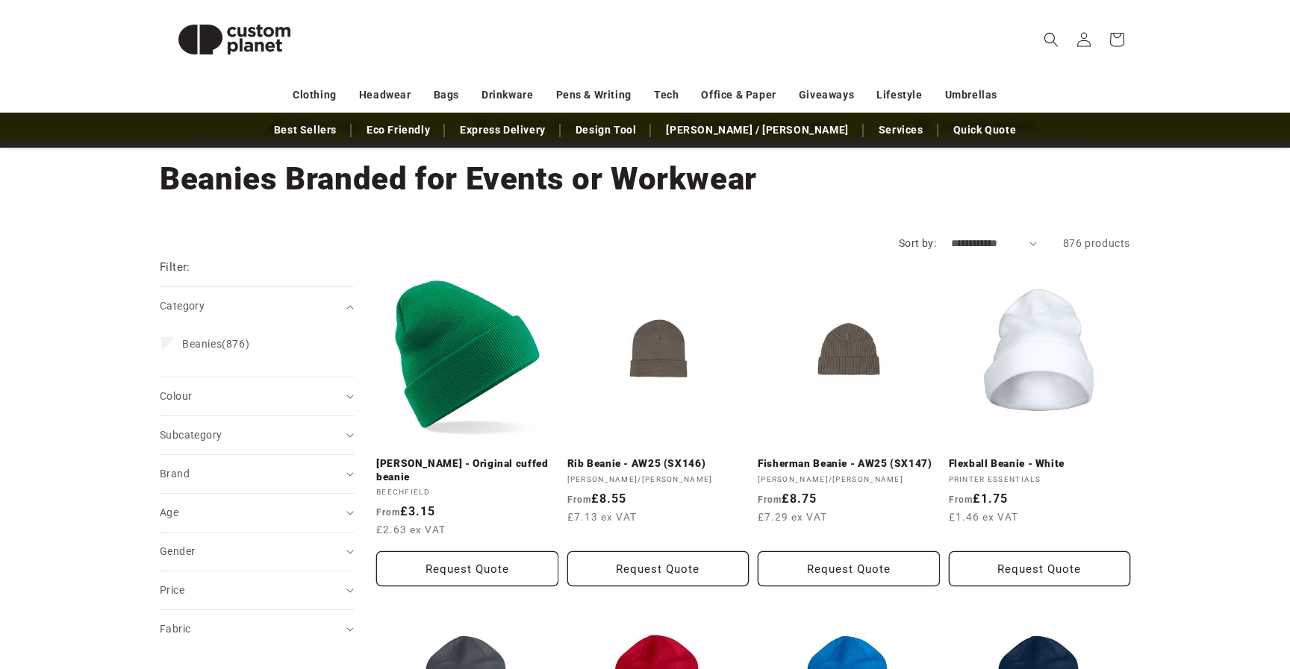
scroll to position [66, 0]
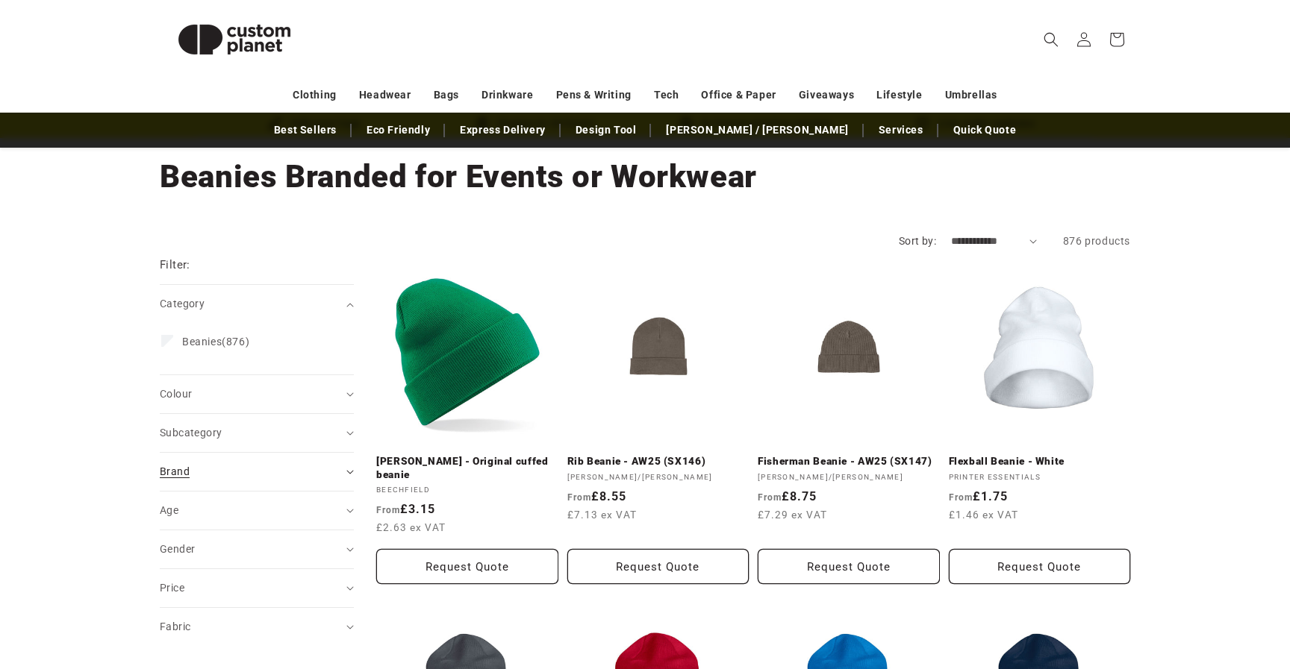
click at [346, 477] on summary "Brand (0)" at bounding box center [257, 472] width 194 height 38
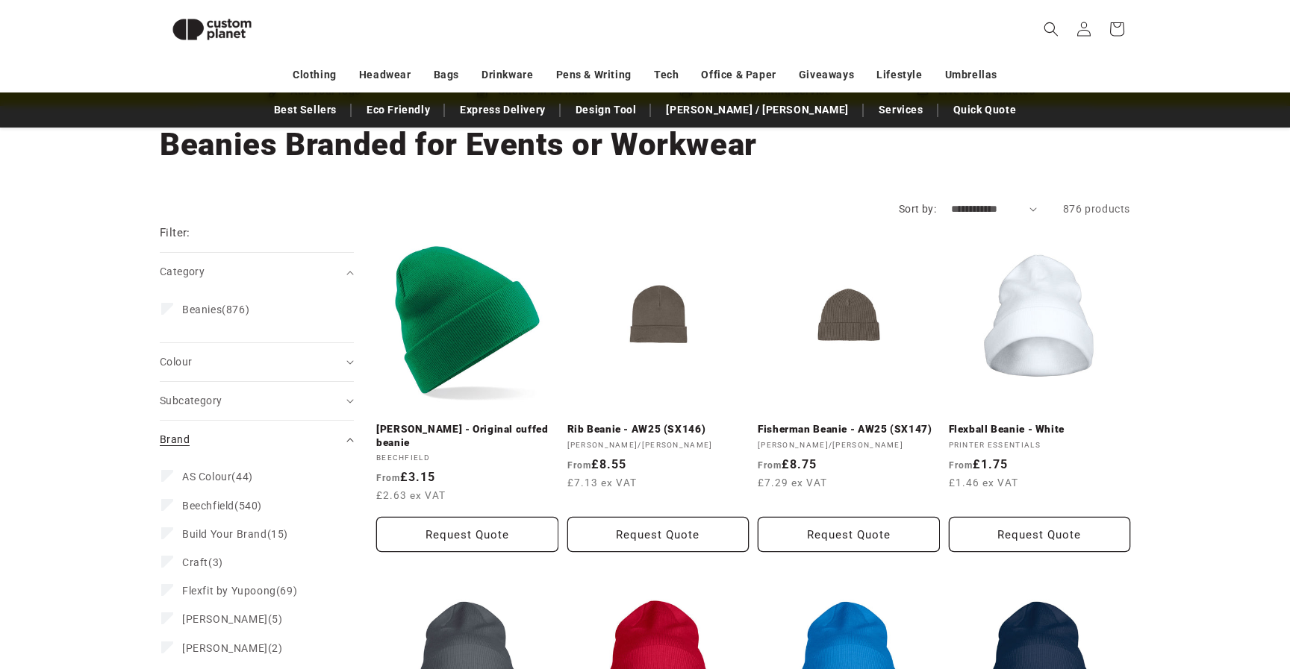
scroll to position [0, 0]
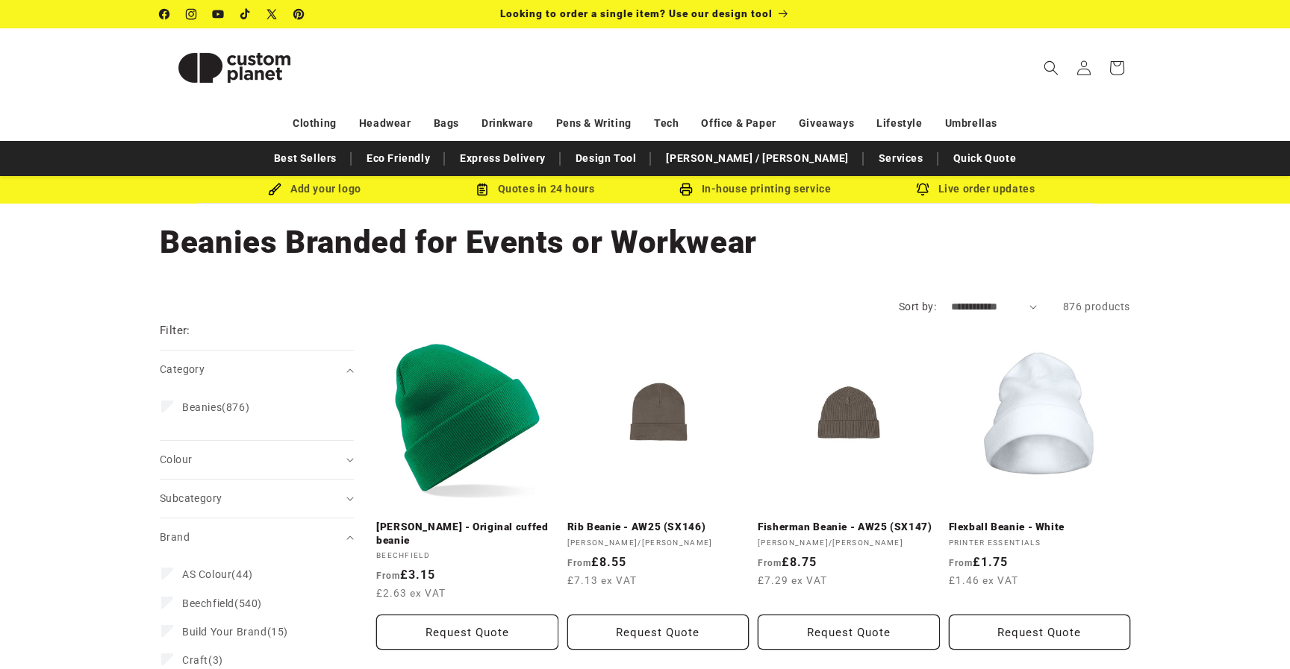
click at [352, 499] on icon "Subcategory (0 selected)" at bounding box center [349, 500] width 7 height 4
click at [351, 498] on icon "Subcategory (0 selected)" at bounding box center [349, 499] width 7 height 4
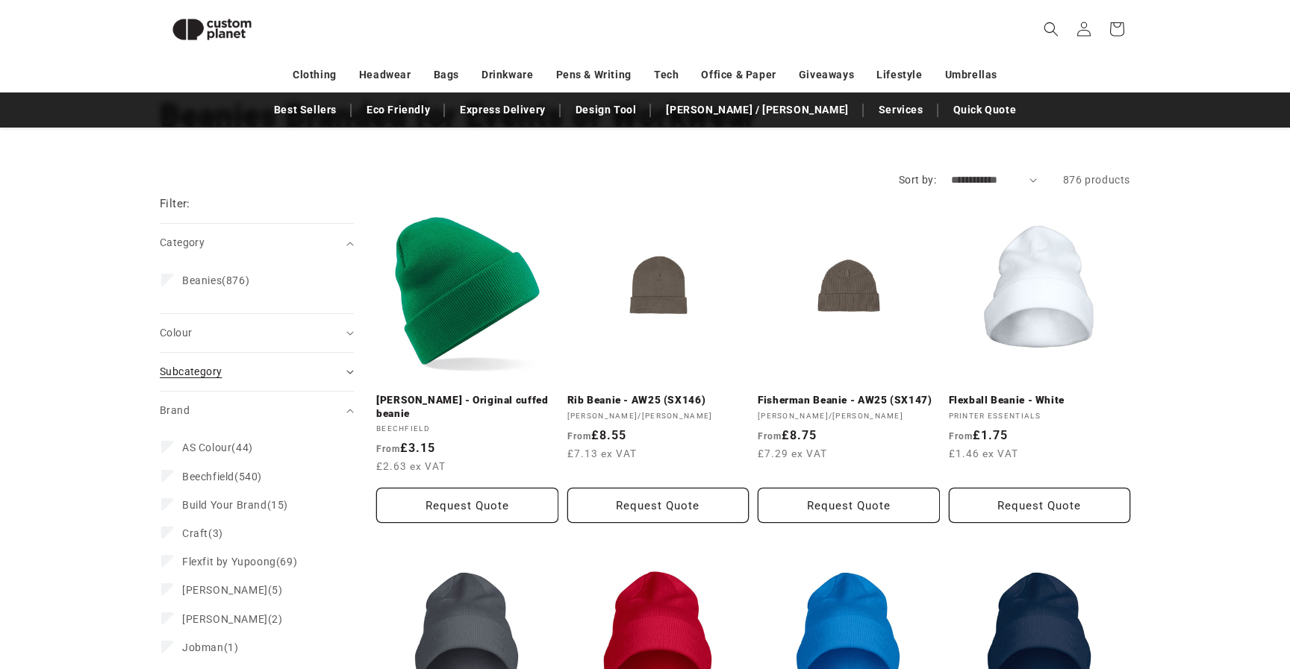
scroll to position [107, 0]
click at [466, 398] on link "Kelly Green - Original cuffed beanie" at bounding box center [467, 406] width 182 height 26
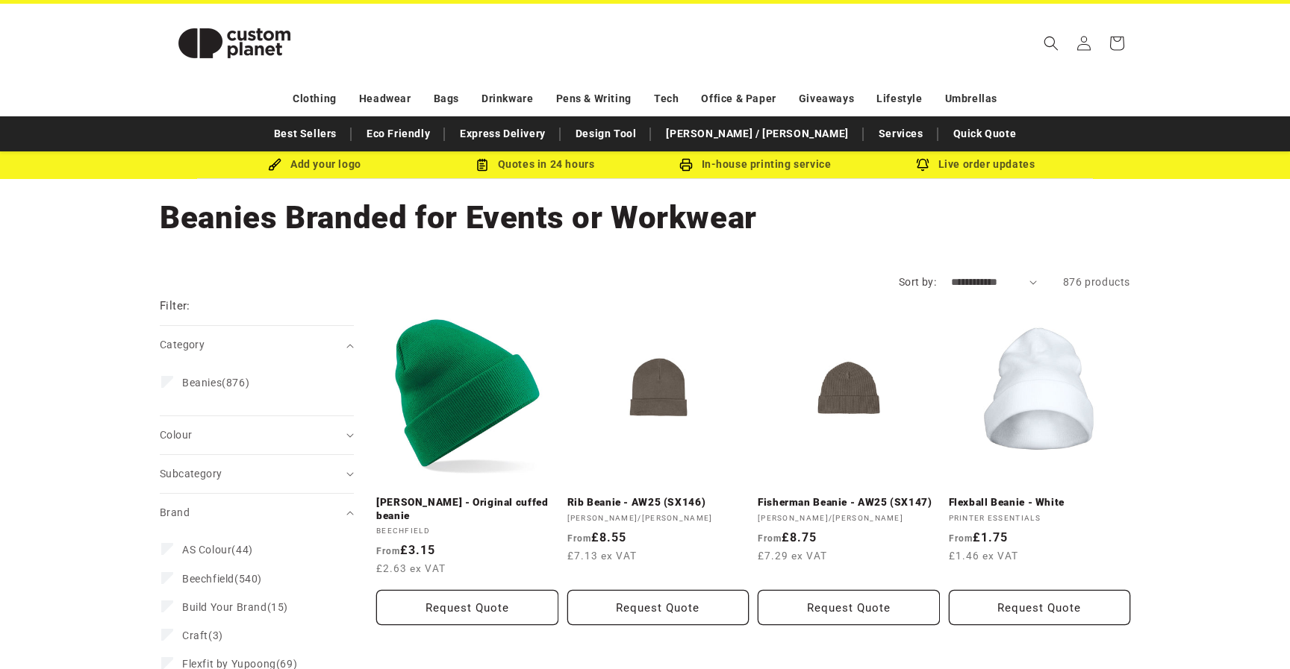
scroll to position [0, 0]
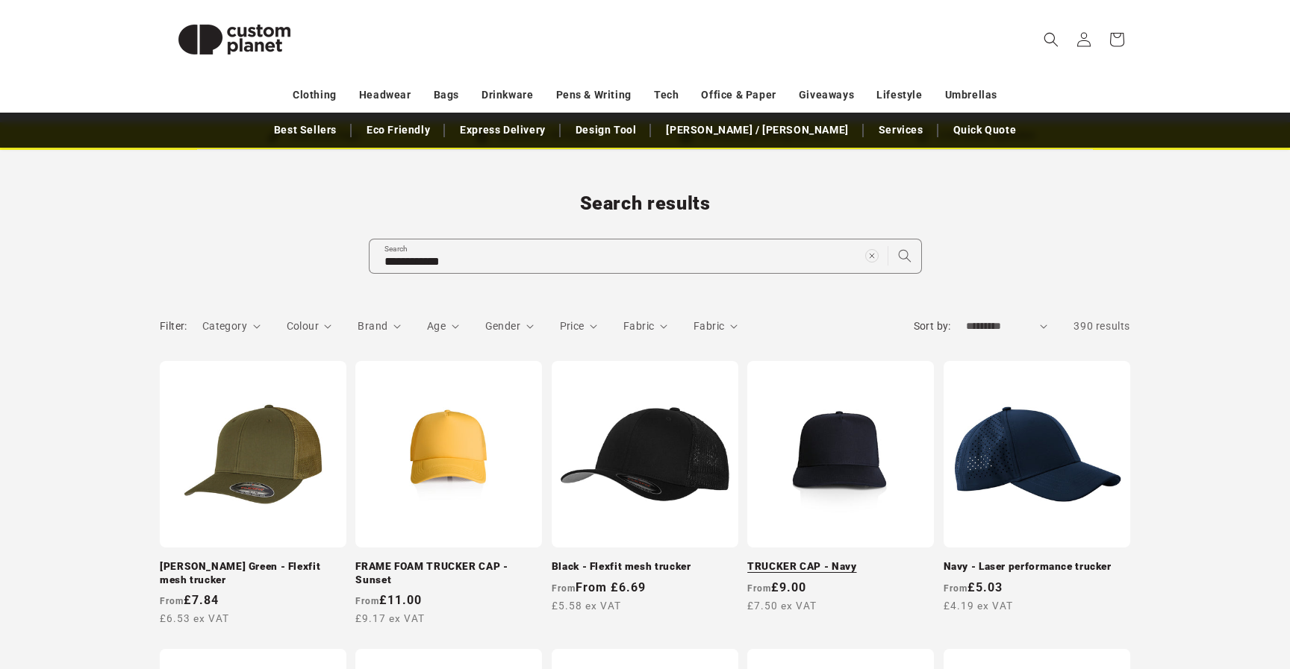
scroll to position [57, 0]
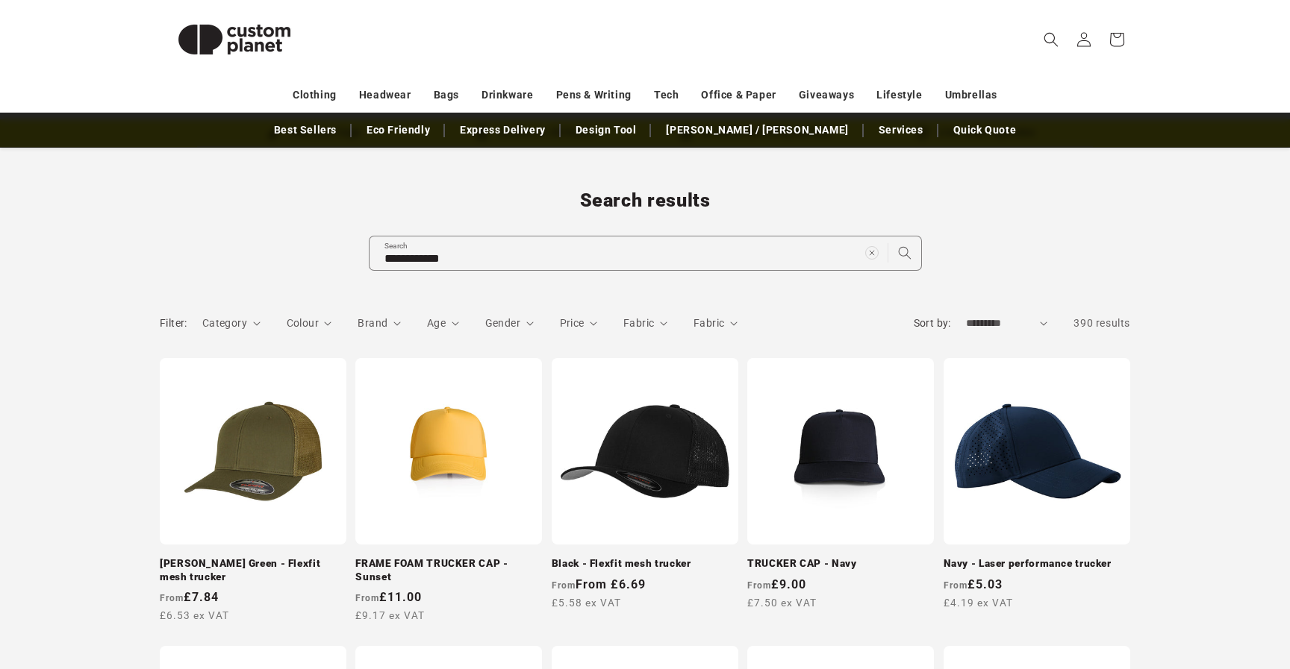
click at [1043, 324] on select "**********" at bounding box center [1007, 324] width 82 height 16
click at [966, 316] on select "**********" at bounding box center [1007, 324] width 82 height 16
click at [243, 558] on link "[PERSON_NAME] Green - Flexfit mesh trucker" at bounding box center [253, 571] width 187 height 26
click at [1061, 558] on link "Navy - Laser performance trucker" at bounding box center [1036, 564] width 187 height 13
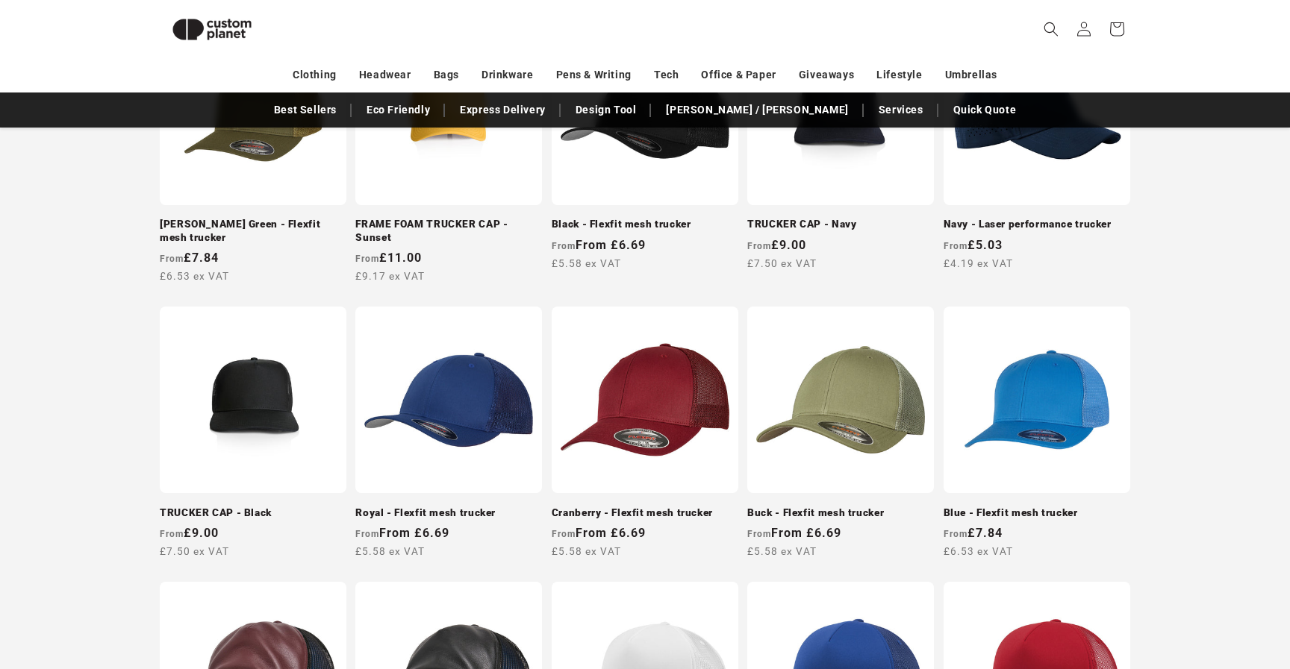
scroll to position [283, 0]
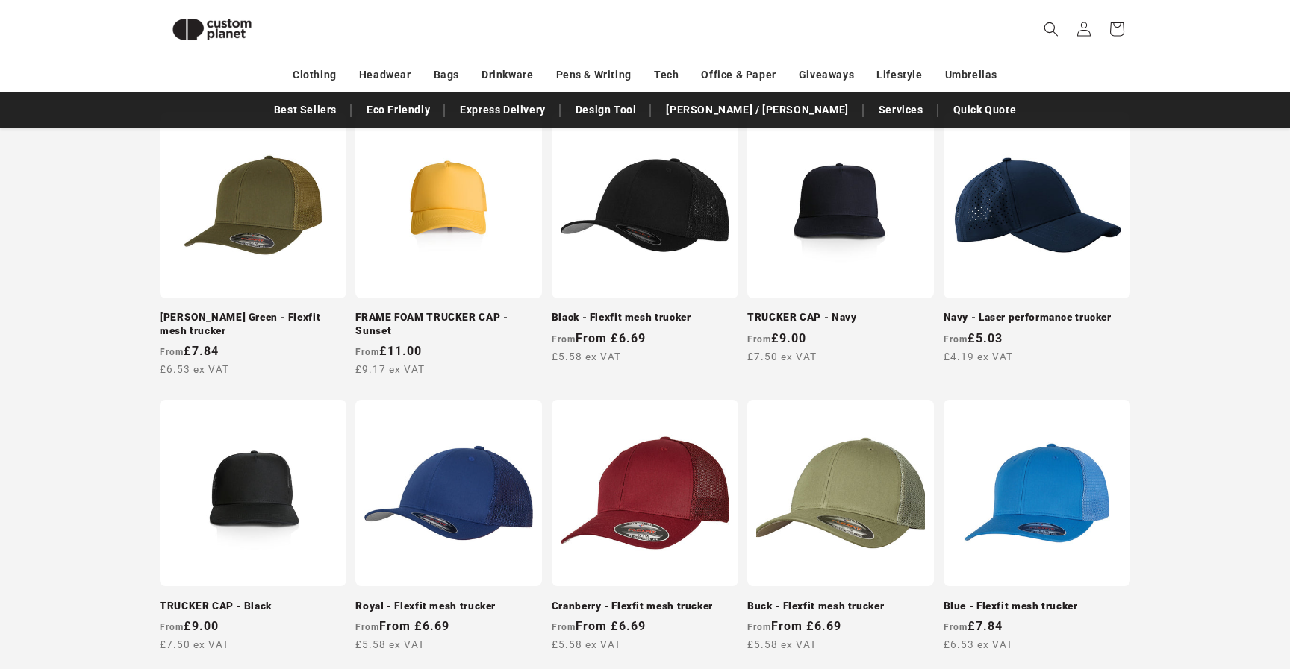
click at [862, 600] on link "Buck - Flexfit mesh trucker" at bounding box center [840, 606] width 187 height 13
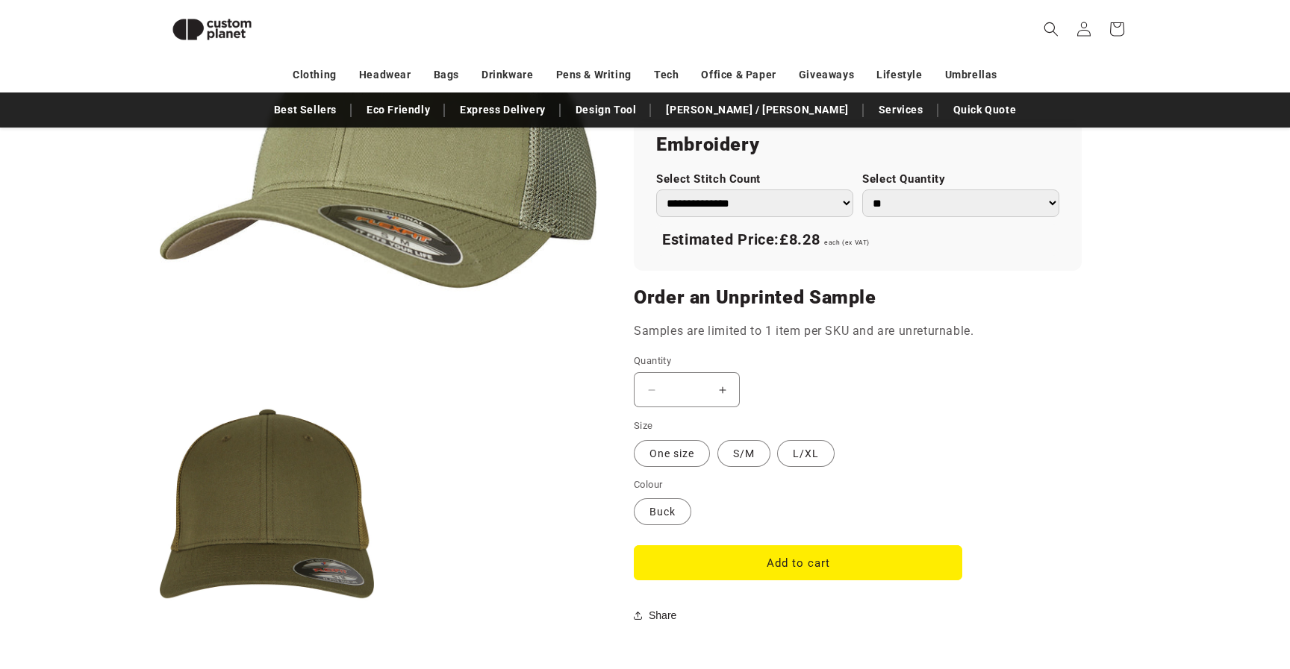
scroll to position [1018, 0]
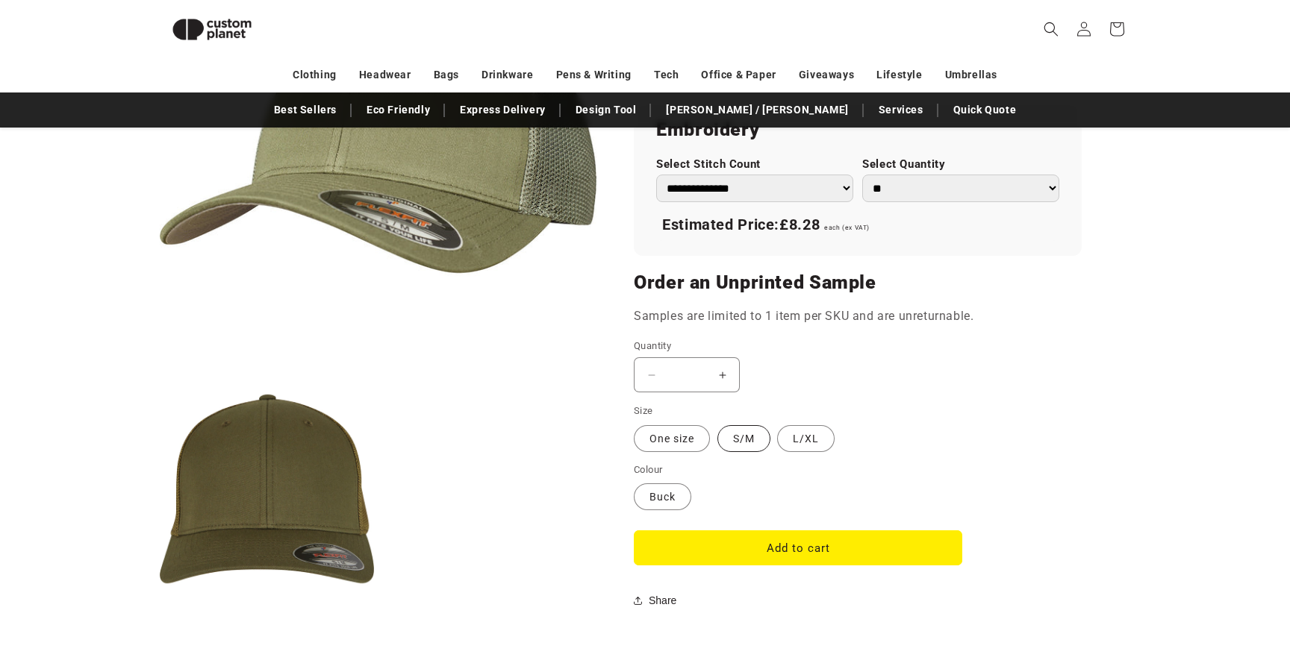
click at [747, 443] on label "S/M Variant sold out or unavailable" at bounding box center [743, 438] width 53 height 27
click at [671, 439] on label "One size Variant sold out or unavailable" at bounding box center [672, 438] width 76 height 27
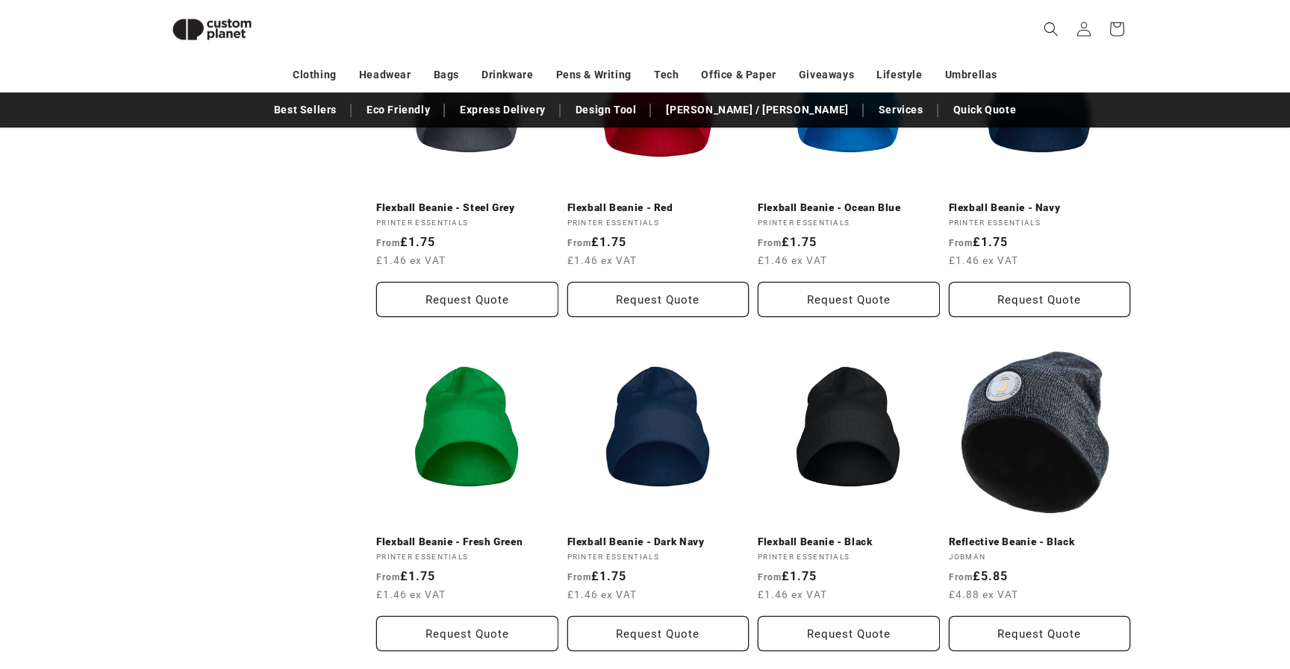
scroll to position [681, 0]
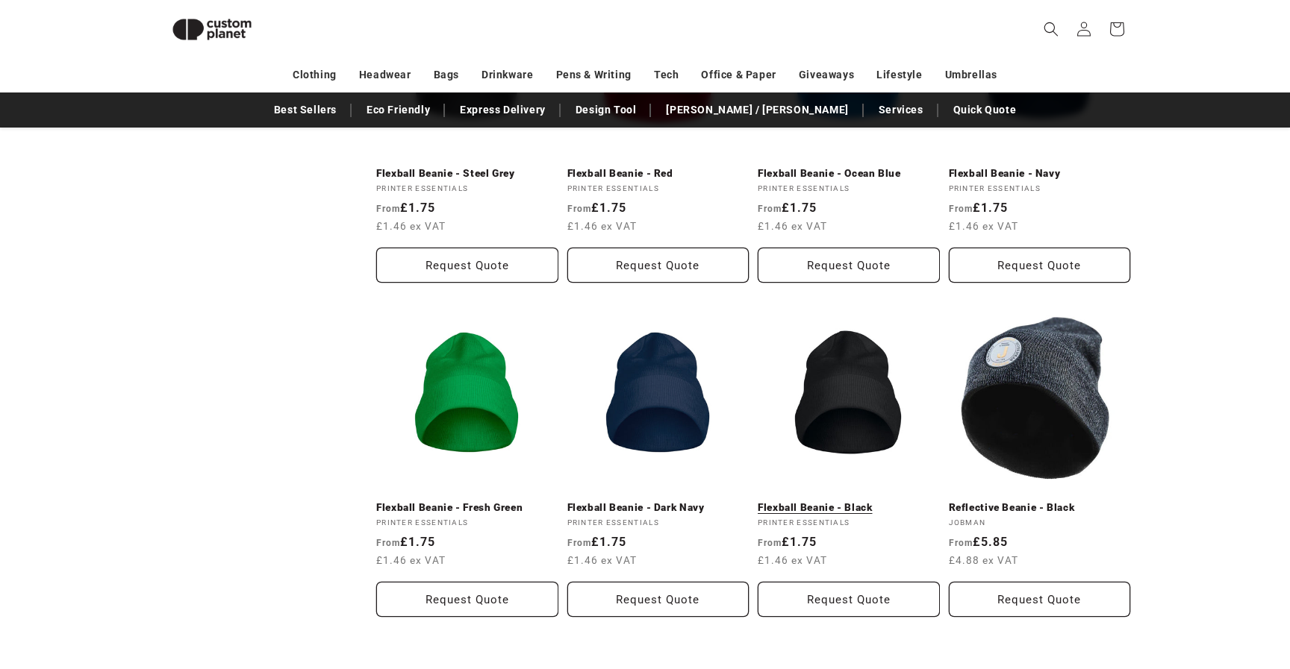
click at [811, 502] on link "Flexball Beanie - Black" at bounding box center [849, 508] width 182 height 13
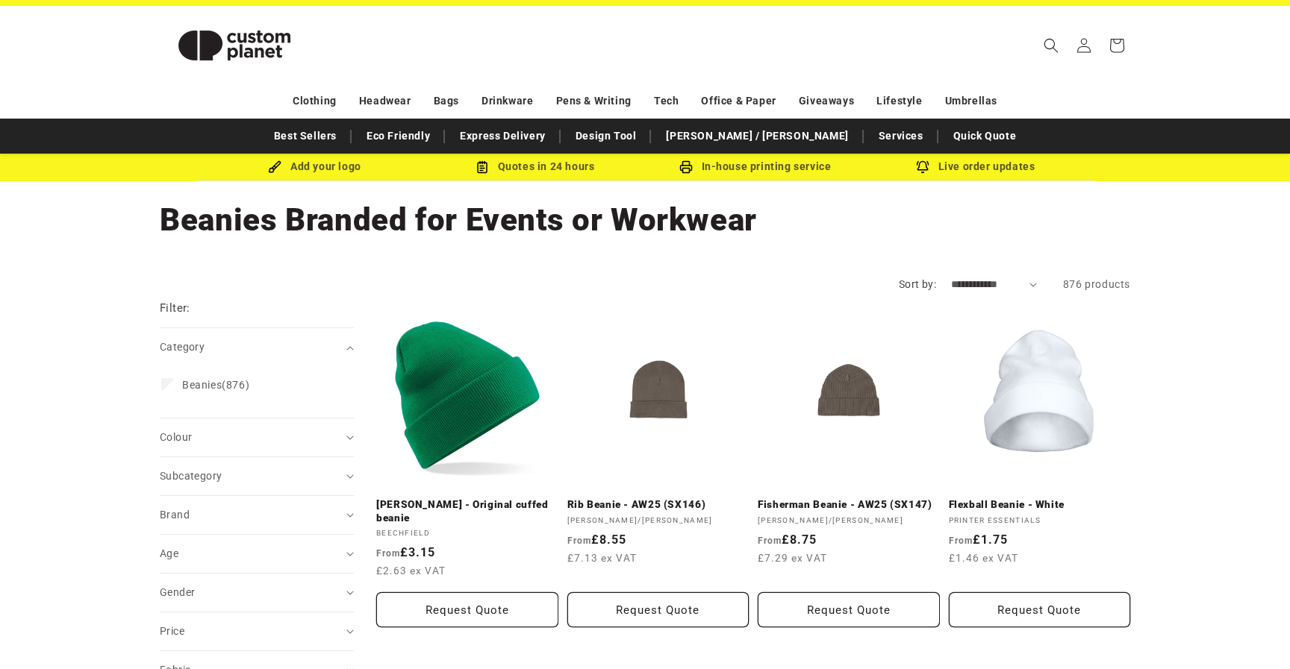
scroll to position [4, 0]
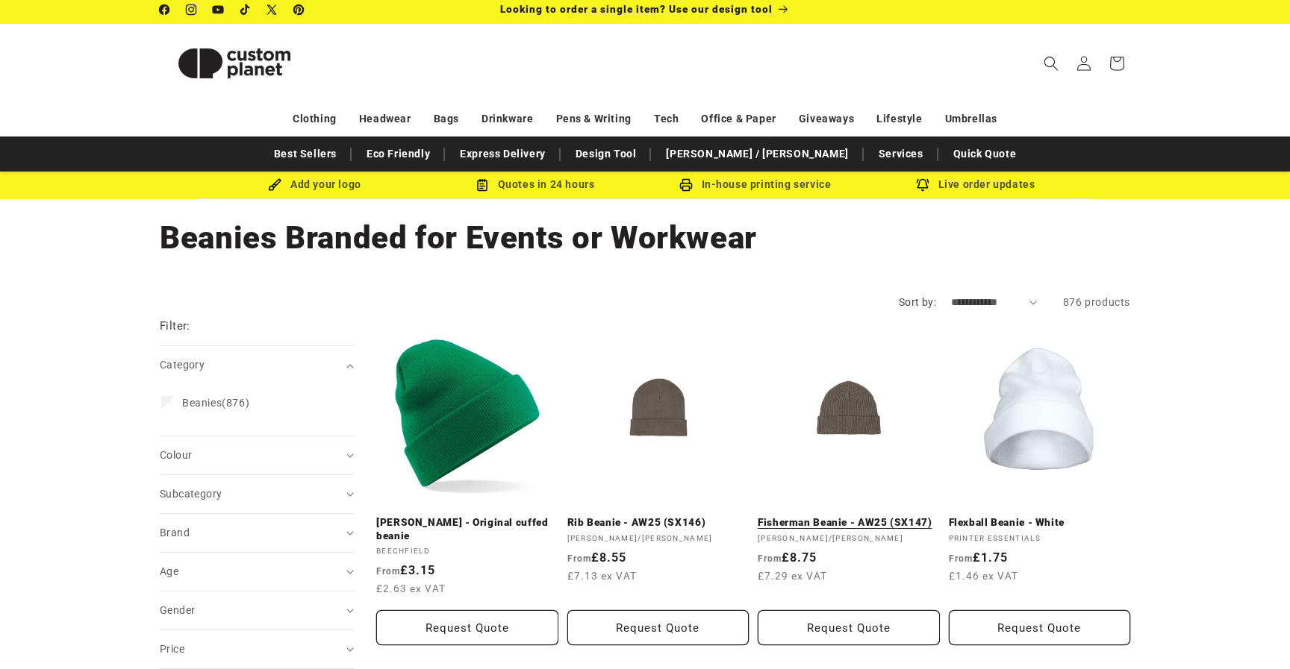
click at [849, 516] on link "Fisherman Beanie - AW25 (SX147)" at bounding box center [849, 522] width 182 height 13
click at [664, 516] on link "Rib Beanie - AW25 (SX146)" at bounding box center [658, 522] width 182 height 13
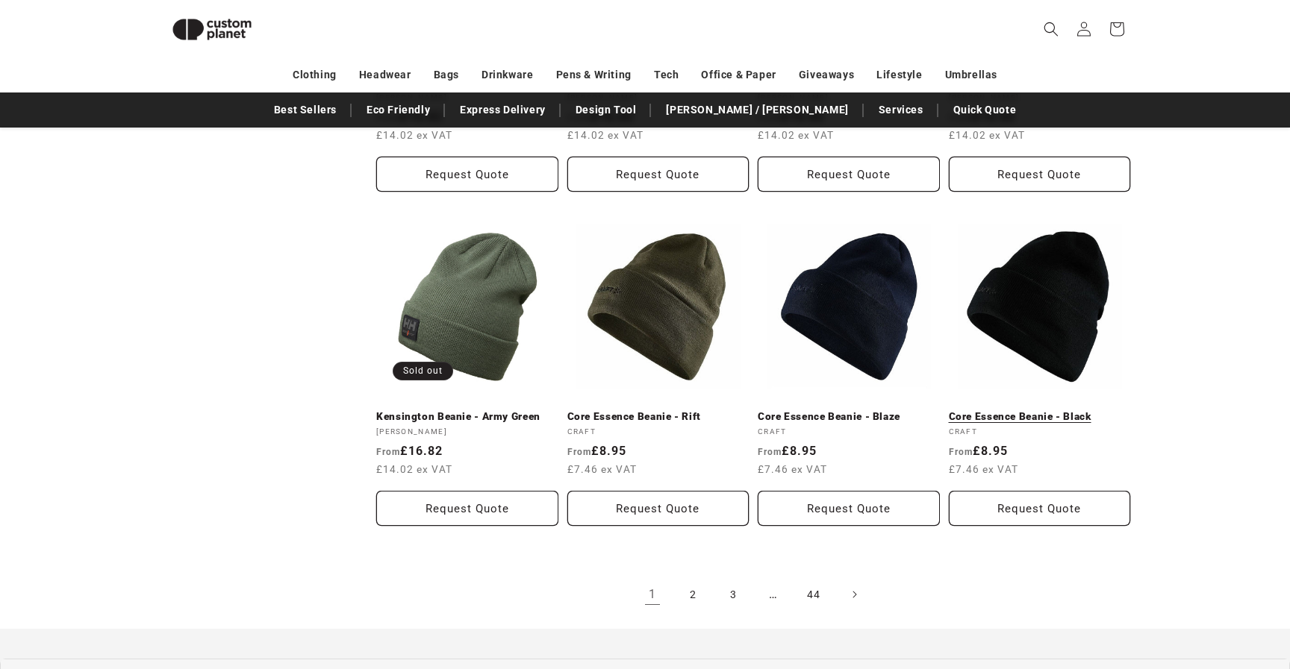
scroll to position [1426, 0]
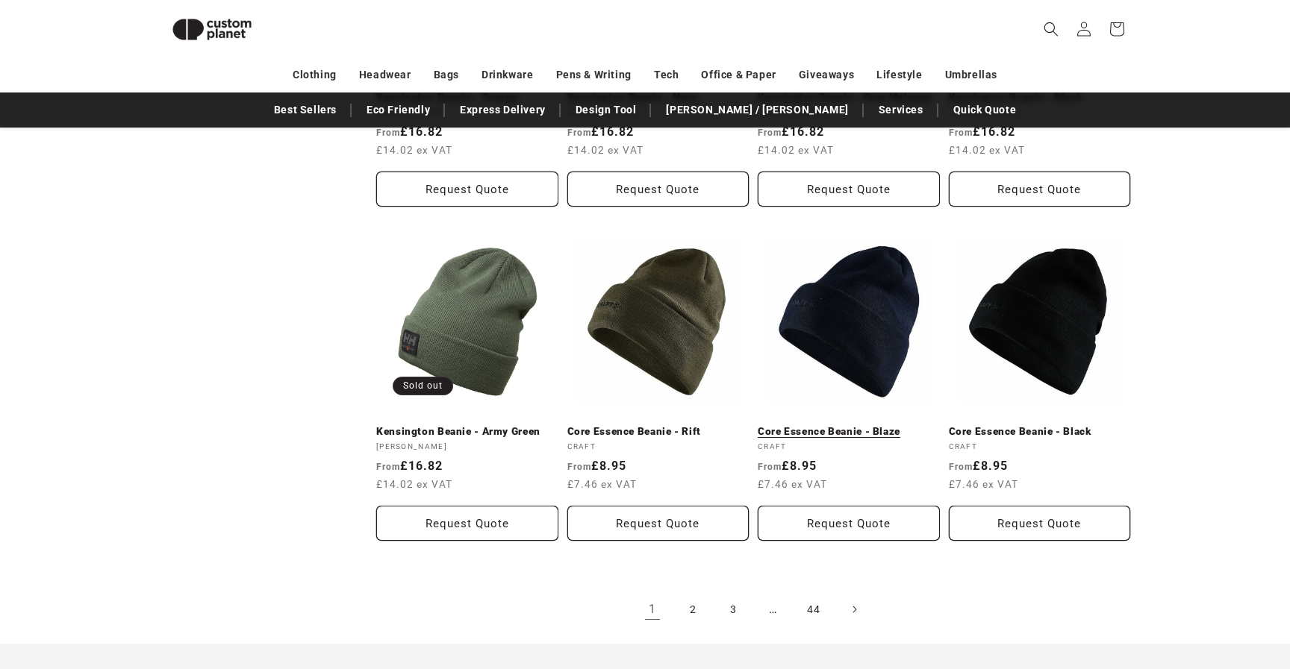
click at [827, 425] on link "Core Essence Beanie - Blaze" at bounding box center [849, 431] width 182 height 13
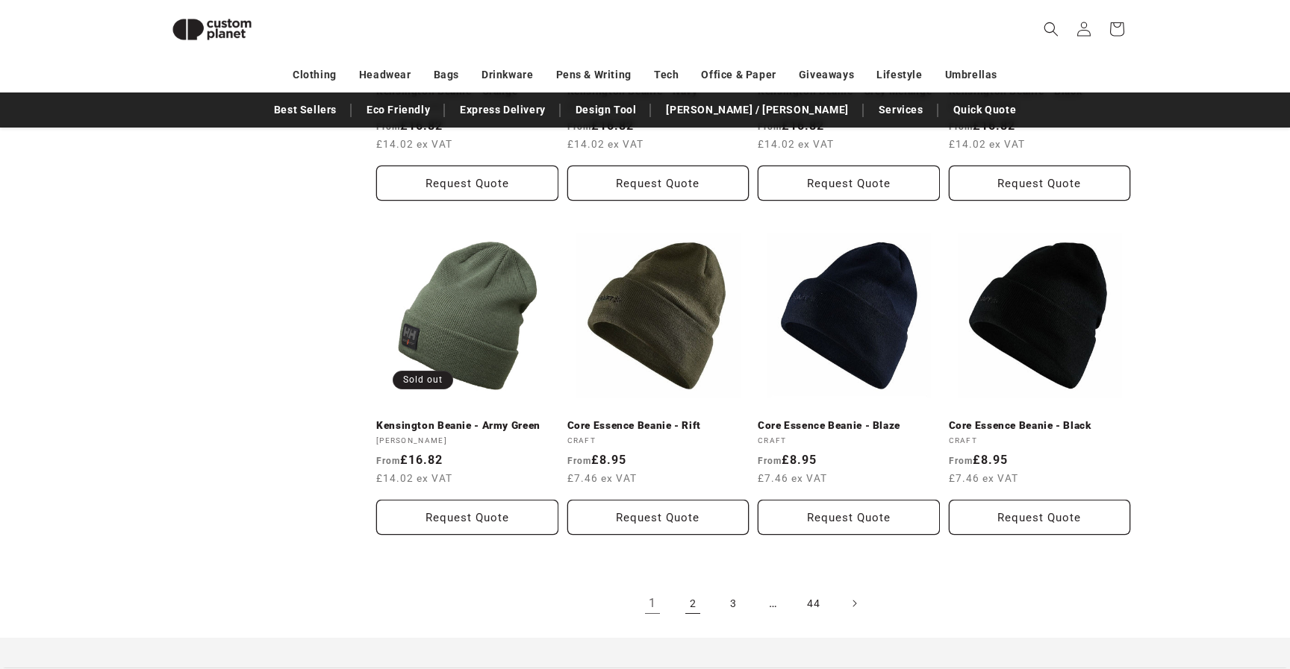
click at [693, 602] on link "2" at bounding box center [692, 603] width 33 height 33
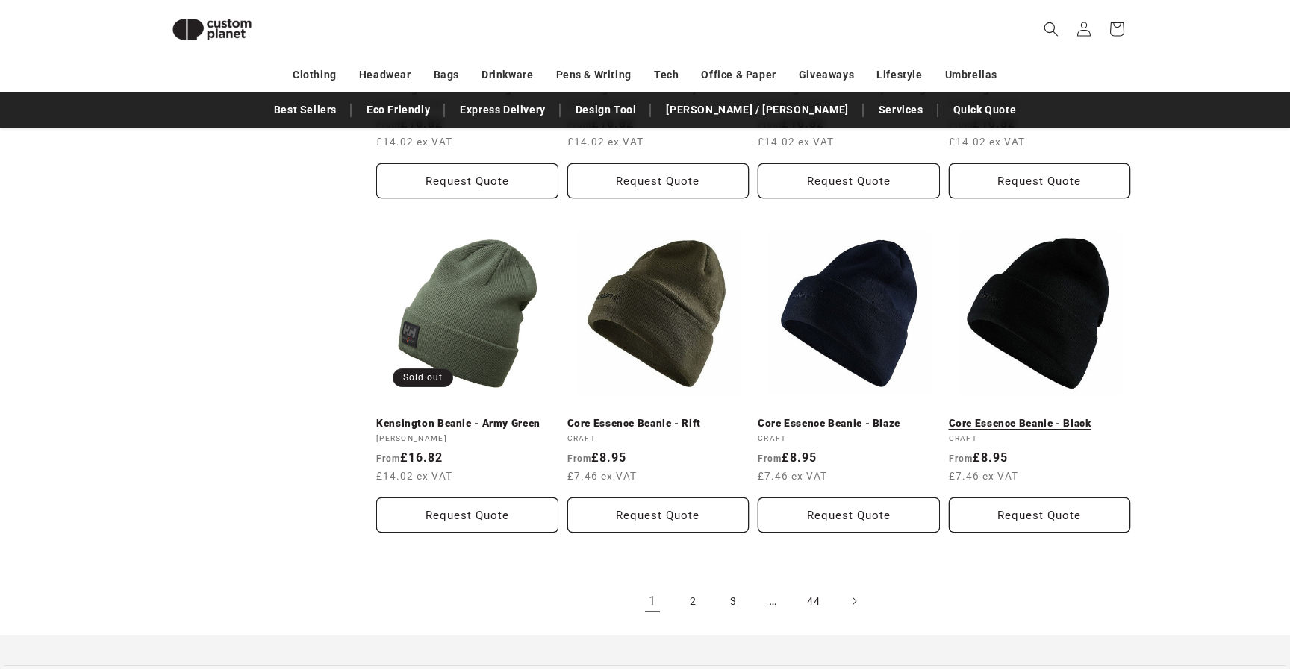
click at [1008, 417] on link "Core Essence Beanie - Black" at bounding box center [1040, 423] width 182 height 13
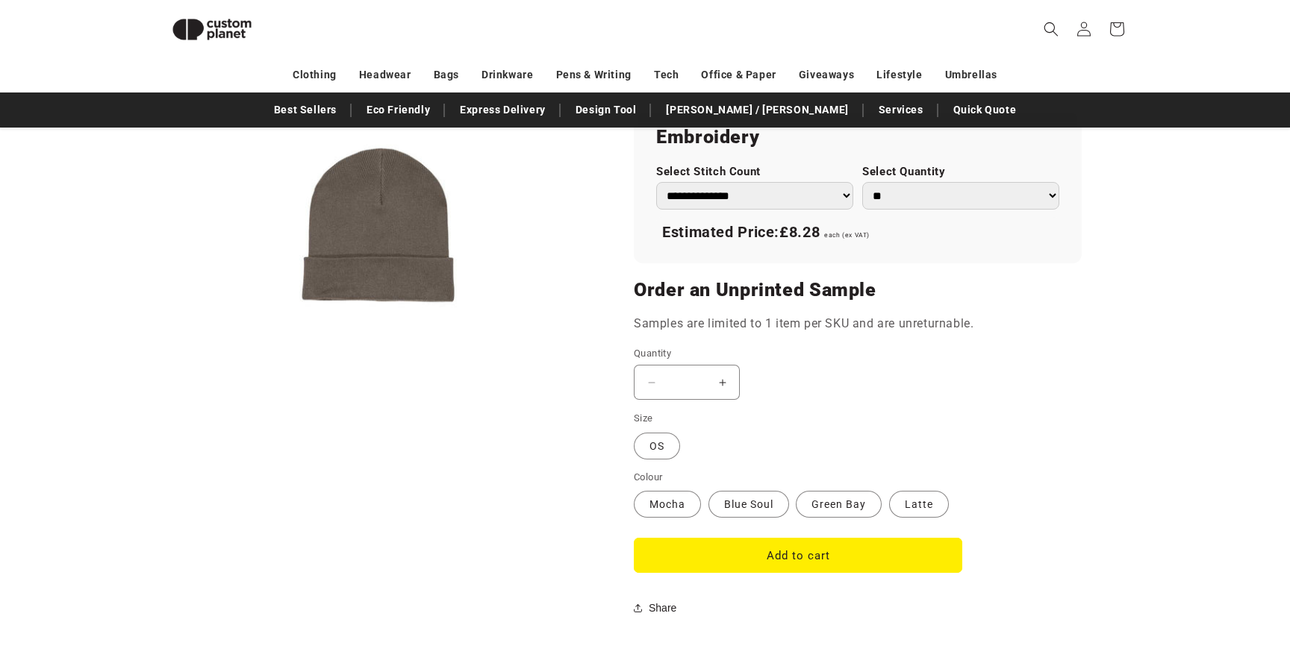
scroll to position [1153, 0]
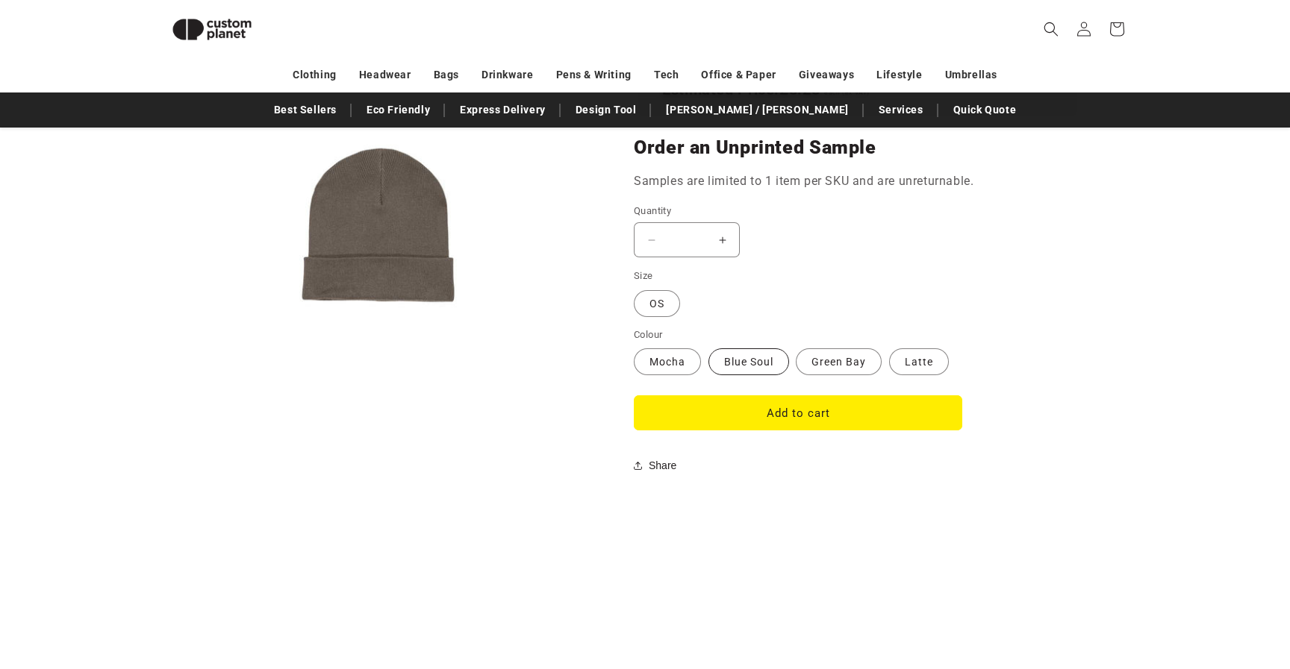
click at [738, 366] on label "Blue Soul Variant sold out or unavailable" at bounding box center [748, 362] width 81 height 27
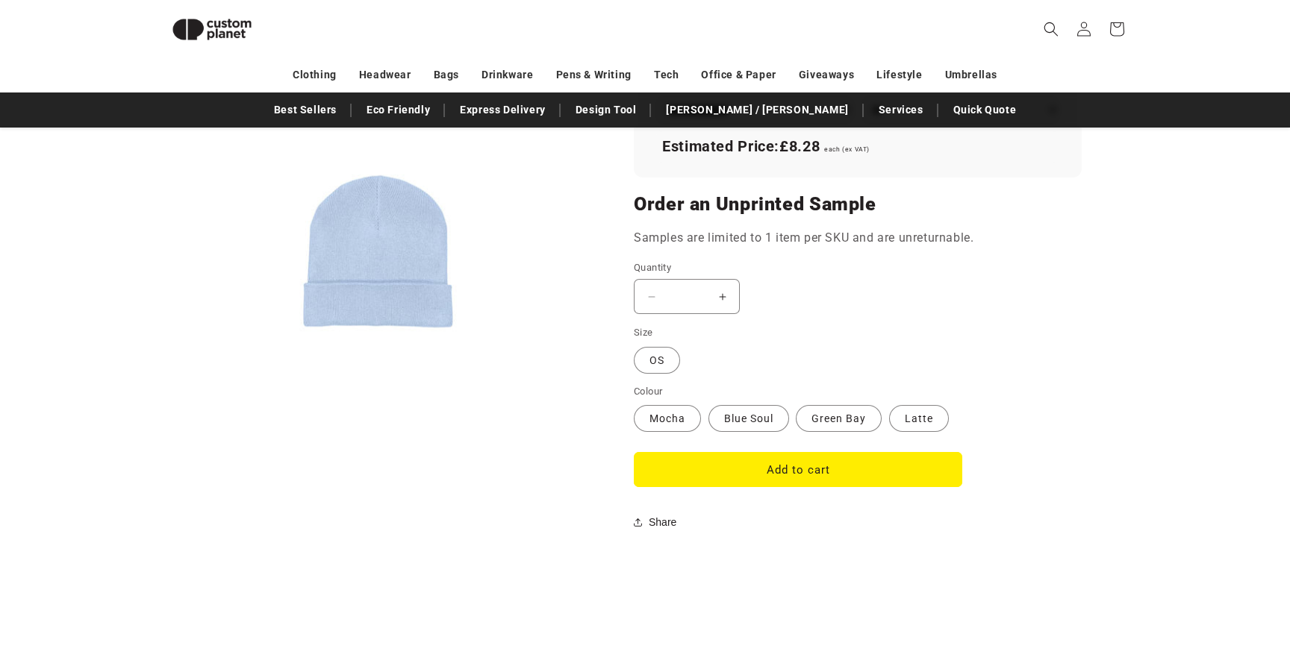
scroll to position [1090, 0]
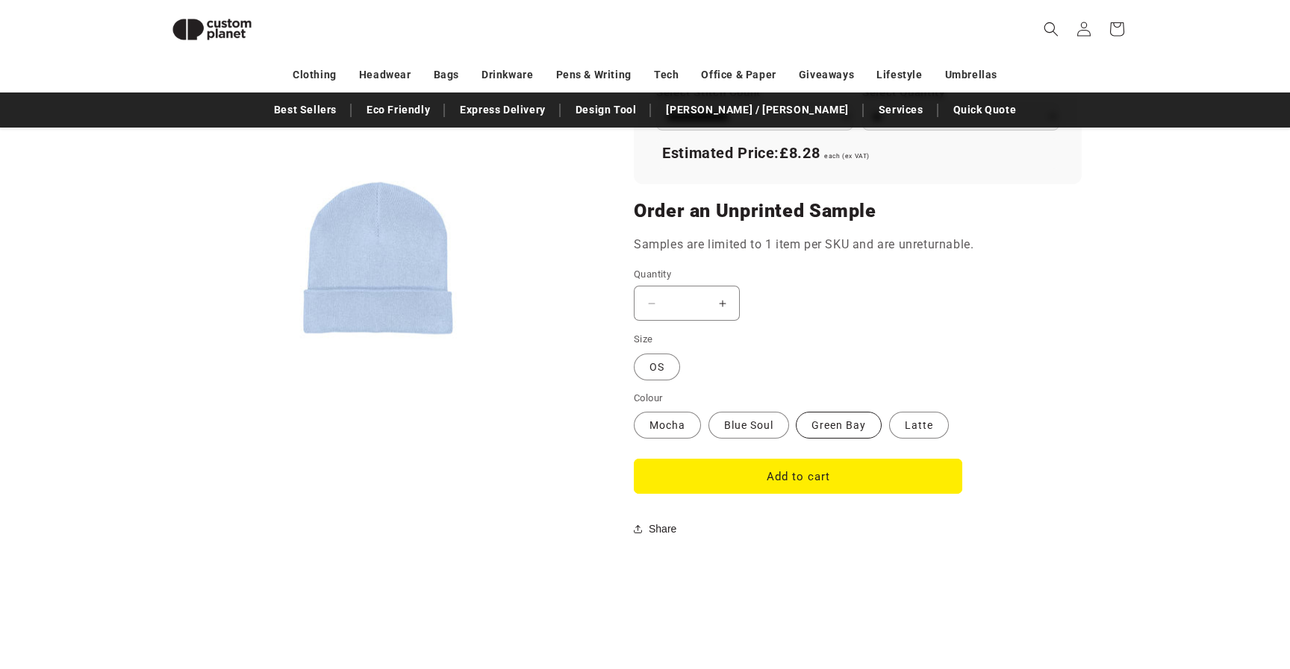
click at [829, 422] on label "Green Bay Variant sold out or unavailable" at bounding box center [839, 425] width 86 height 27
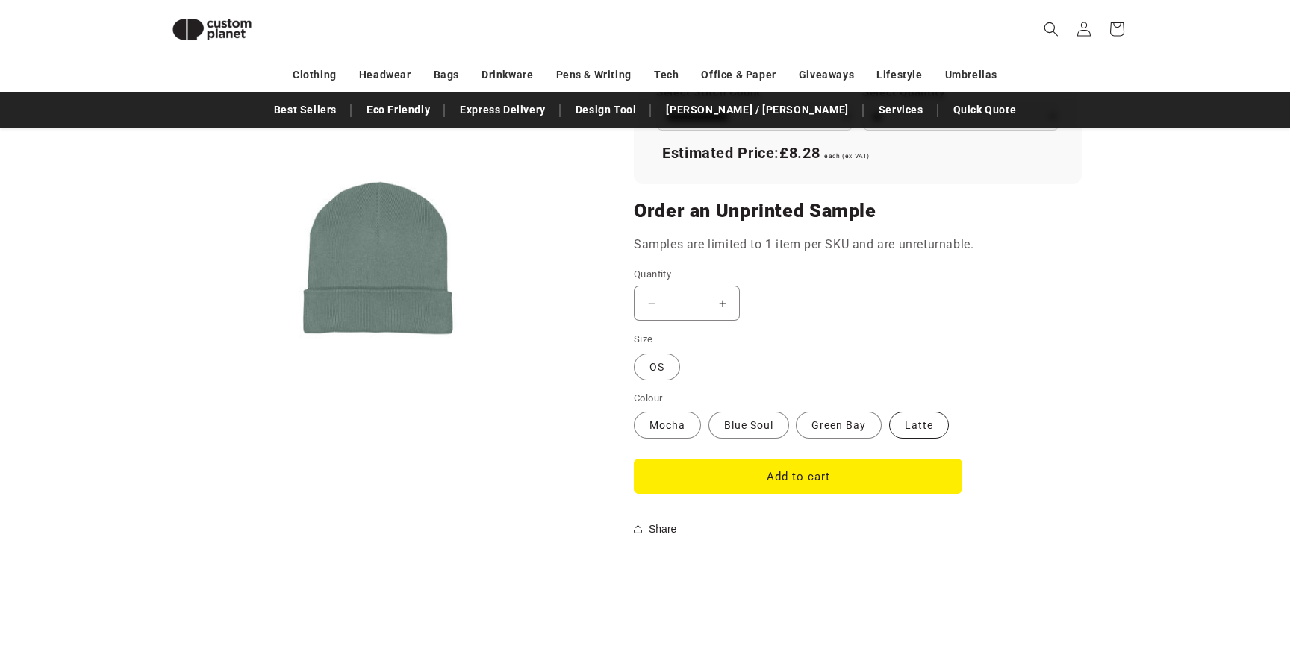
click at [922, 428] on label "Latte Variant sold out or unavailable" at bounding box center [919, 425] width 60 height 27
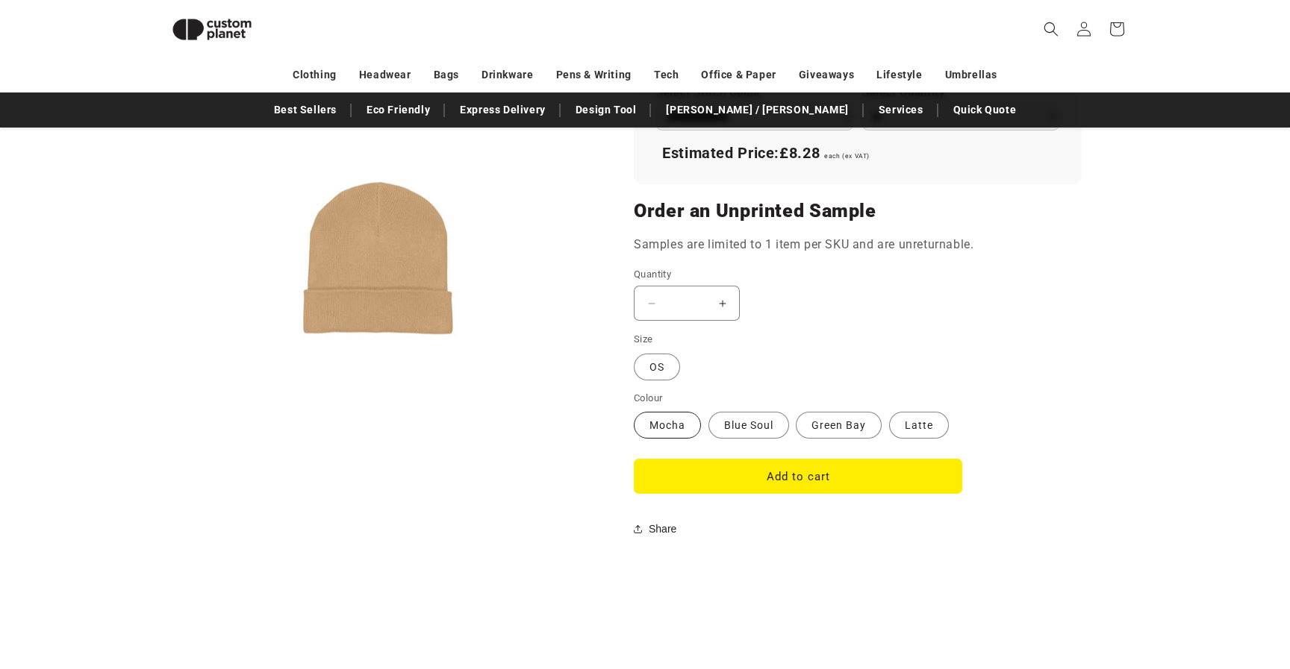
click at [678, 423] on label "Mocha Variant sold out or unavailable" at bounding box center [667, 425] width 67 height 27
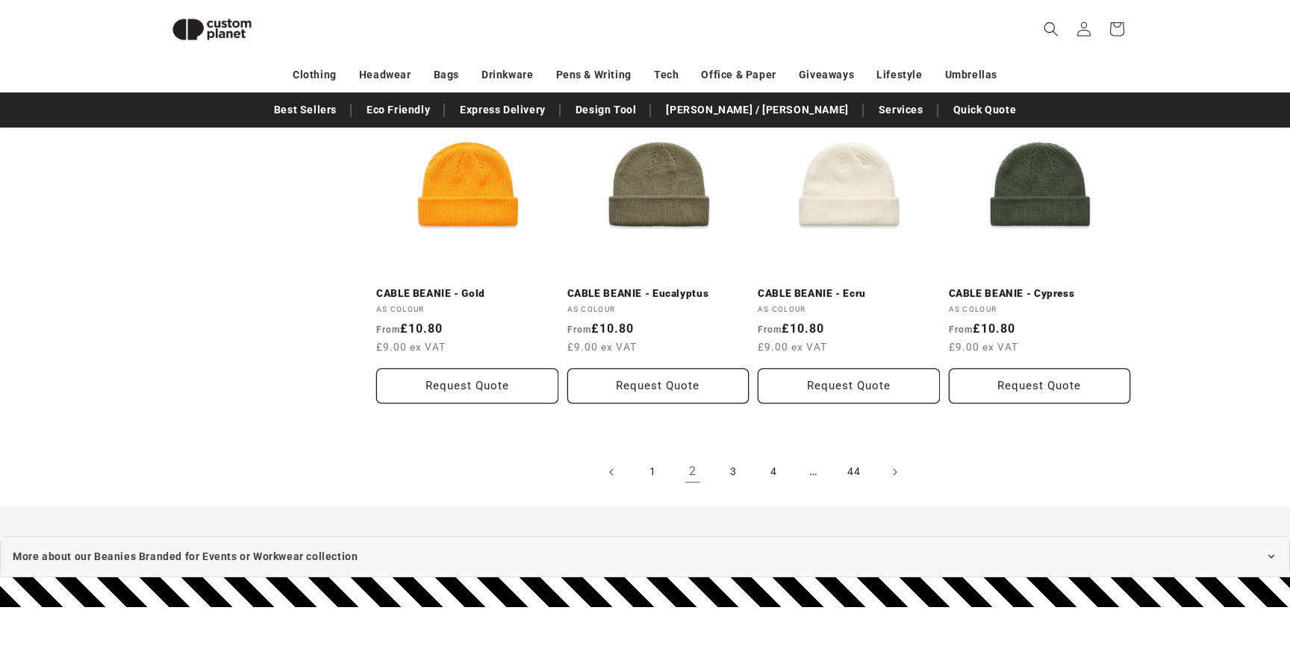
scroll to position [1649, 0]
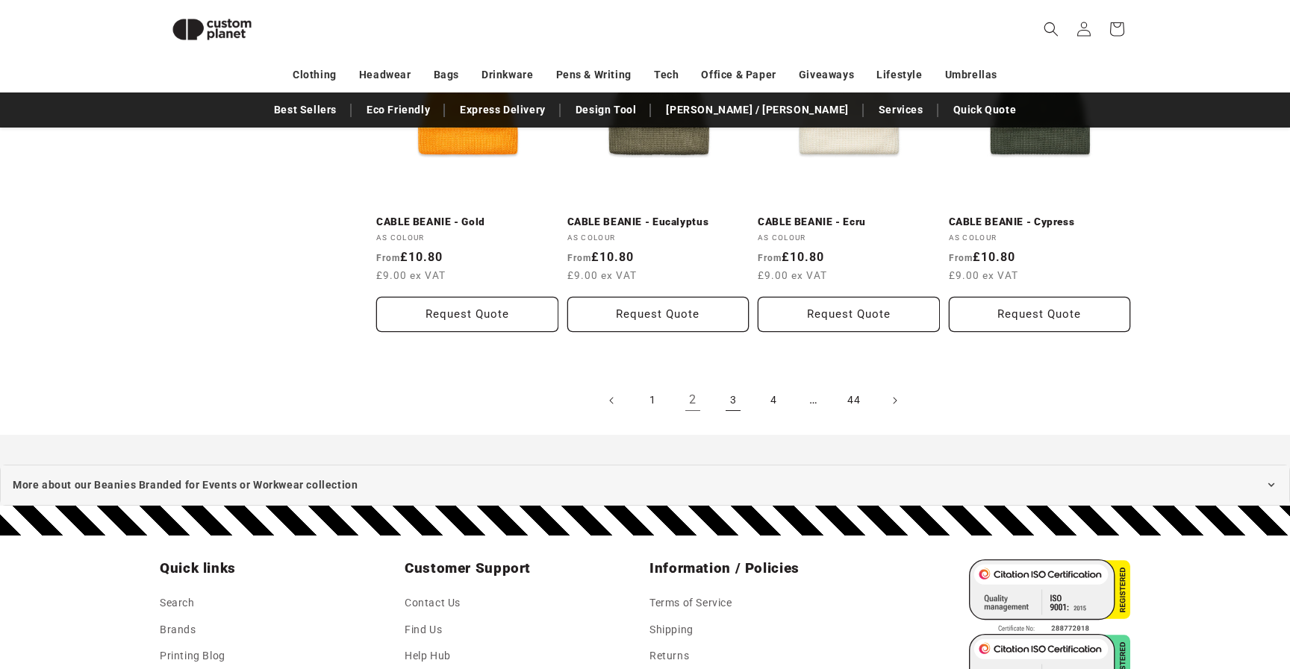
click at [729, 399] on link "3" at bounding box center [732, 400] width 33 height 33
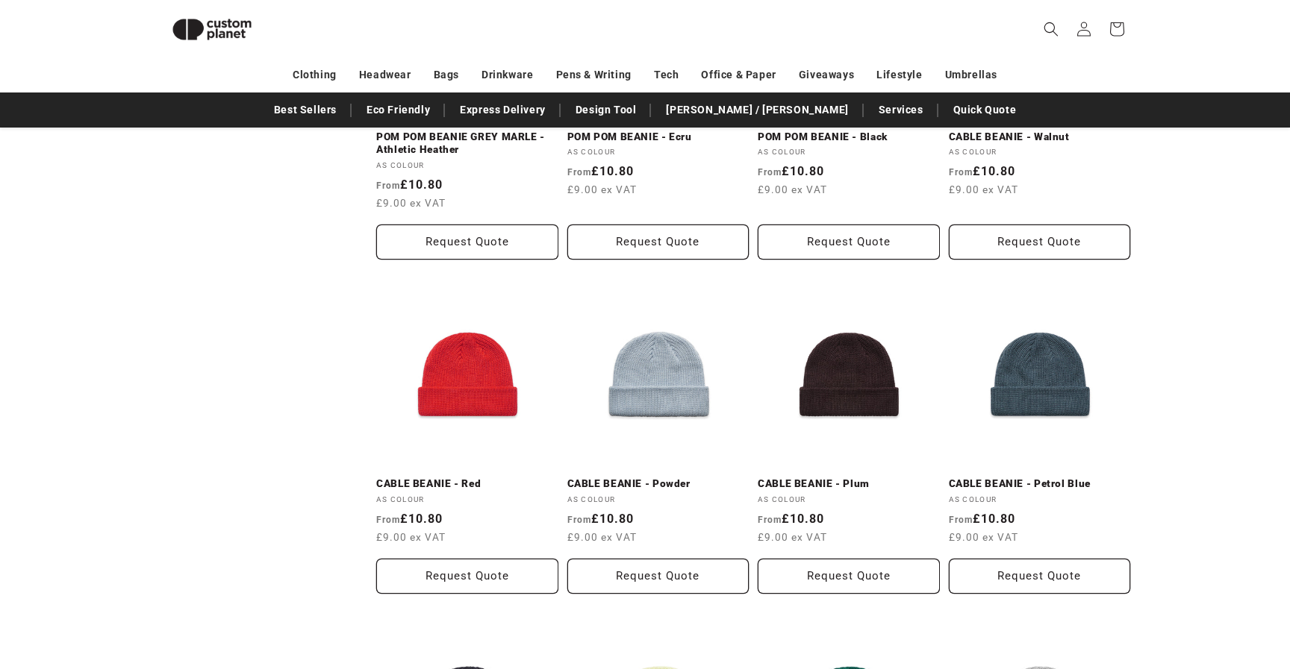
scroll to position [0, 0]
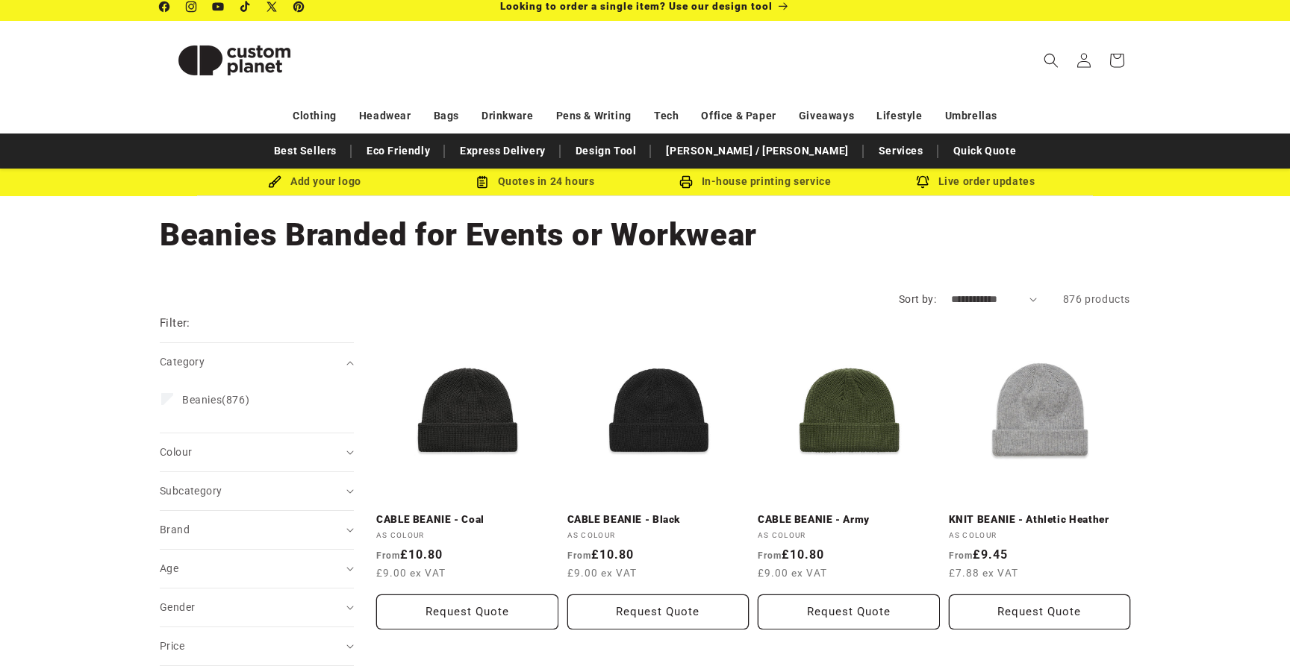
scroll to position [13, 0]
